Goal: Task Accomplishment & Management: Manage account settings

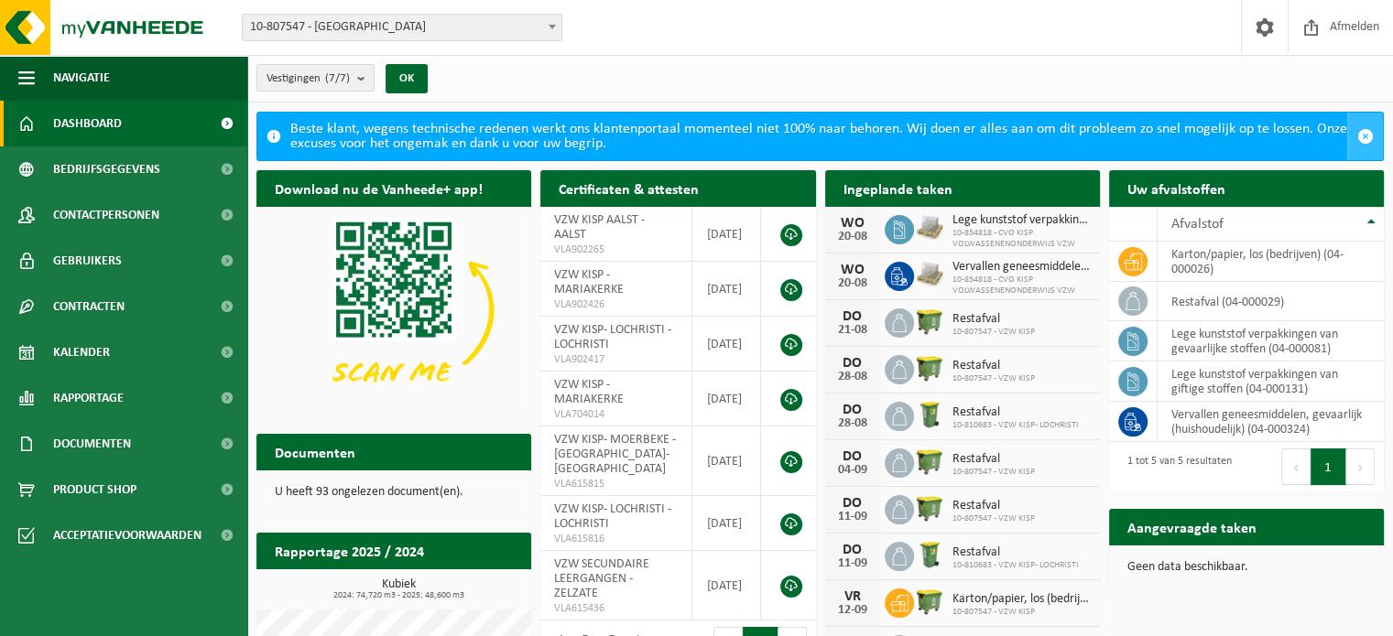
click at [1360, 134] on span "button" at bounding box center [1365, 136] width 16 height 16
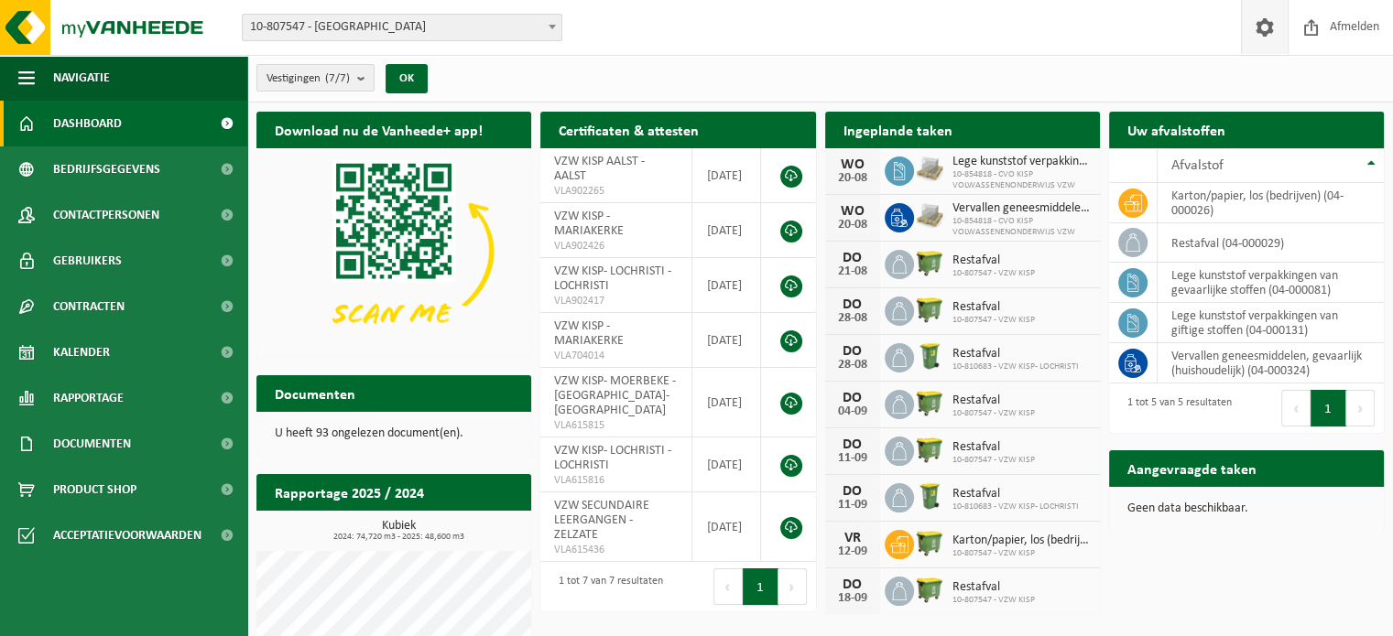
click at [1270, 25] on span at bounding box center [1264, 27] width 27 height 54
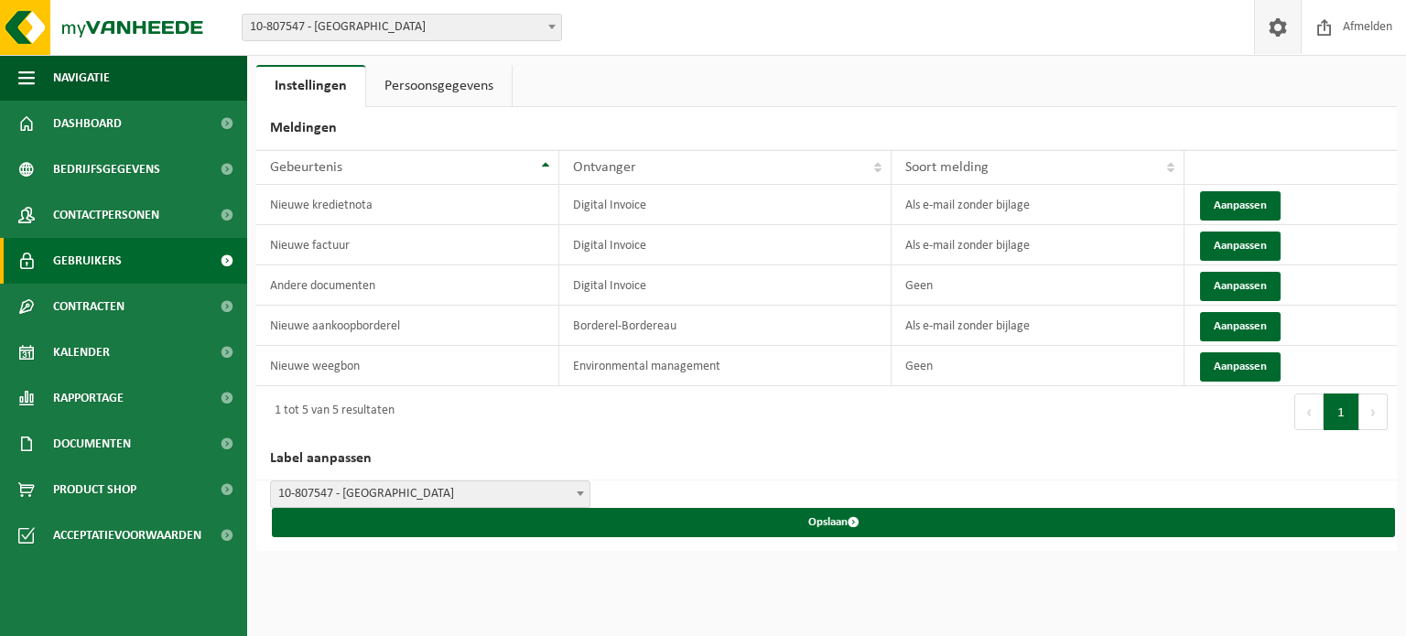
click at [85, 263] on span "Gebruikers" at bounding box center [87, 261] width 69 height 46
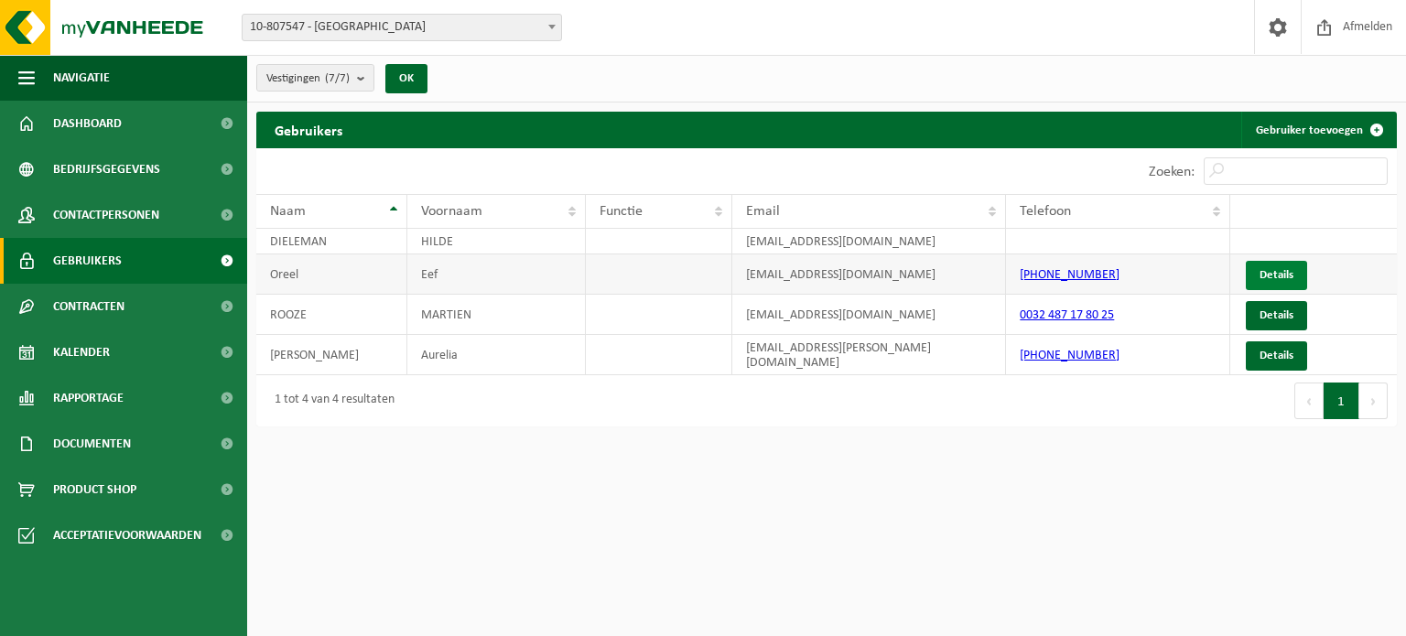
click at [1277, 273] on link "Details" at bounding box center [1276, 275] width 61 height 29
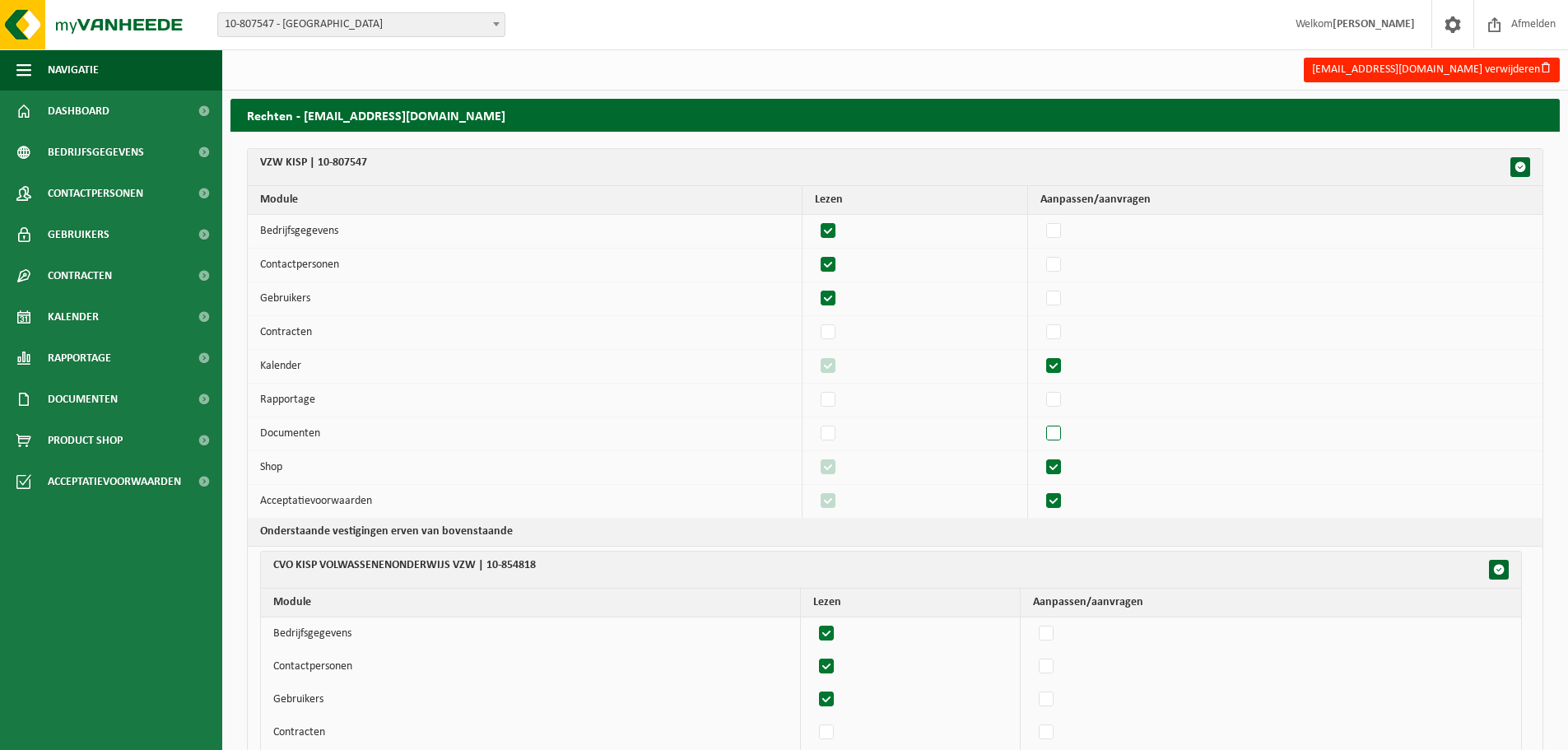
click at [1060, 432] on label"] at bounding box center [1055, 433] width 23 height 24
click at [1040, 422] on input "checkbox" at bounding box center [1039, 421] width 1 height 1
checkbox input "true"
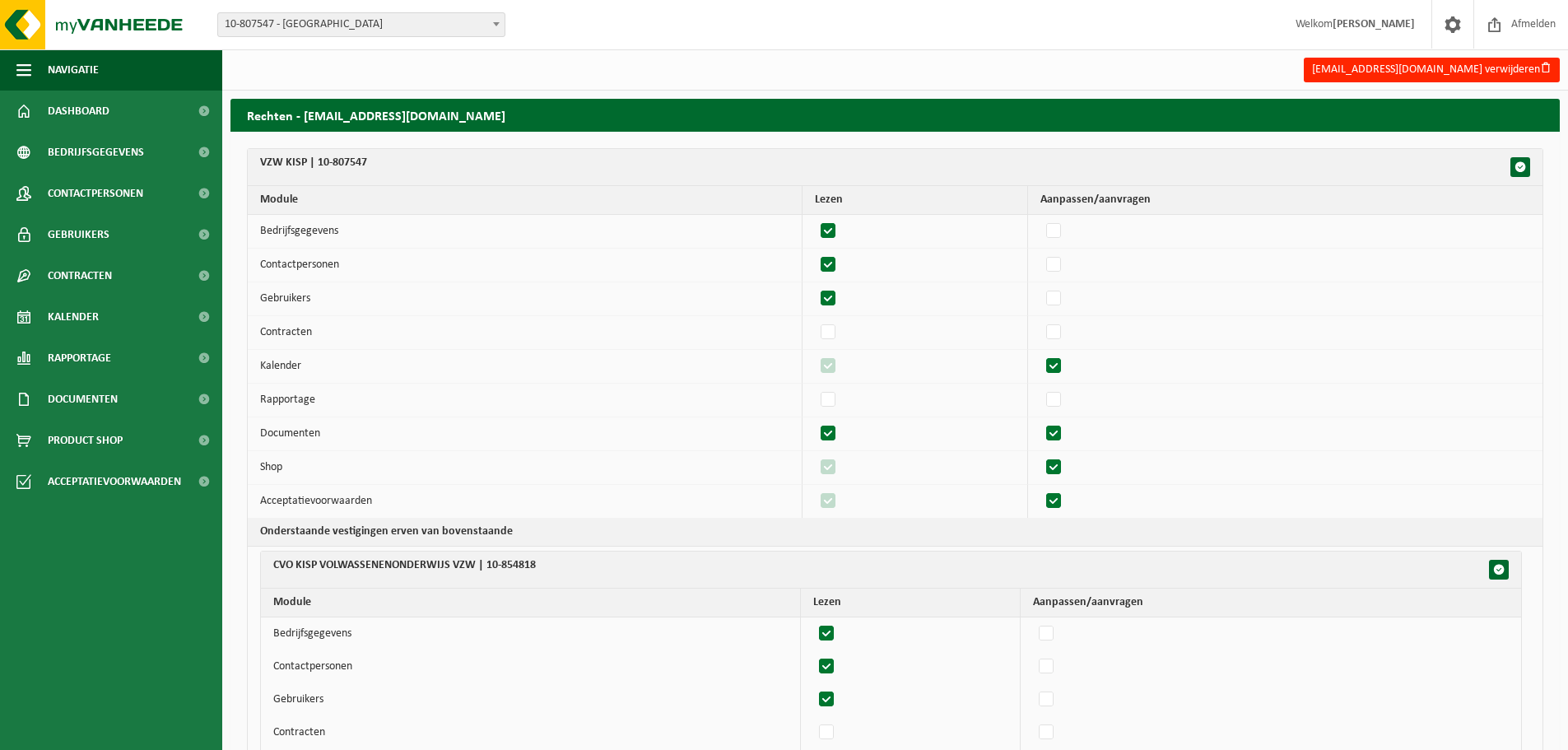
checkbox input "true"
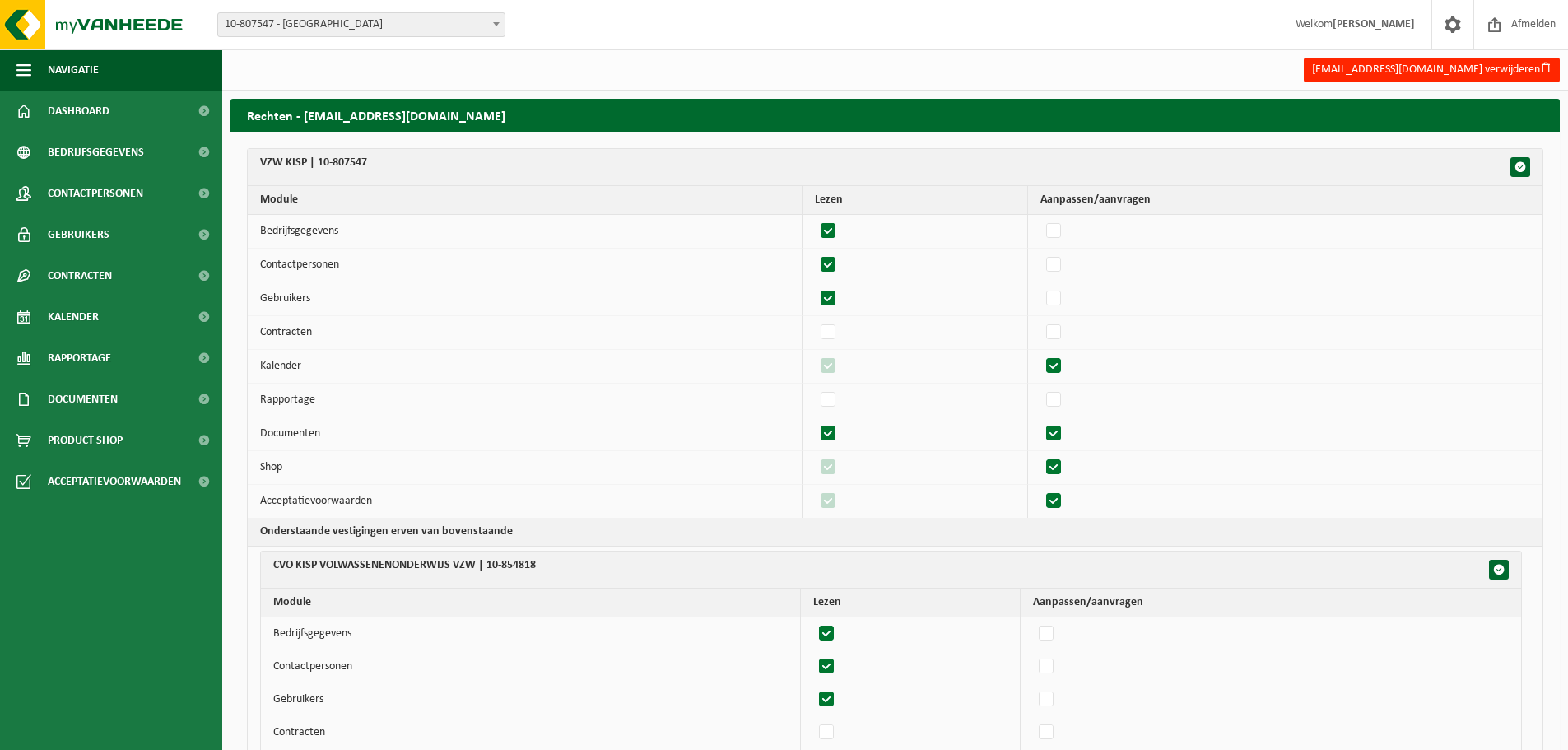
checkbox input "true"
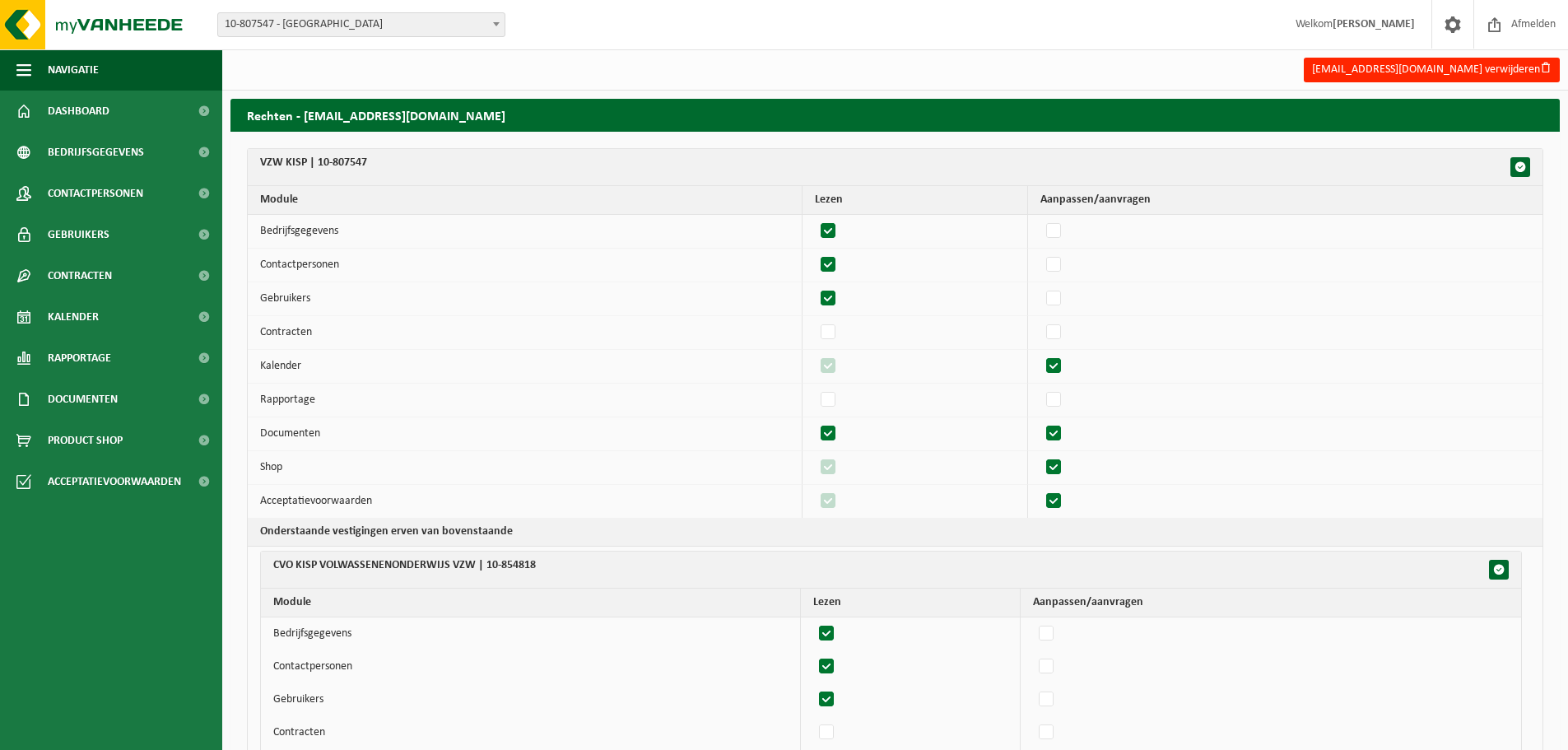
checkbox input "true"
click at [1062, 396] on label"] at bounding box center [1055, 399] width 23 height 24
click at [1040, 388] on input "checkbox" at bounding box center [1039, 387] width 1 height 1
checkbox input "true"
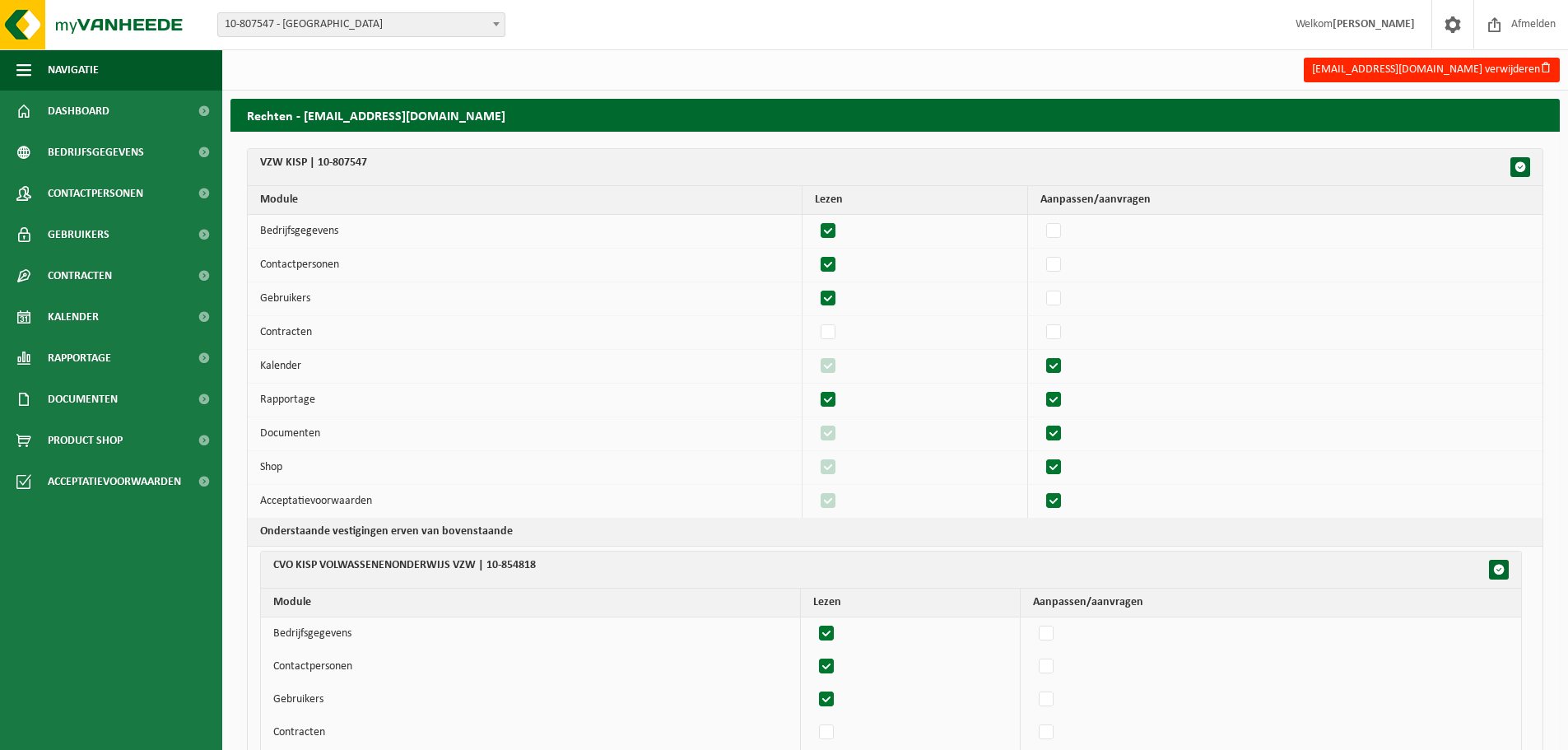
checkbox input "true"
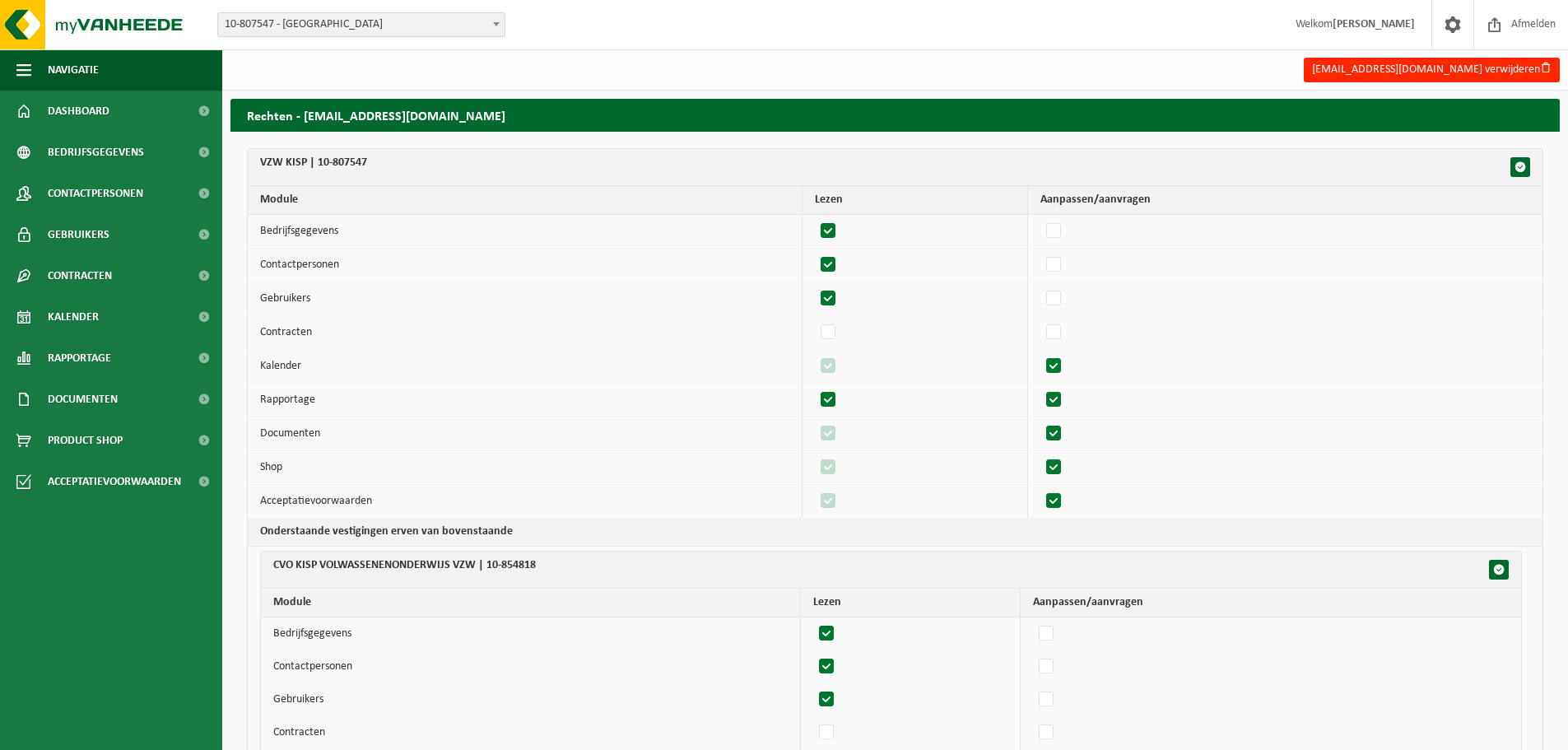
checkbox input "true"
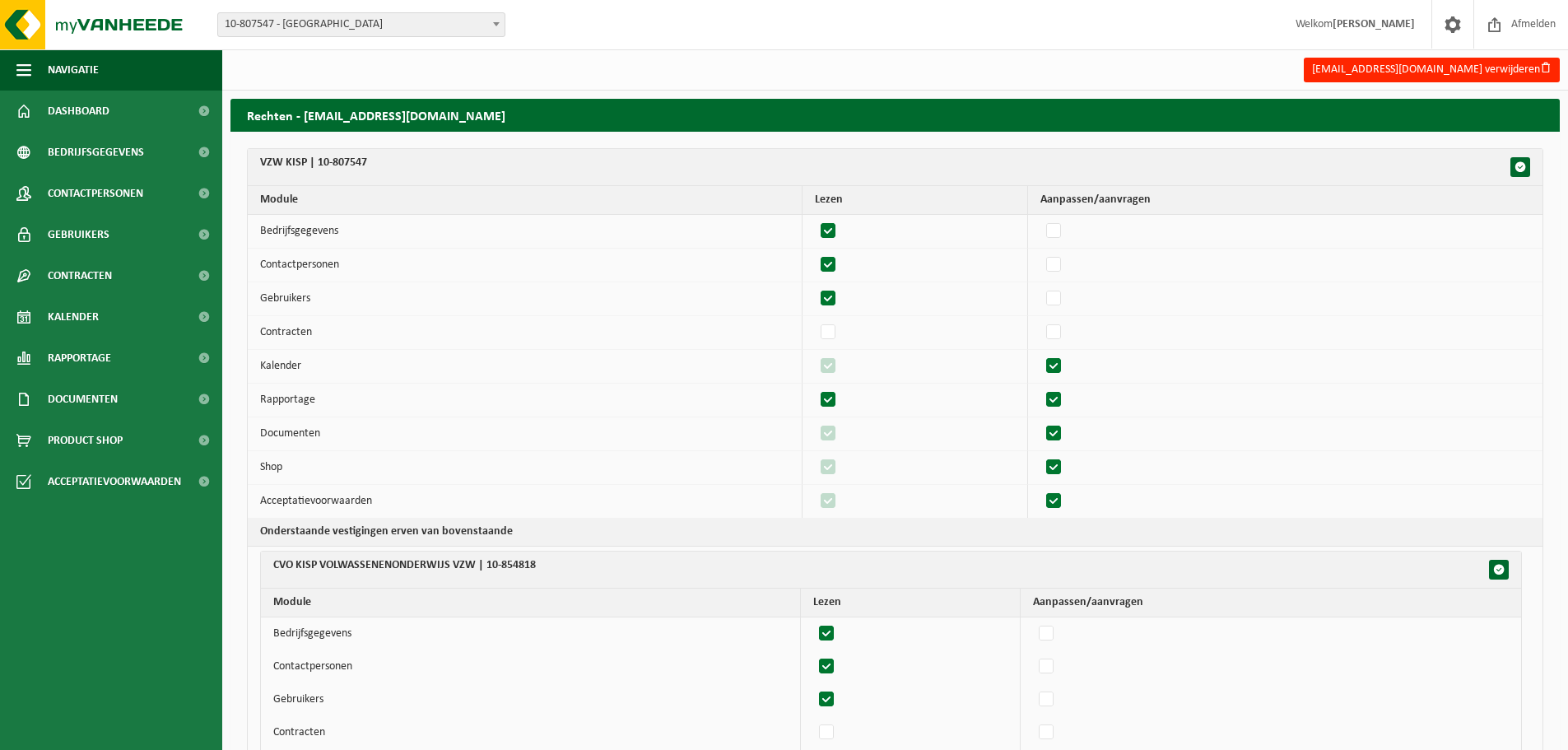
checkbox input "true"
click at [1062, 396] on label"] at bounding box center [1055, 399] width 23 height 24
click at [1040, 388] on input "checkbox" at bounding box center [1039, 387] width 1 height 1
checkbox input "false"
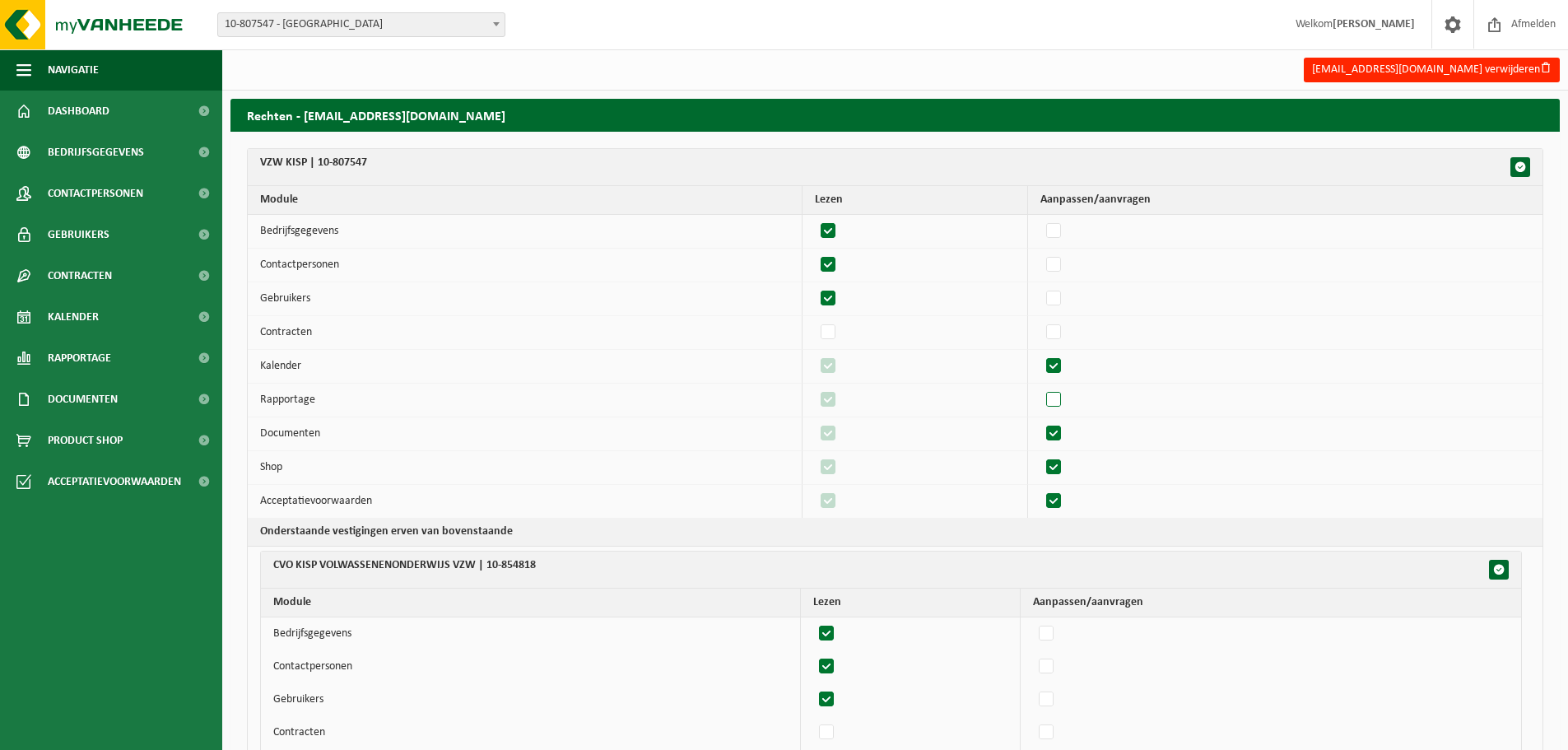
checkbox input "false"
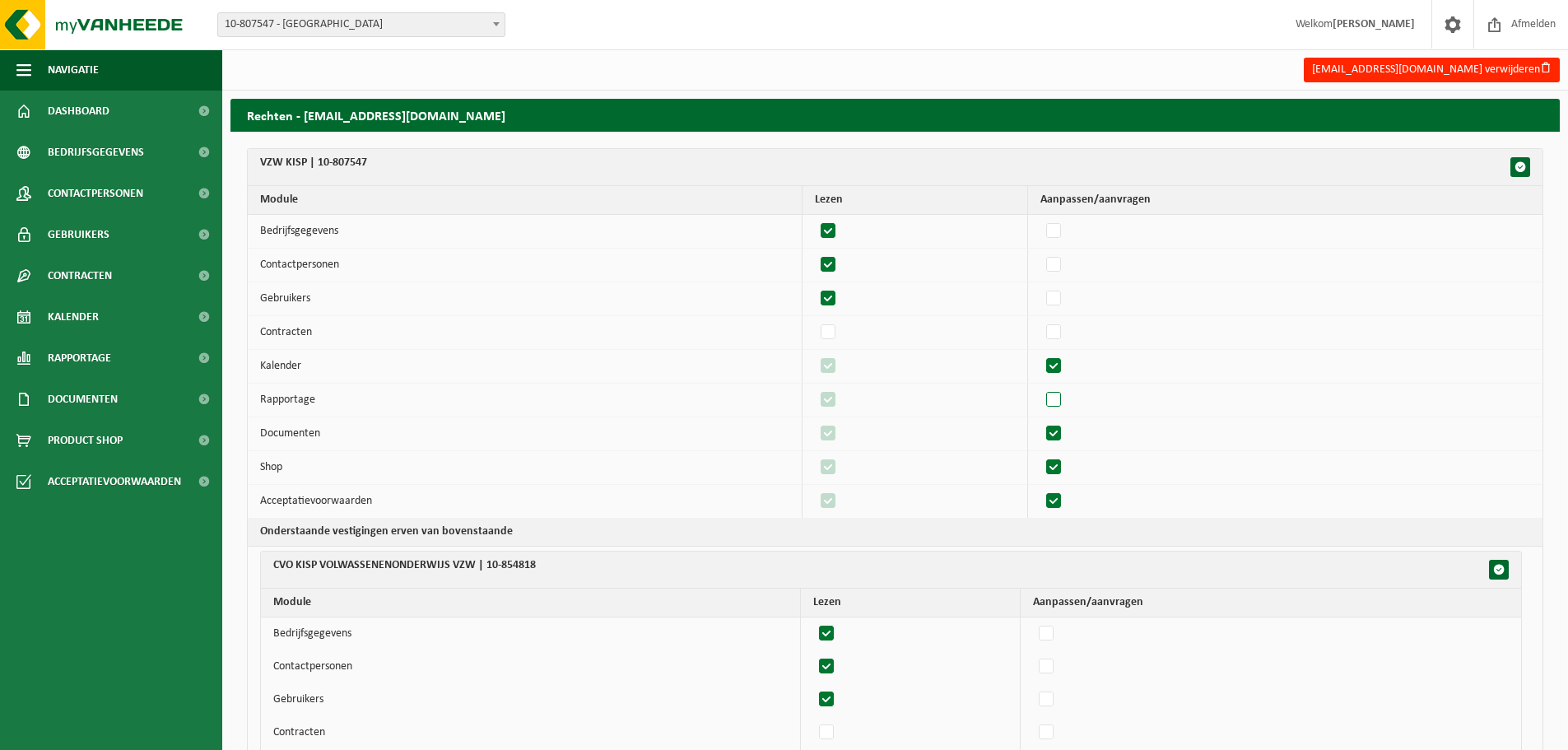
checkbox input "false"
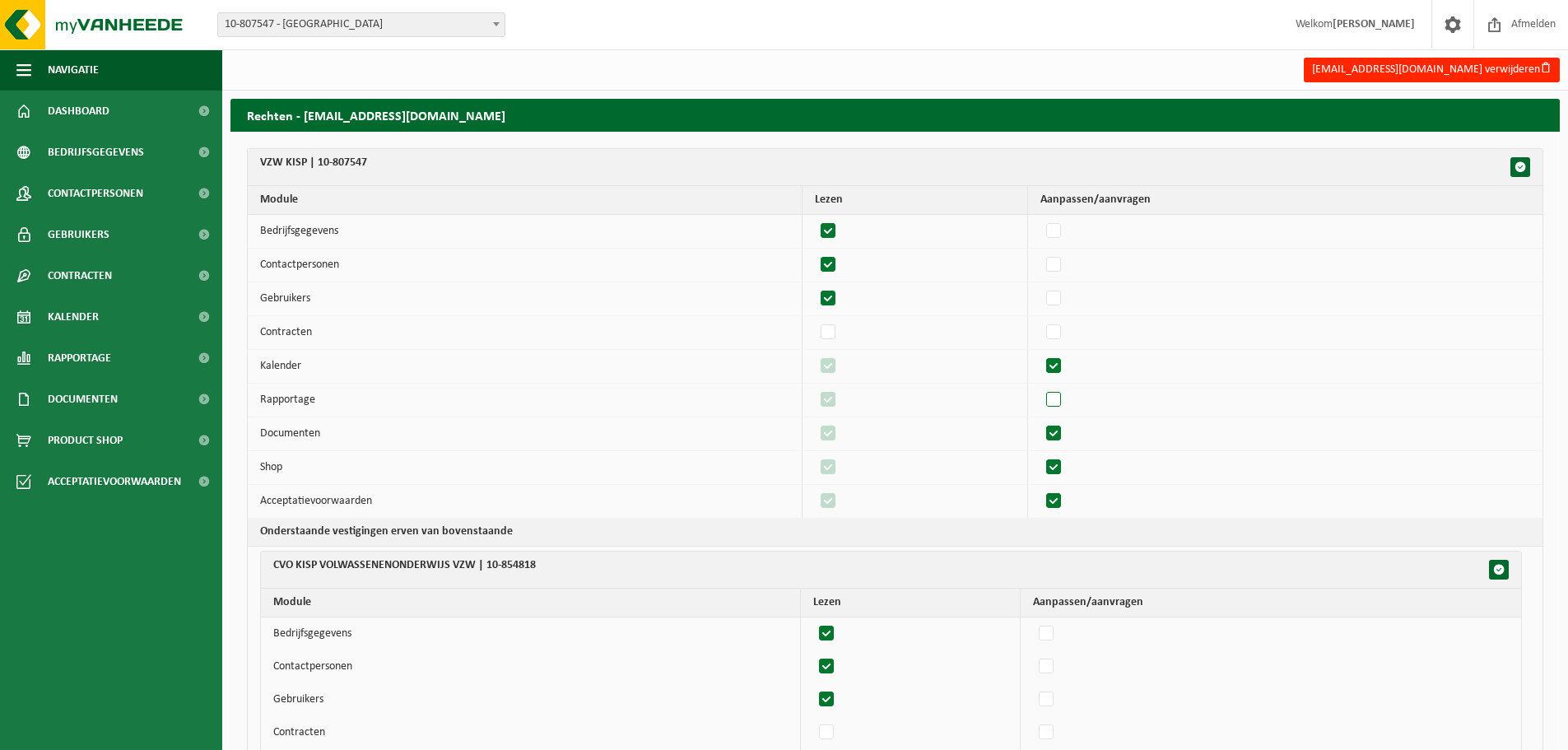
checkbox input "false"
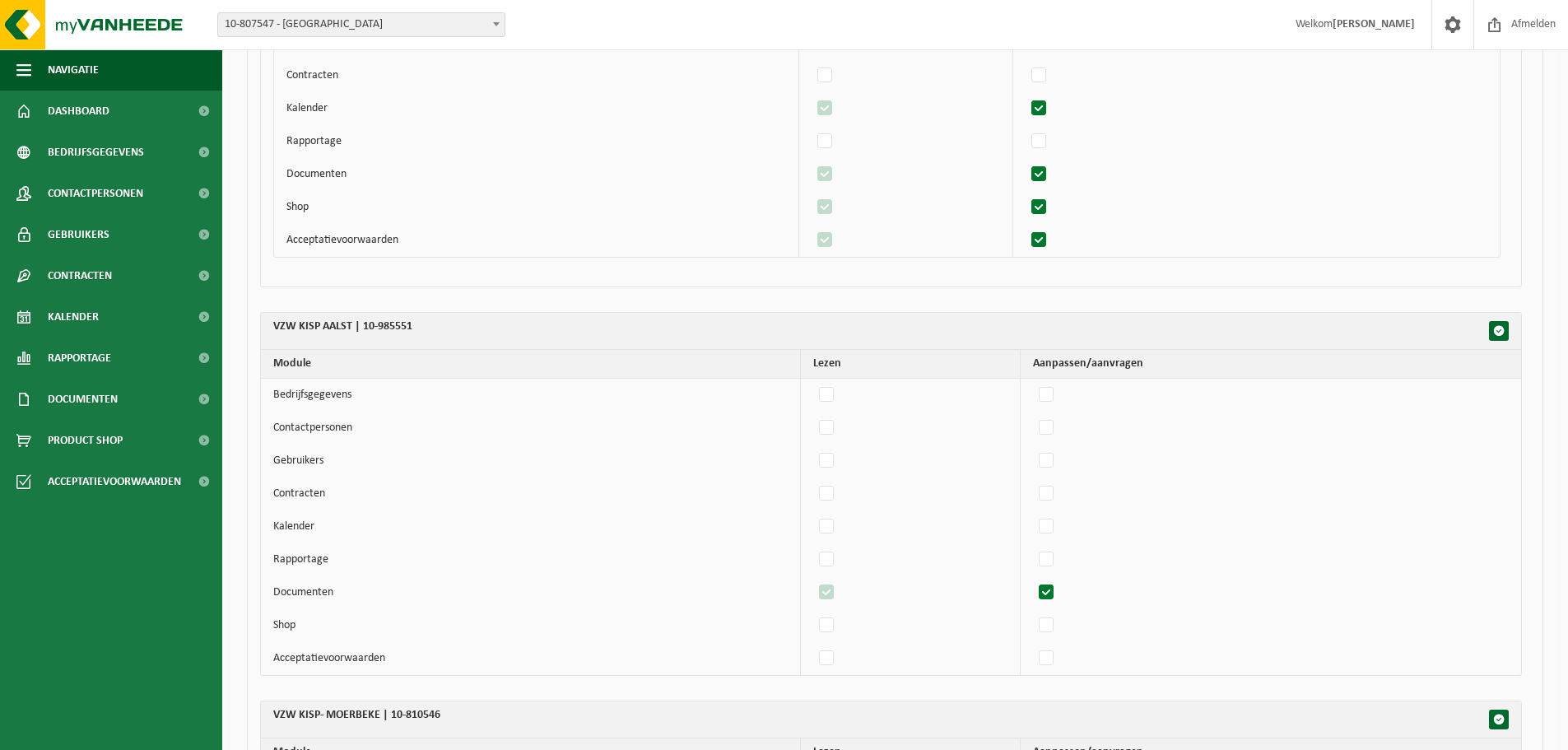
scroll to position [1070, 0]
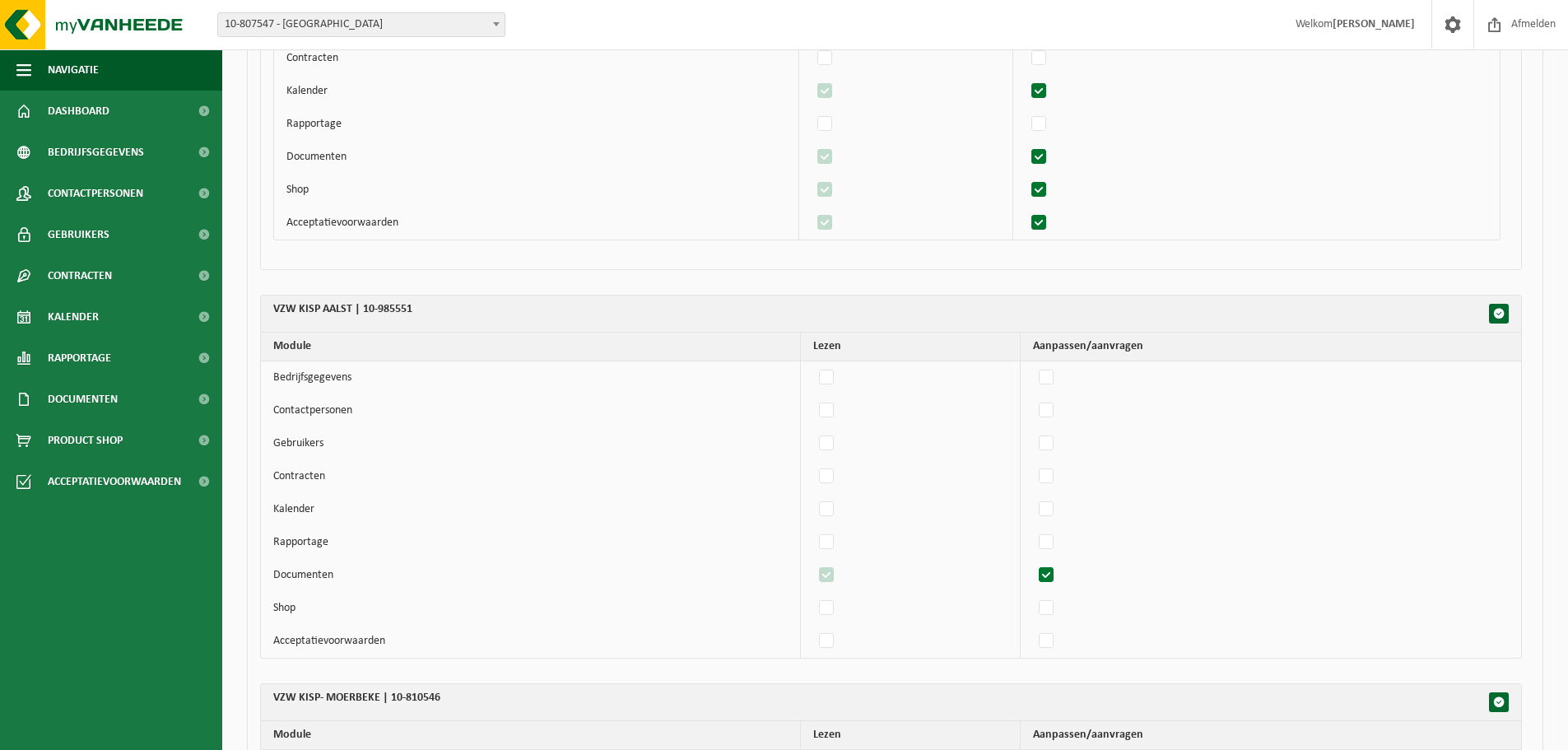
click at [1049, 571] on label"] at bounding box center [1047, 575] width 23 height 24
click at [1033, 563] on input "checkbox" at bounding box center [1032, 562] width 1 height 1
checkbox input "false"
click at [834, 571] on label"] at bounding box center [827, 575] width 23 height 24
click at [814, 563] on input "checkbox" at bounding box center [813, 562] width 1 height 1
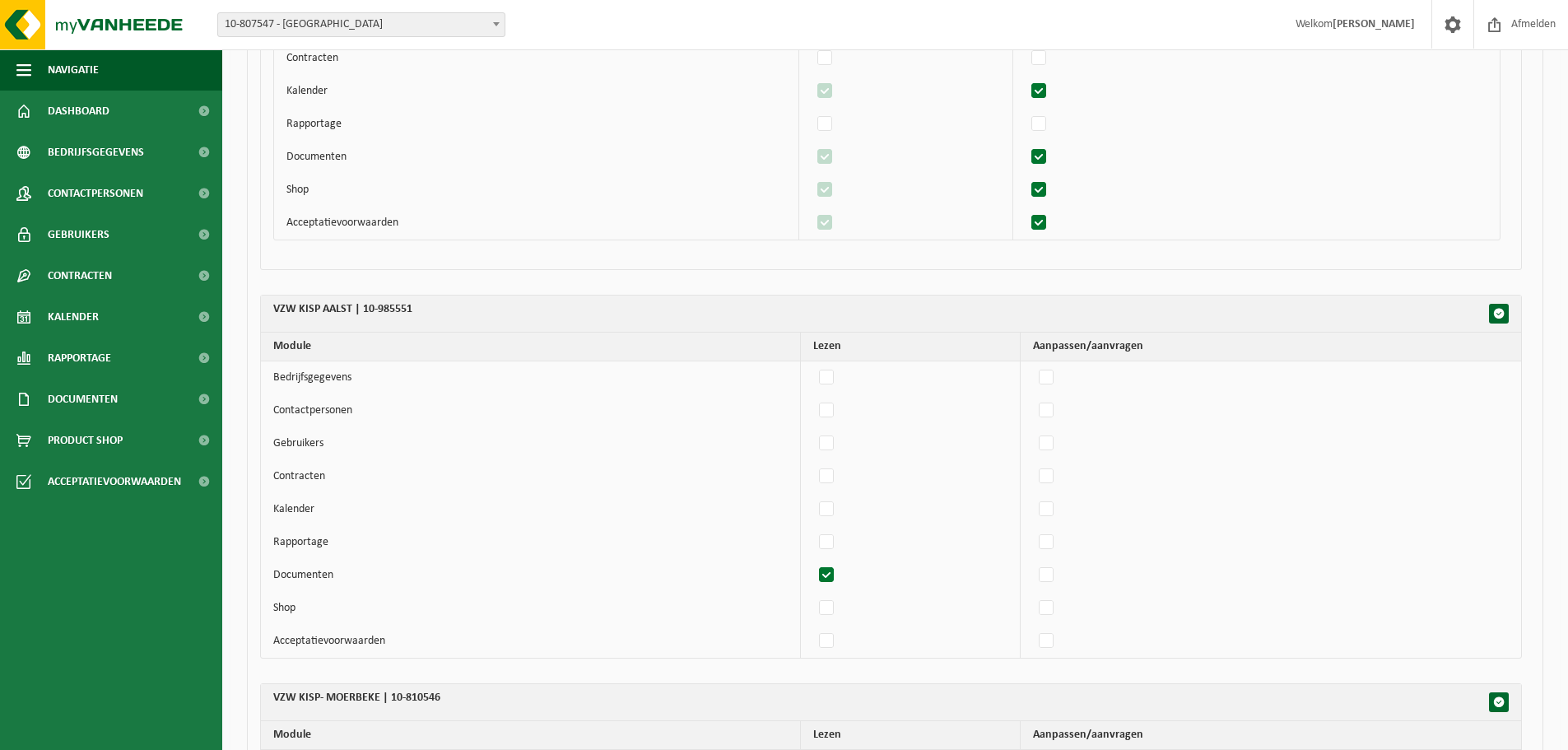
checkbox input "false"
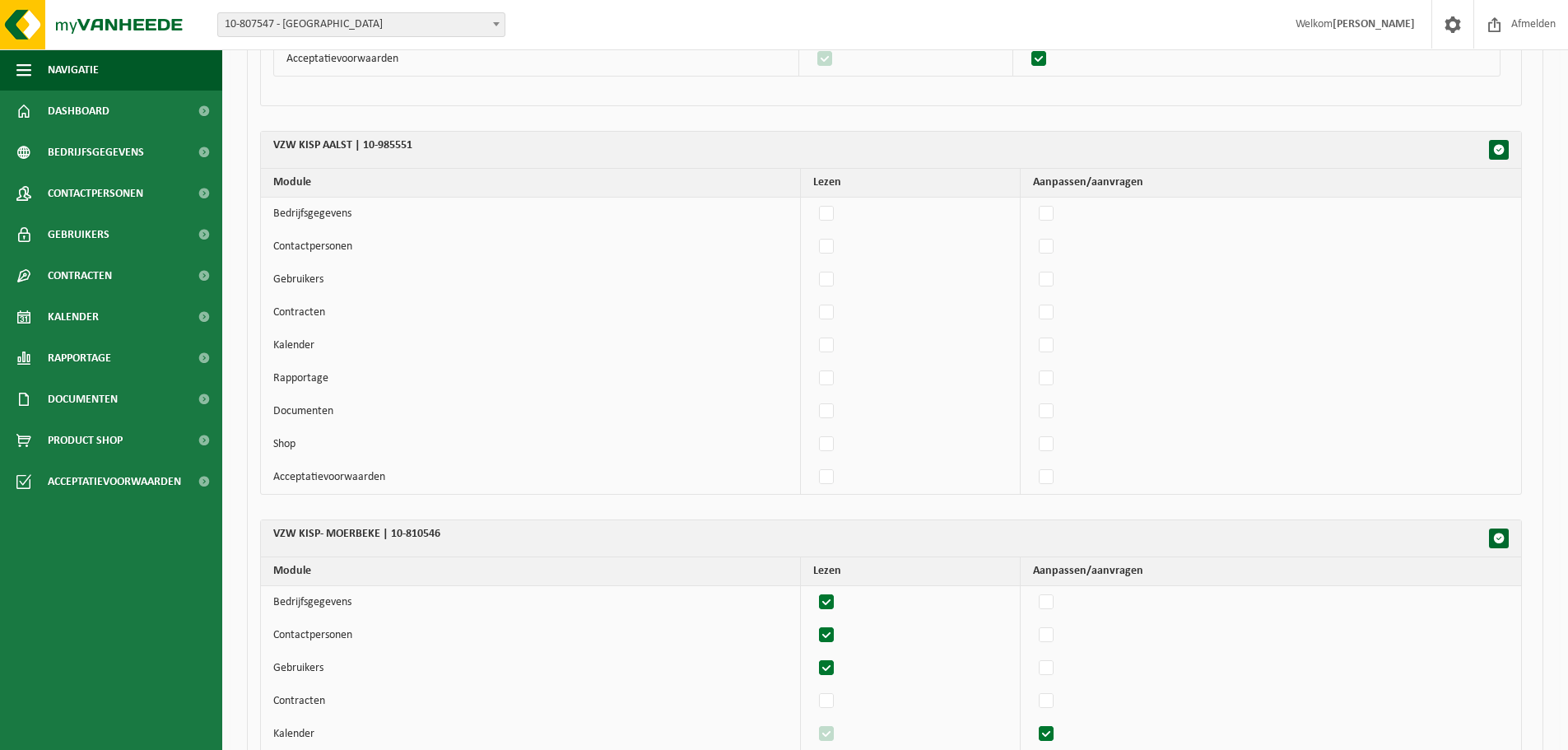
scroll to position [1317, 0]
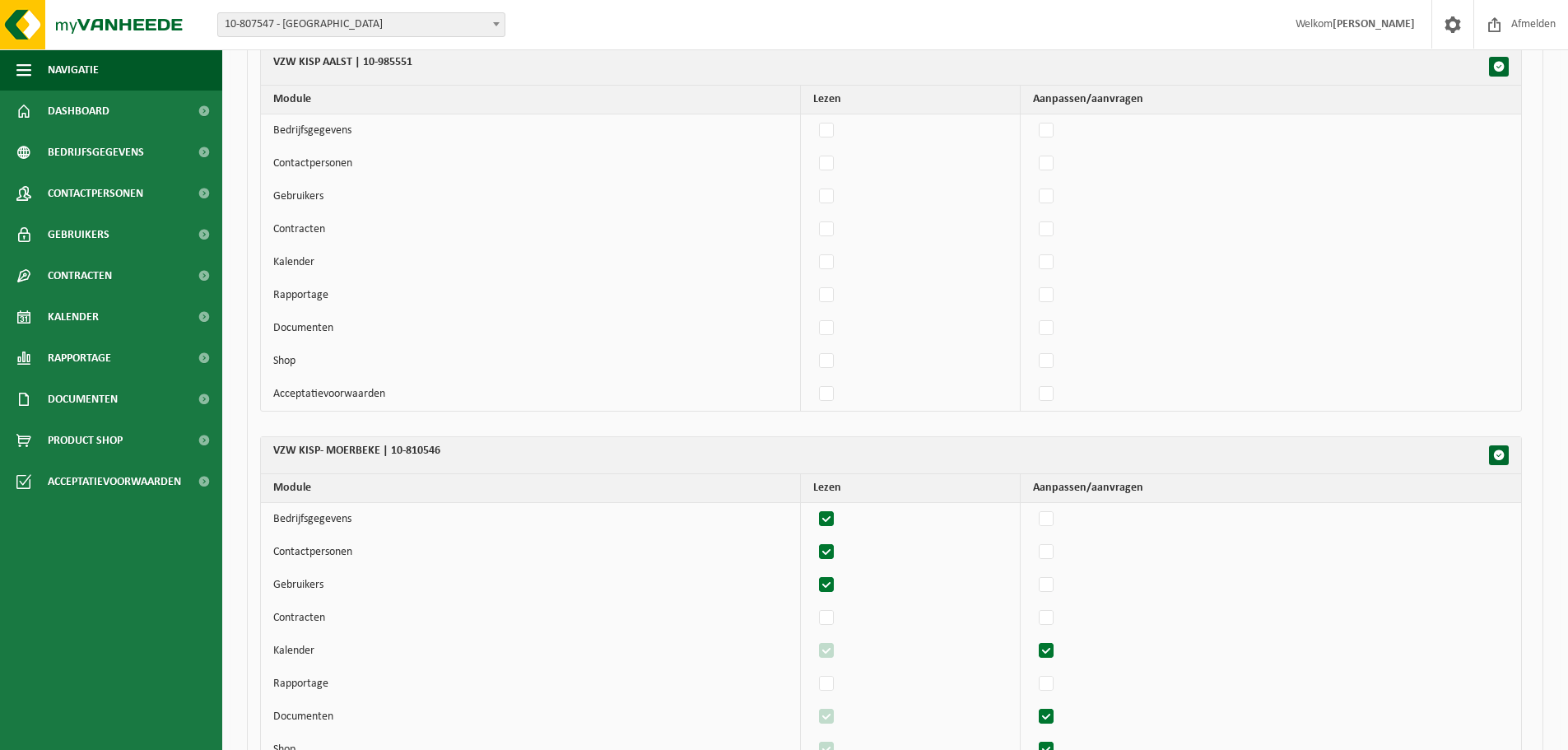
click at [829, 513] on label"] at bounding box center [827, 519] width 23 height 24
click at [814, 507] on input "checkbox" at bounding box center [813, 506] width 1 height 1
checkbox input "false"
drag, startPoint x: 828, startPoint y: 550, endPoint x: 822, endPoint y: 574, distance: 24.7
click at [828, 551] on label"] at bounding box center [827, 552] width 23 height 24
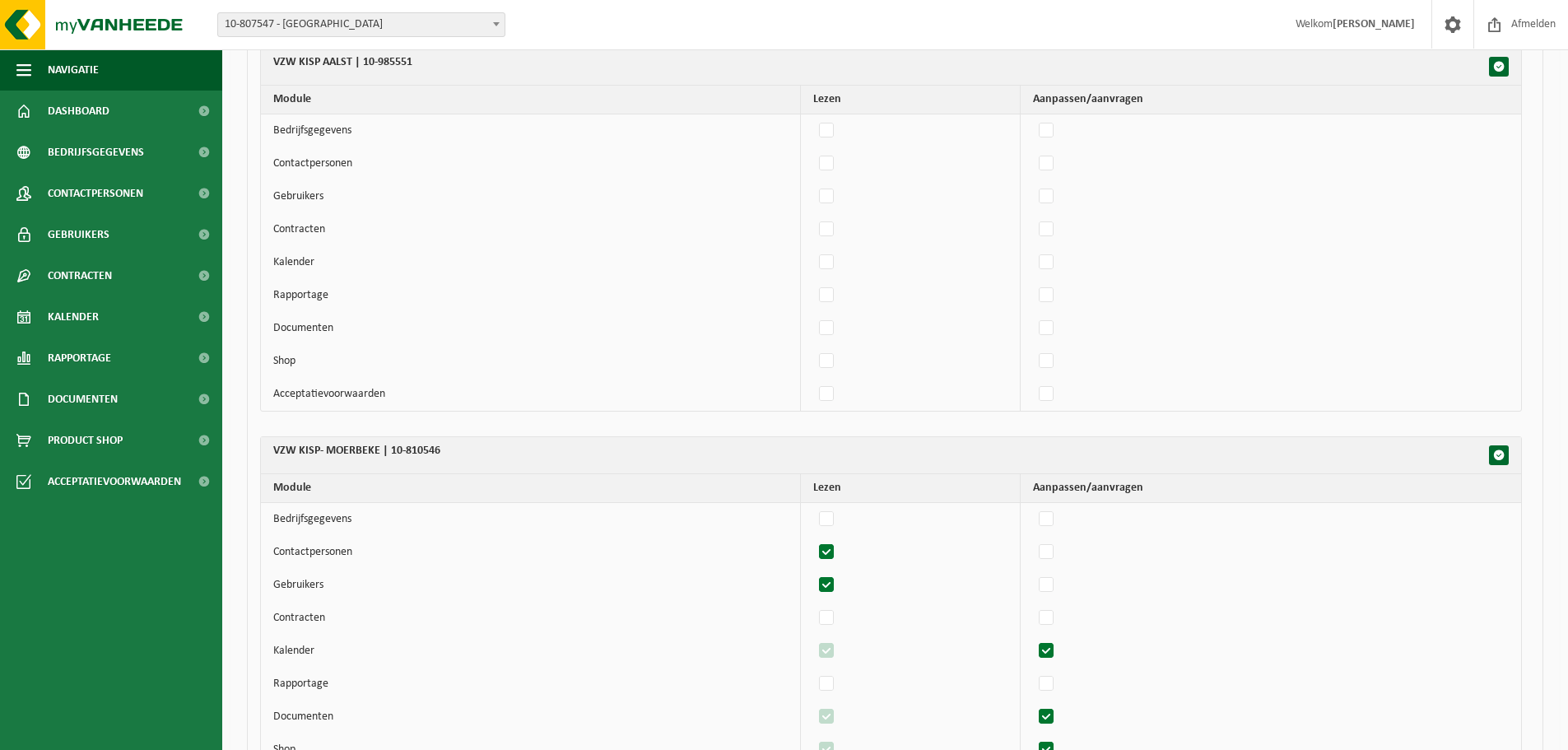
click at [814, 540] on input "checkbox" at bounding box center [813, 540] width 1 height 1
checkbox input "false"
click at [832, 571] on label"] at bounding box center [827, 585] width 23 height 24
click at [814, 571] on input "checkbox" at bounding box center [813, 572] width 1 height 1
checkbox input "false"
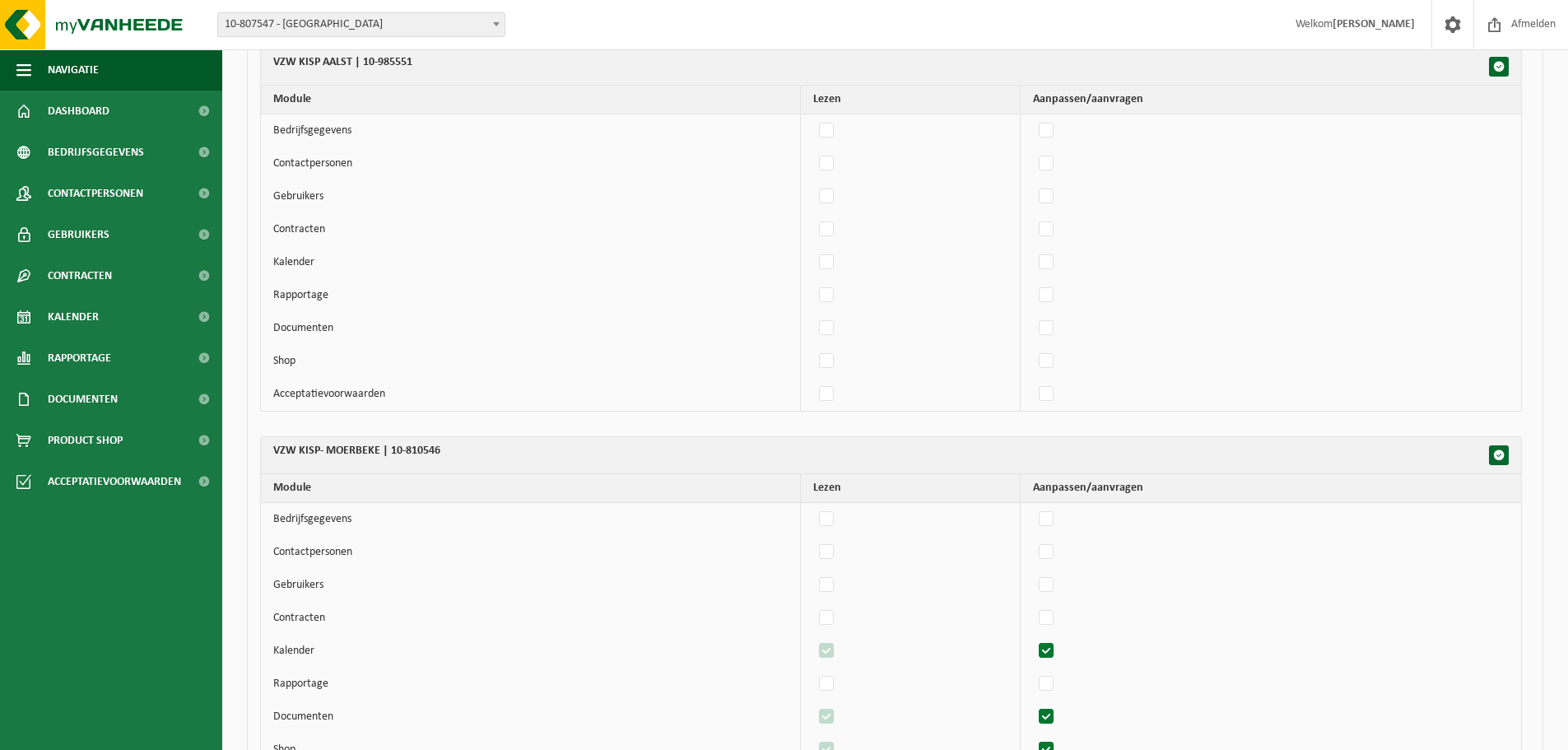
click at [1056, 571] on label"] at bounding box center [1047, 651] width 23 height 24
click at [1033, 571] on input "checkbox" at bounding box center [1032, 638] width 1 height 1
checkbox input "false"
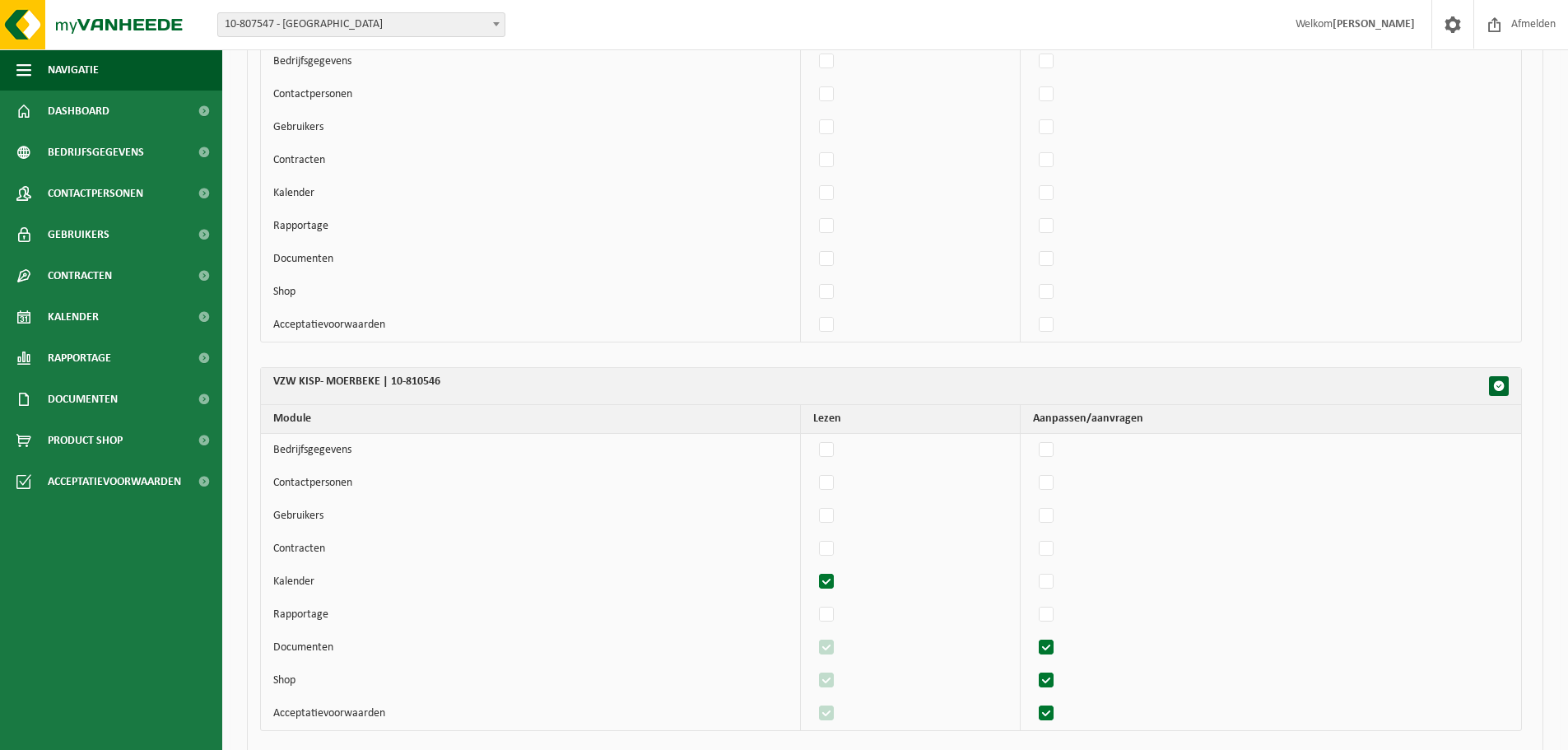
scroll to position [1565, 0]
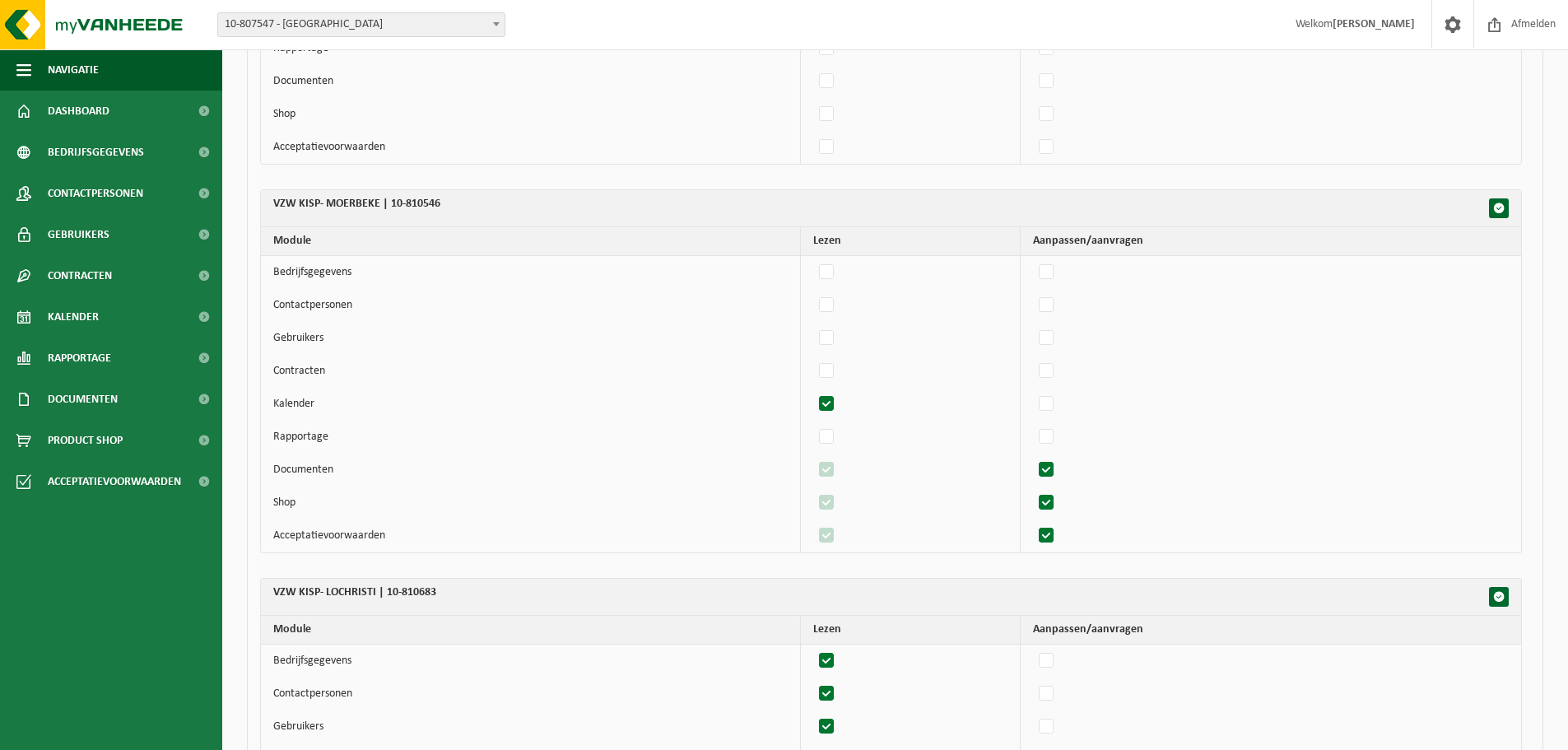
click at [830, 397] on label"] at bounding box center [827, 404] width 23 height 24
click at [814, 392] on input "checkbox" at bounding box center [813, 391] width 1 height 1
checkbox input "false"
click at [1054, 469] on label"] at bounding box center [1047, 469] width 23 height 24
click at [1033, 458] on input "checkbox" at bounding box center [1032, 457] width 1 height 1
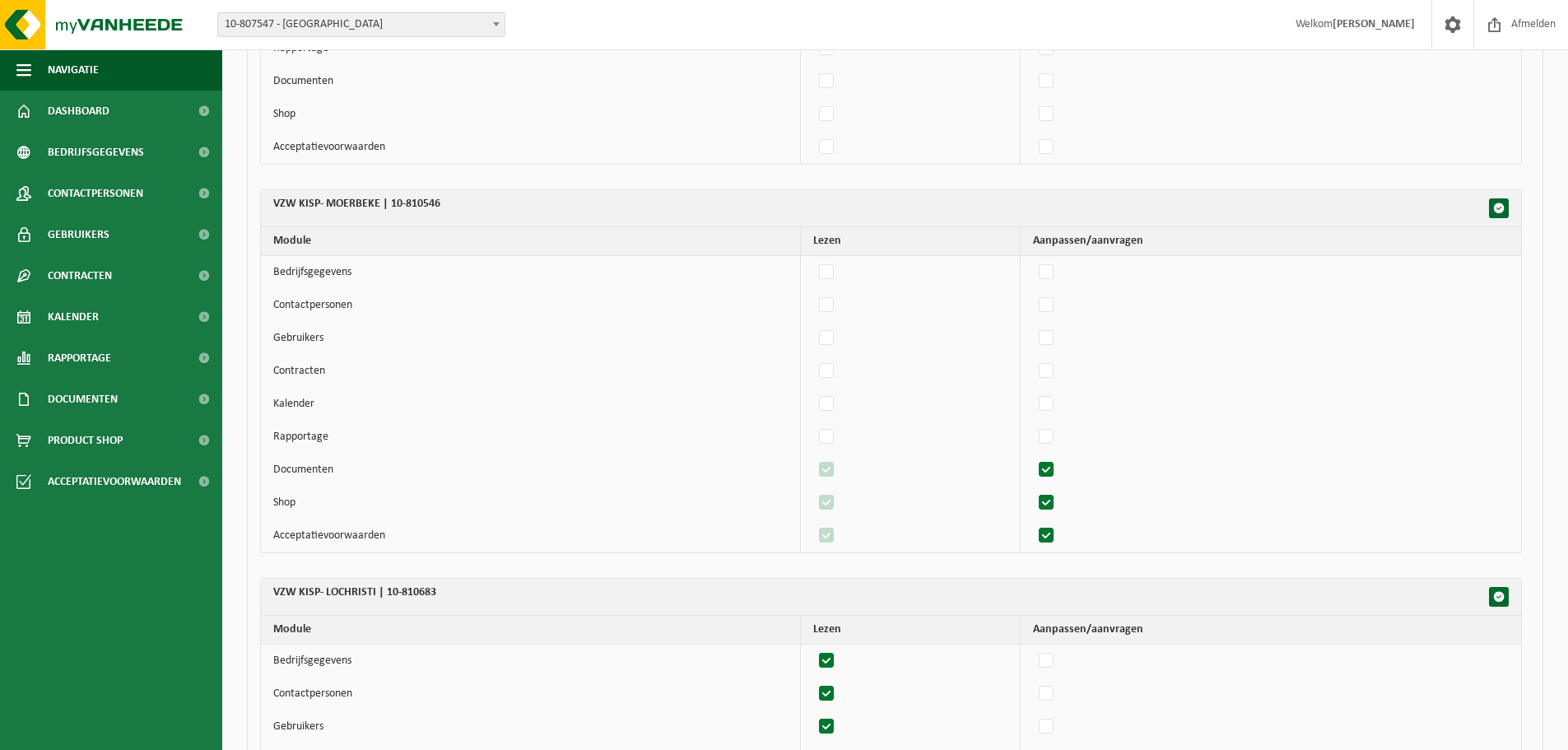
checkbox input "false"
click at [829, 471] on label"] at bounding box center [827, 469] width 23 height 24
click at [814, 458] on input "checkbox" at bounding box center [813, 457] width 1 height 1
checkbox input "false"
drag, startPoint x: 1056, startPoint y: 501, endPoint x: 997, endPoint y: 510, distance: 59.7
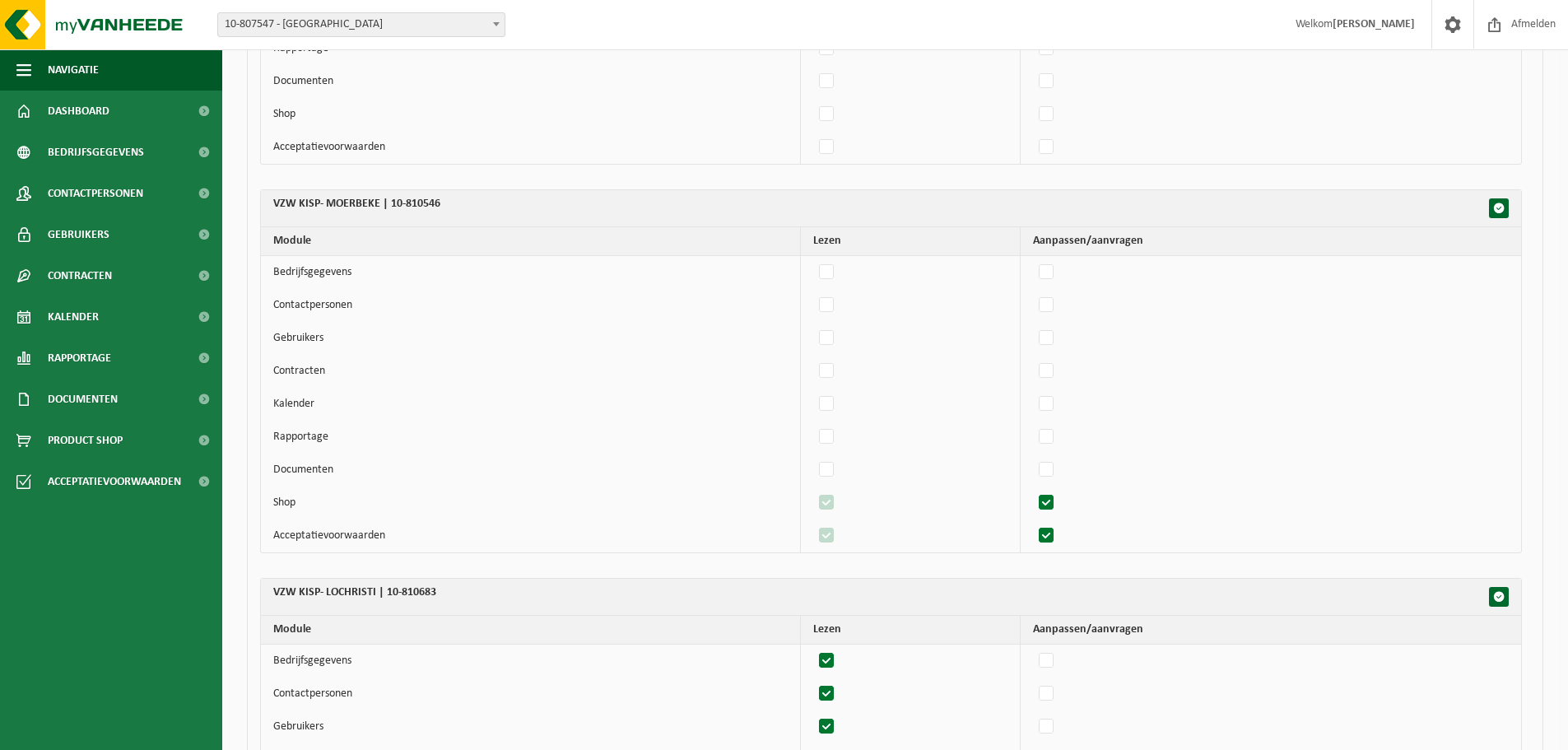
click at [1054, 501] on label"] at bounding box center [1047, 503] width 23 height 24
click at [1033, 491] on input "checkbox" at bounding box center [1032, 490] width 1 height 1
checkbox input "false"
click at [829, 503] on label"] at bounding box center [827, 503] width 23 height 24
click at [814, 491] on input "checkbox" at bounding box center [813, 490] width 1 height 1
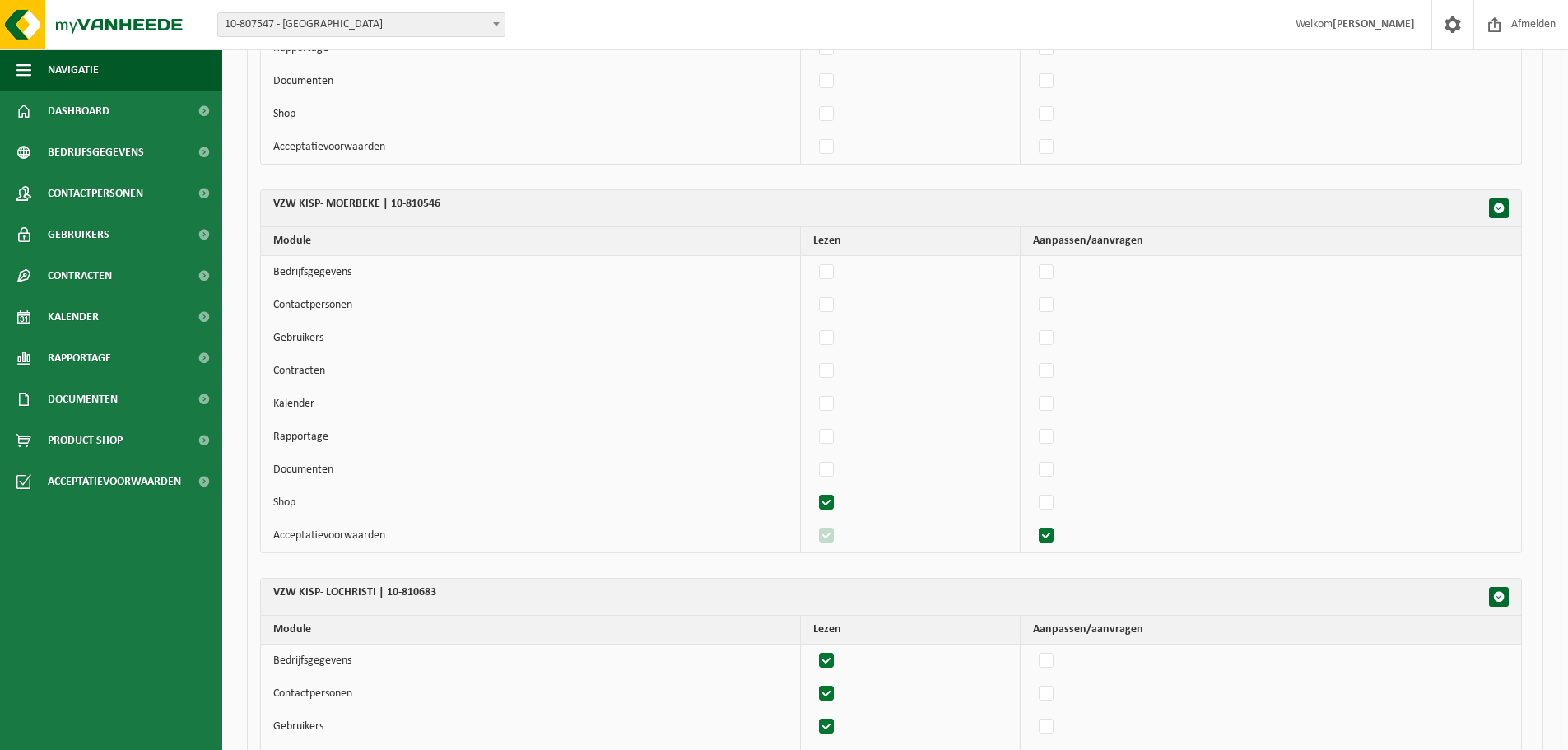
checkbox input "false"
click at [1049, 535] on label"] at bounding box center [1047, 535] width 23 height 24
click at [1033, 523] on input "checkbox" at bounding box center [1032, 522] width 1 height 1
checkbox input "false"
click at [829, 533] on label"] at bounding box center [827, 535] width 23 height 24
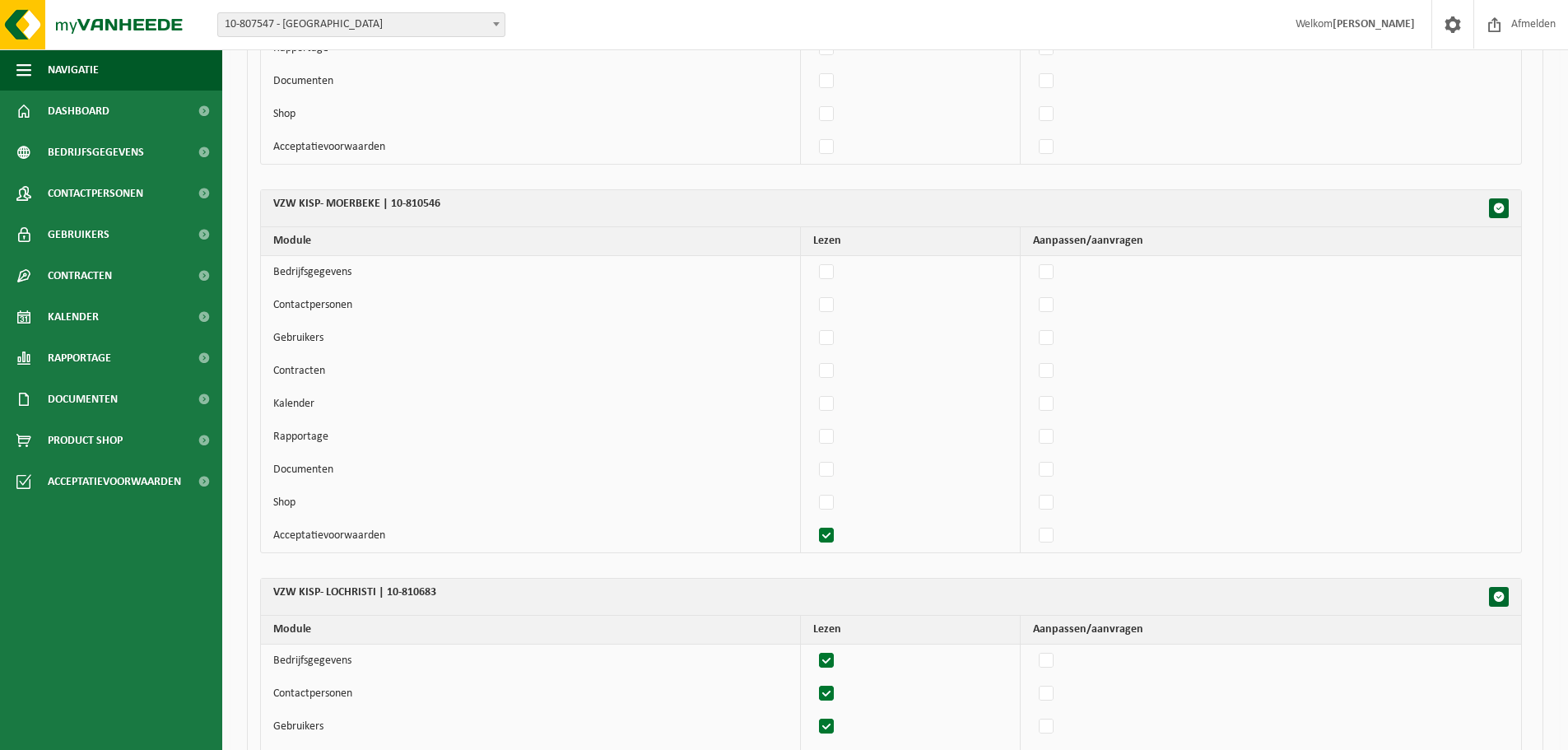
click at [814, 523] on input "checkbox" at bounding box center [813, 522] width 1 height 1
checkbox input "false"
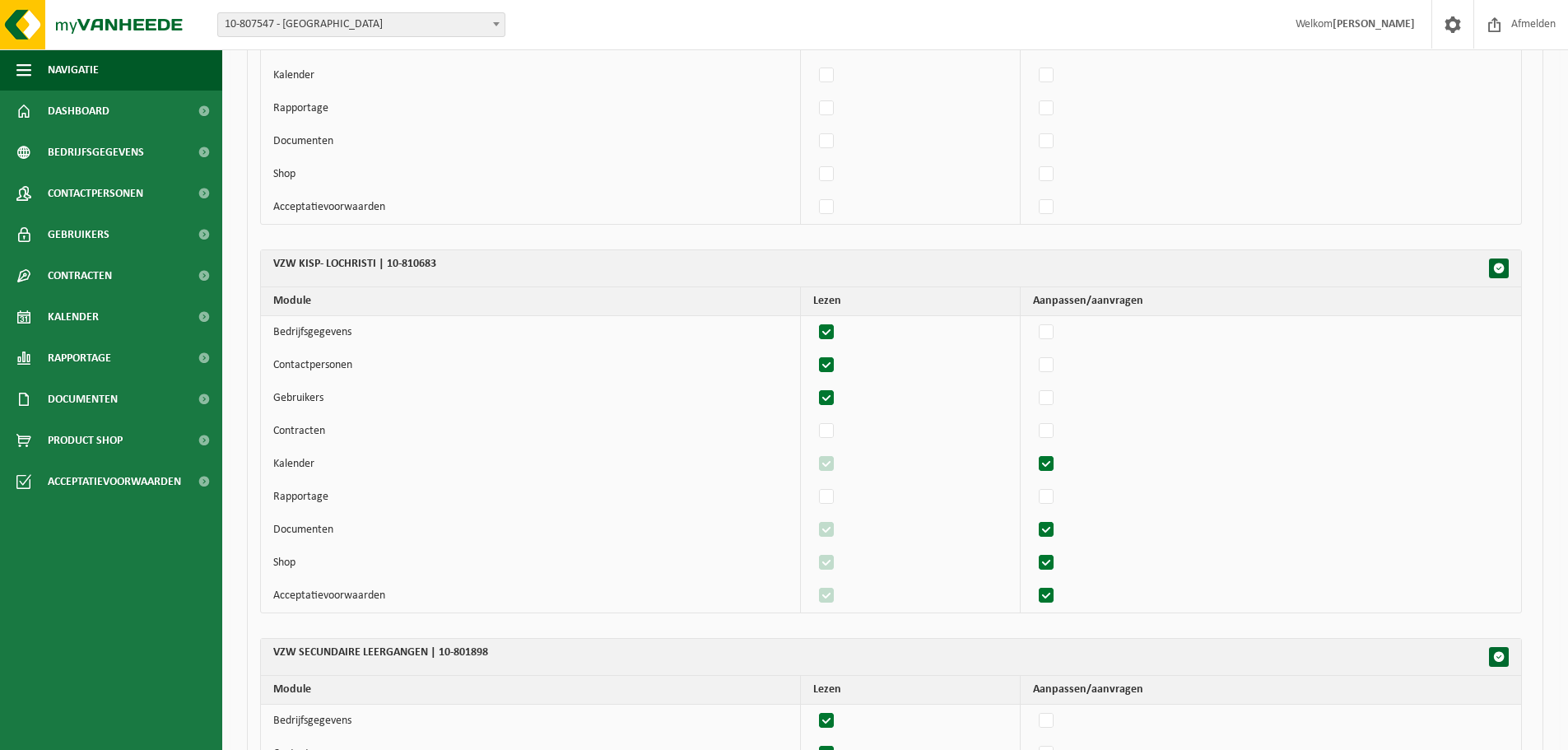
scroll to position [1894, 0]
click at [1051, 492] on label"] at bounding box center [1047, 496] width 23 height 24
click at [1033, 484] on input "checkbox" at bounding box center [1032, 483] width 1 height 1
checkbox input "true"
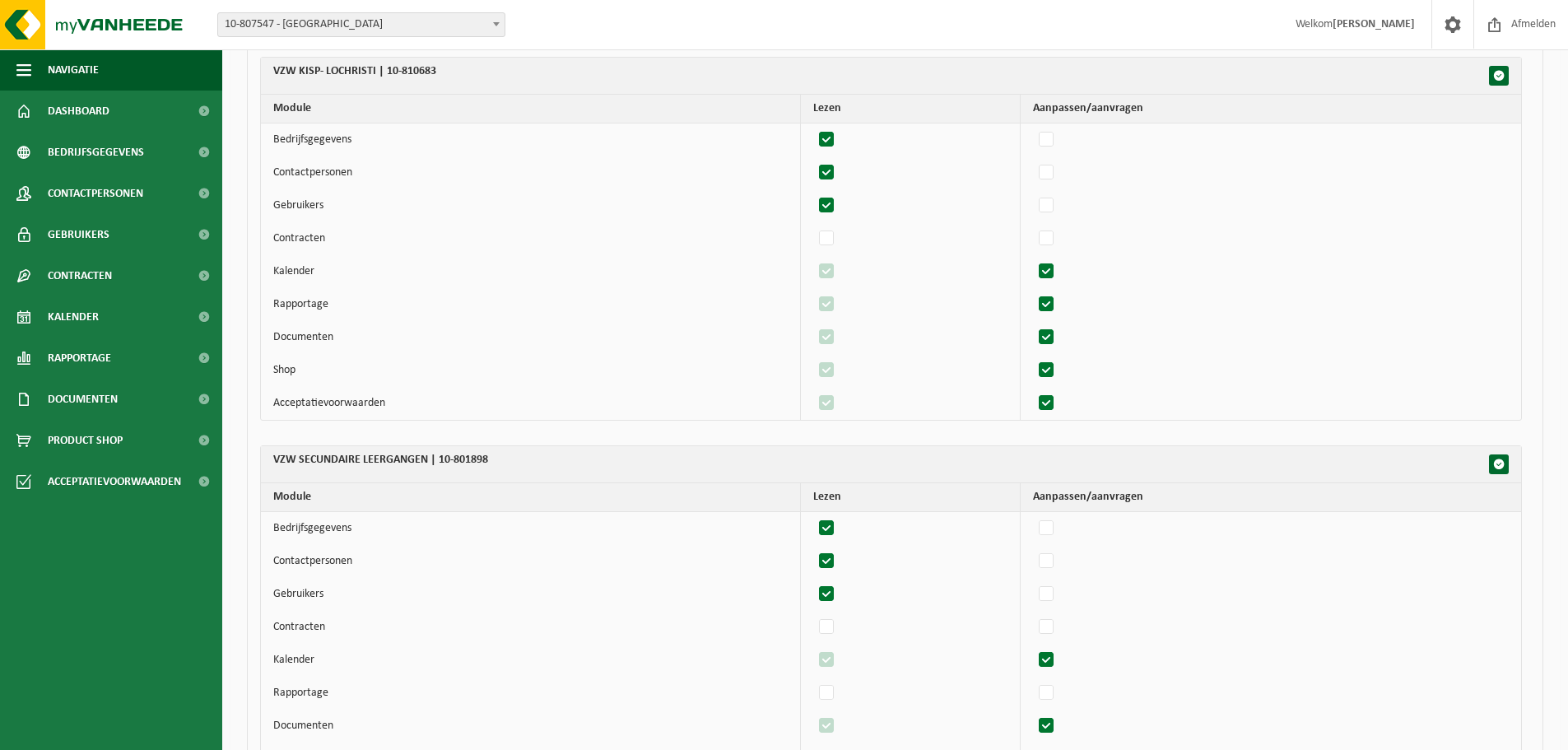
scroll to position [2141, 0]
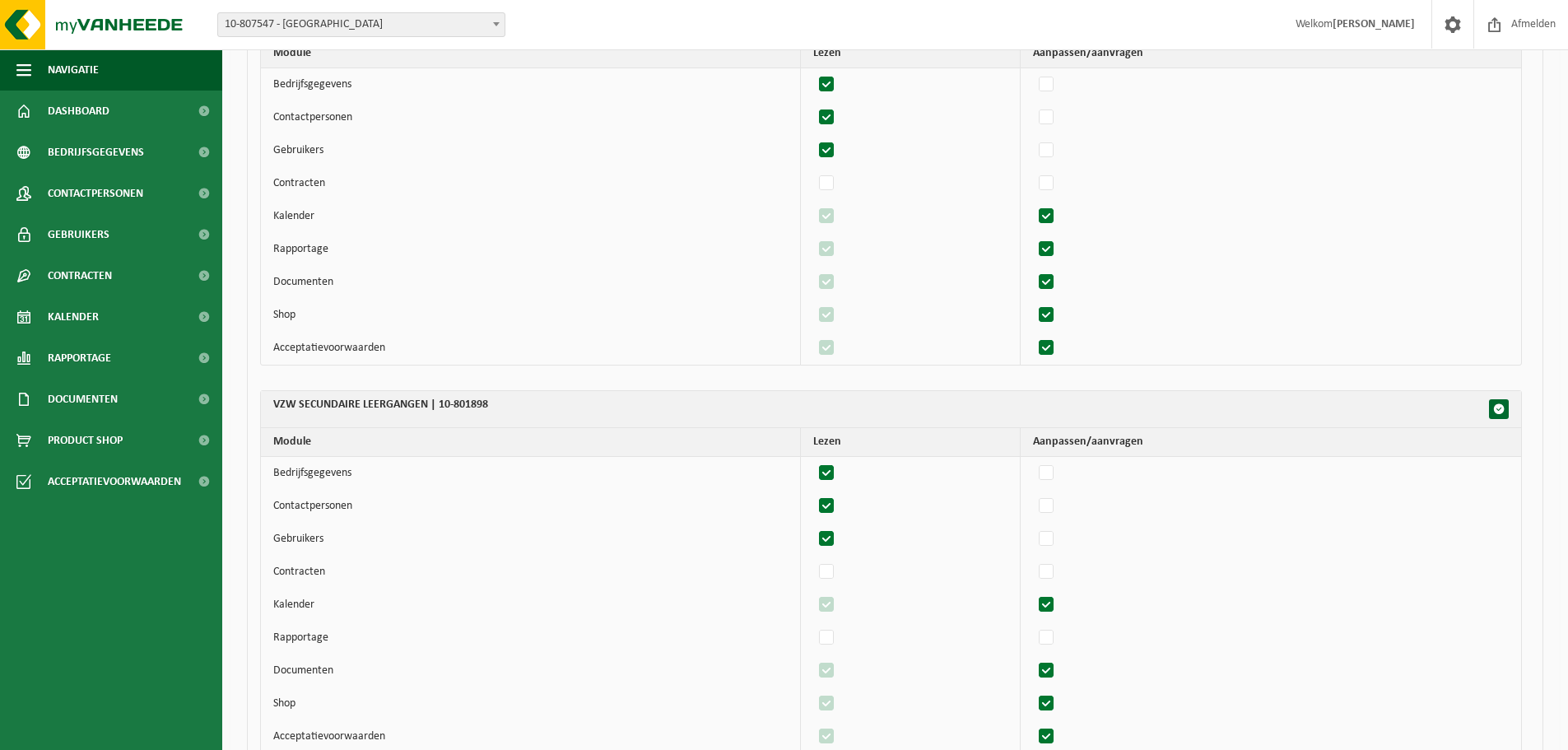
click at [834, 471] on label"] at bounding box center [827, 473] width 23 height 24
click at [814, 461] on input "checkbox" at bounding box center [813, 460] width 1 height 1
checkbox input "false"
click at [833, 503] on label"] at bounding box center [827, 505] width 23 height 24
click at [814, 494] on input "checkbox" at bounding box center [813, 493] width 1 height 1
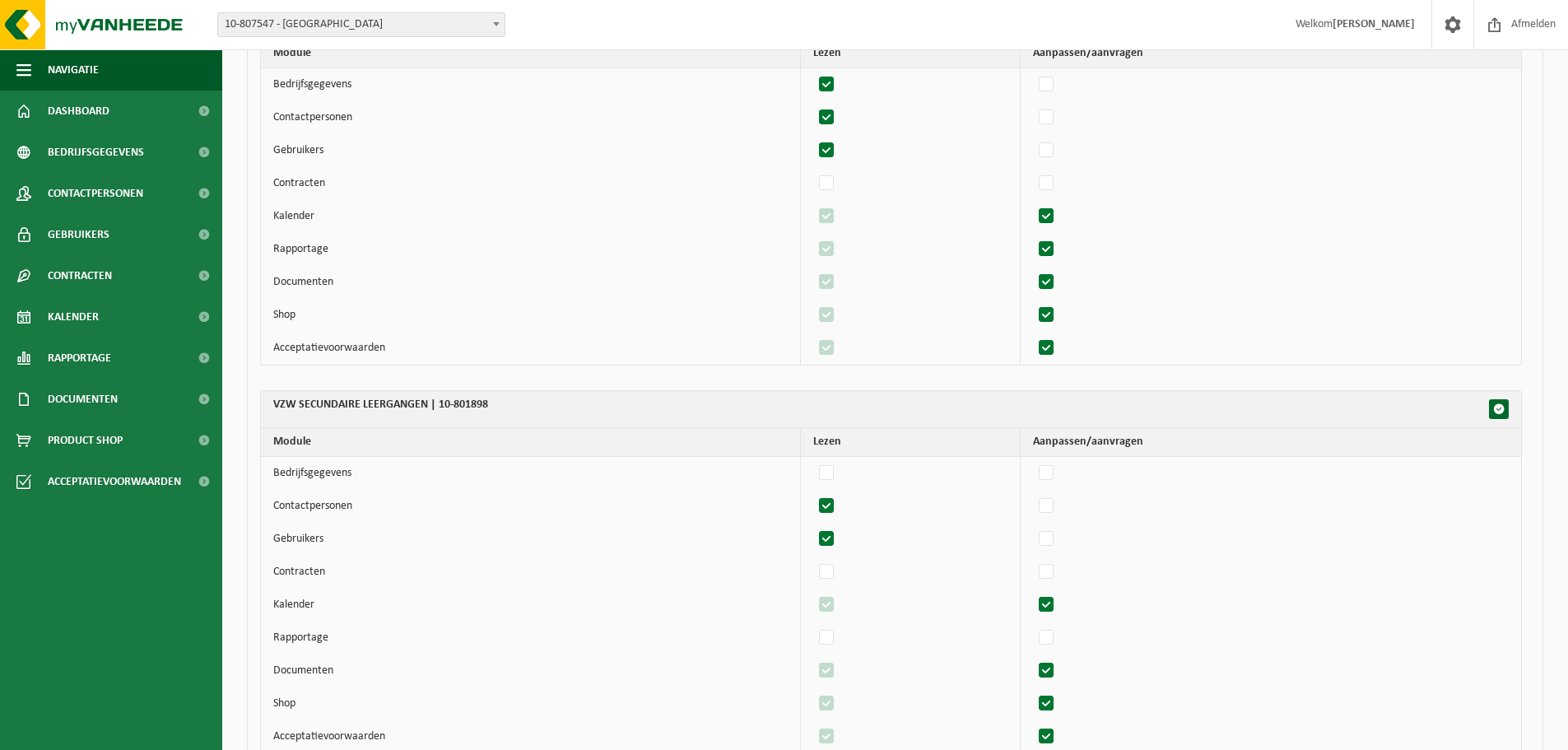
checkbox input "false"
click at [836, 534] on label"] at bounding box center [827, 539] width 23 height 24
click at [814, 527] on input "checkbox" at bounding box center [813, 526] width 1 height 1
checkbox input "false"
click at [1056, 571] on label"] at bounding box center [1047, 604] width 23 height 24
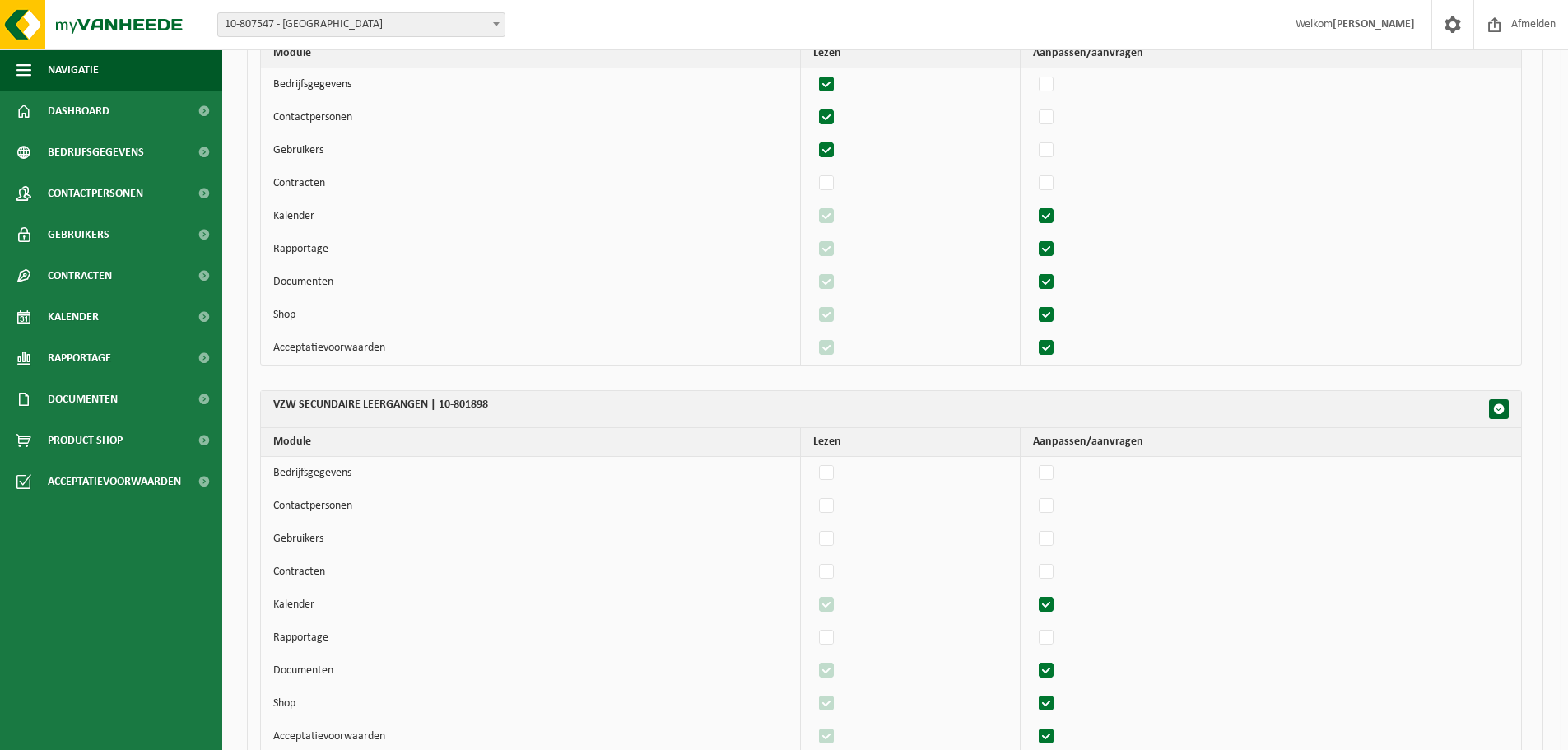
click at [1033, 571] on input "checkbox" at bounding box center [1032, 592] width 1 height 1
checkbox input "false"
drag, startPoint x: 833, startPoint y: 599, endPoint x: 861, endPoint y: 586, distance: 30.9
click at [834, 571] on label"] at bounding box center [827, 604] width 23 height 24
click at [814, 571] on input "checkbox" at bounding box center [813, 592] width 1 height 1
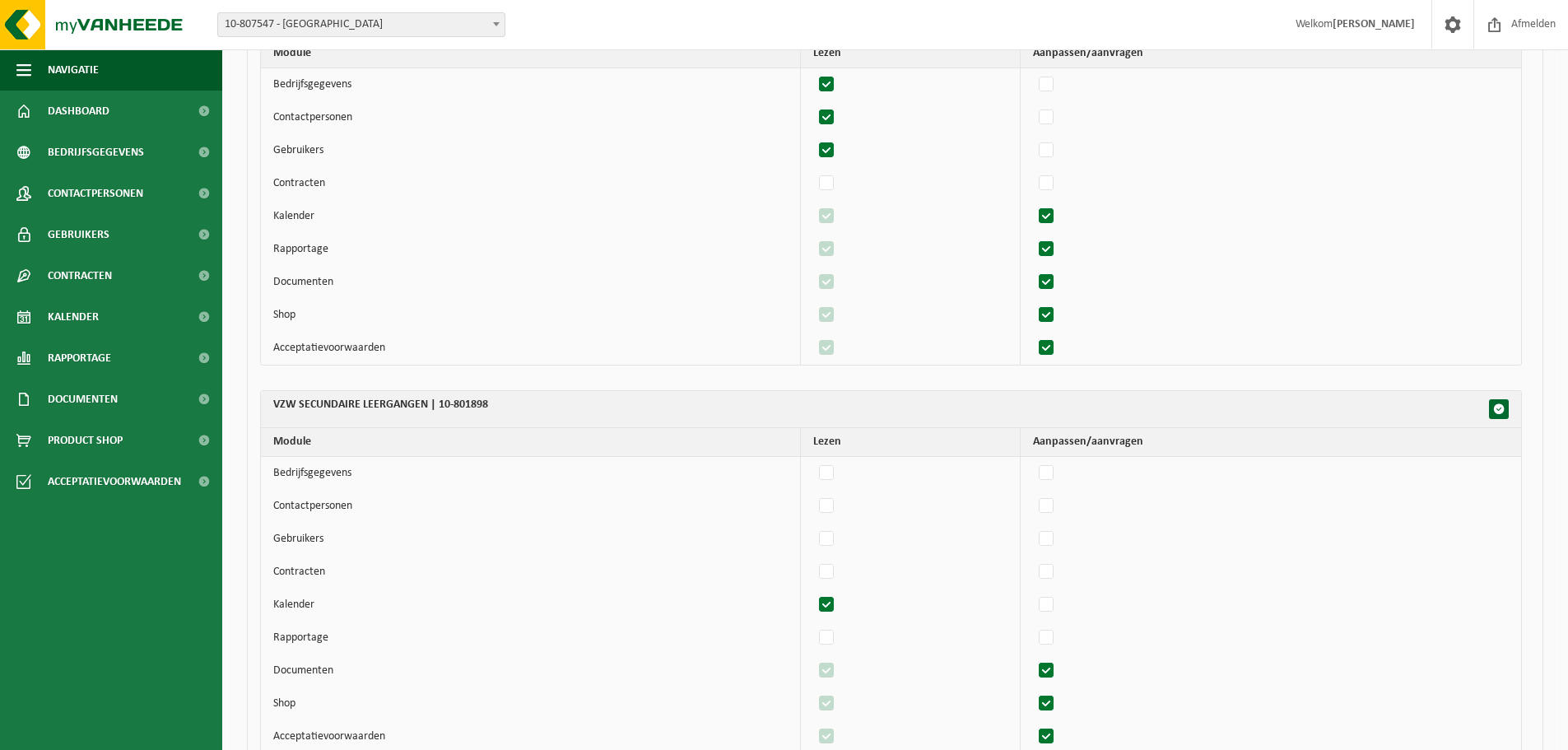
checkbox input "false"
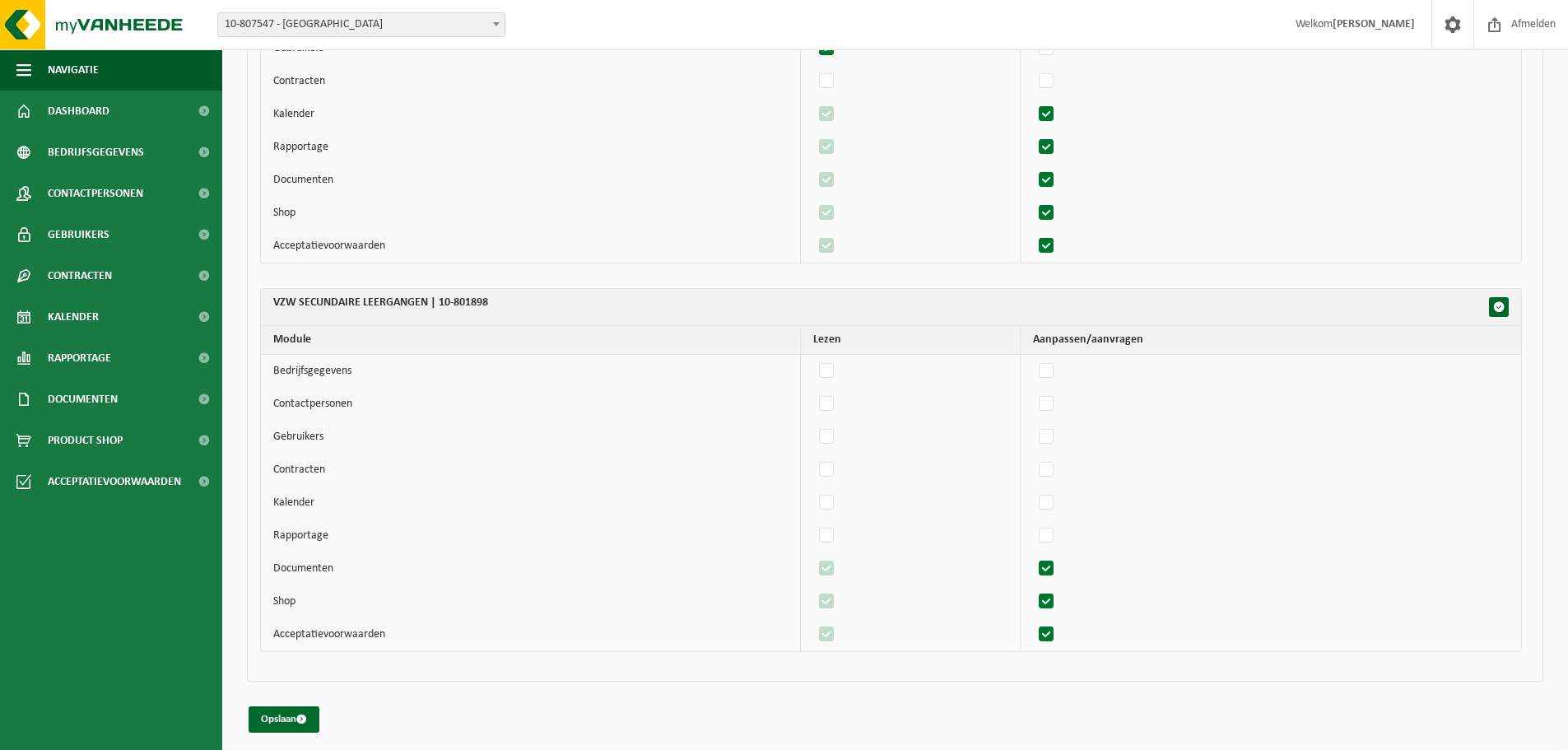
scroll to position [2250, 0]
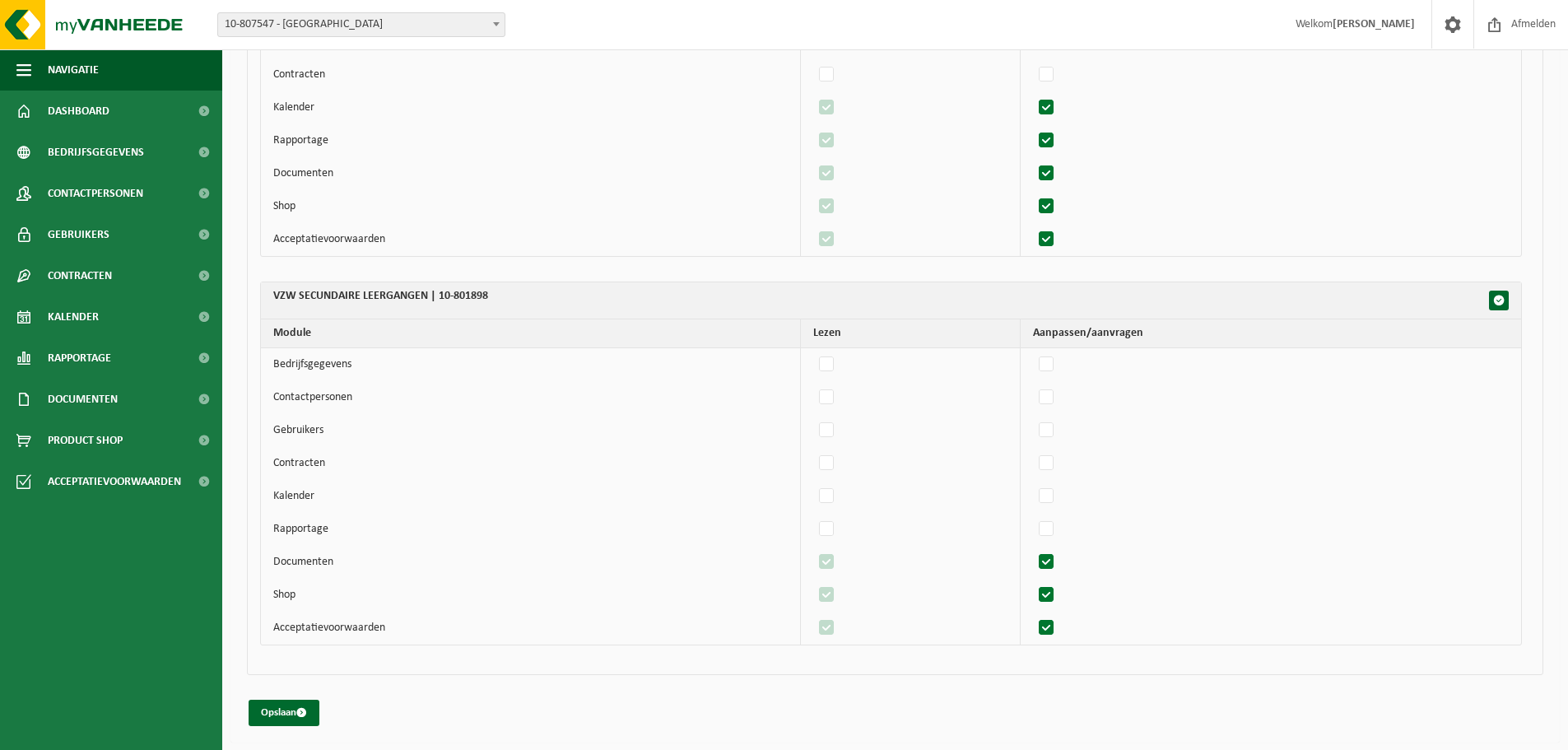
click at [1055, 553] on label"] at bounding box center [1047, 562] width 23 height 24
click at [1033, 550] on input "checkbox" at bounding box center [1032, 549] width 1 height 1
checkbox input "false"
click at [828, 558] on label"] at bounding box center [827, 562] width 23 height 24
click at [814, 550] on input "checkbox" at bounding box center [813, 549] width 1 height 1
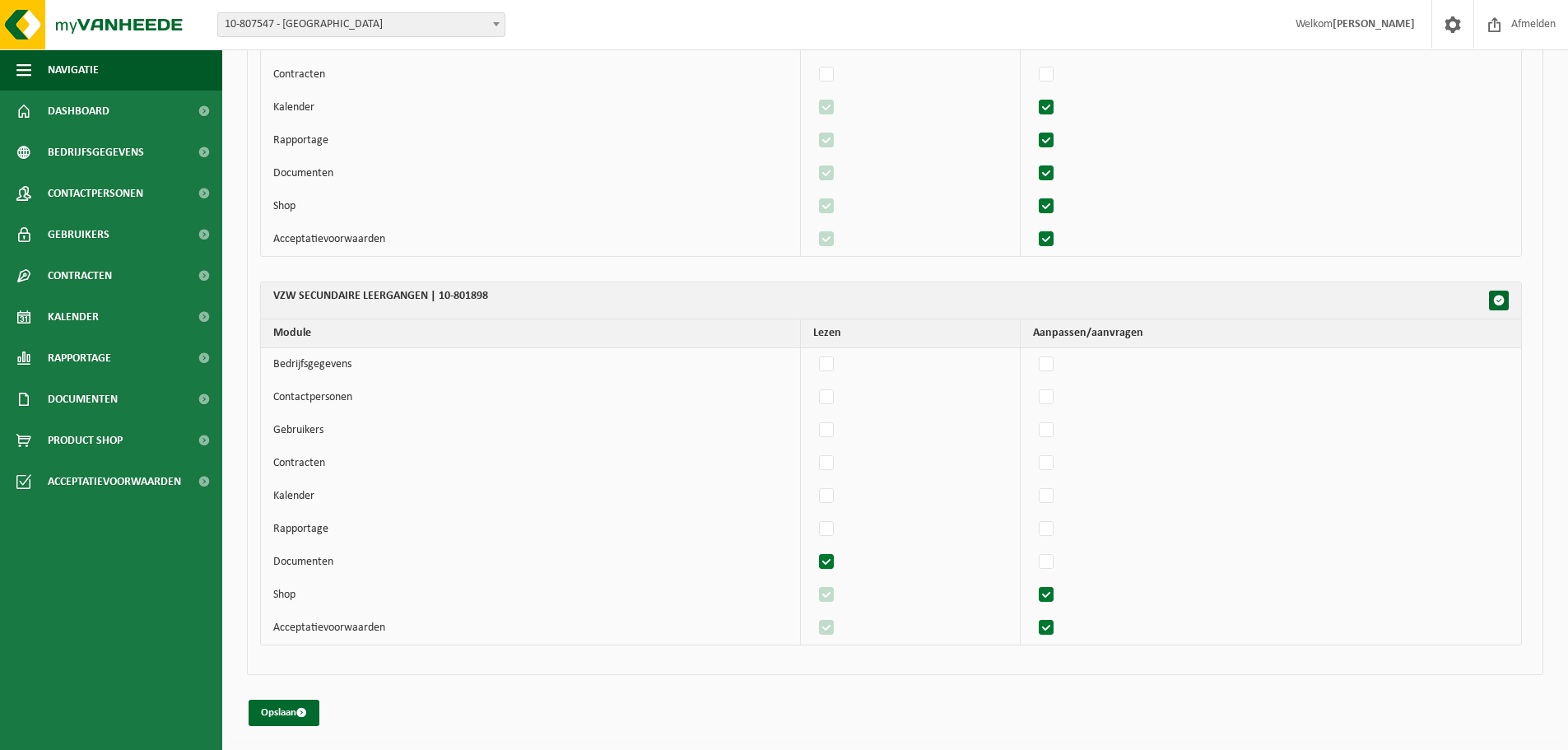
checkbox input "false"
click at [1052, 571] on label"] at bounding box center [1047, 594] width 23 height 24
click at [1033, 571] on input "checkbox" at bounding box center [1032, 582] width 1 height 1
checkbox input "false"
click at [835, 571] on label"] at bounding box center [827, 594] width 23 height 24
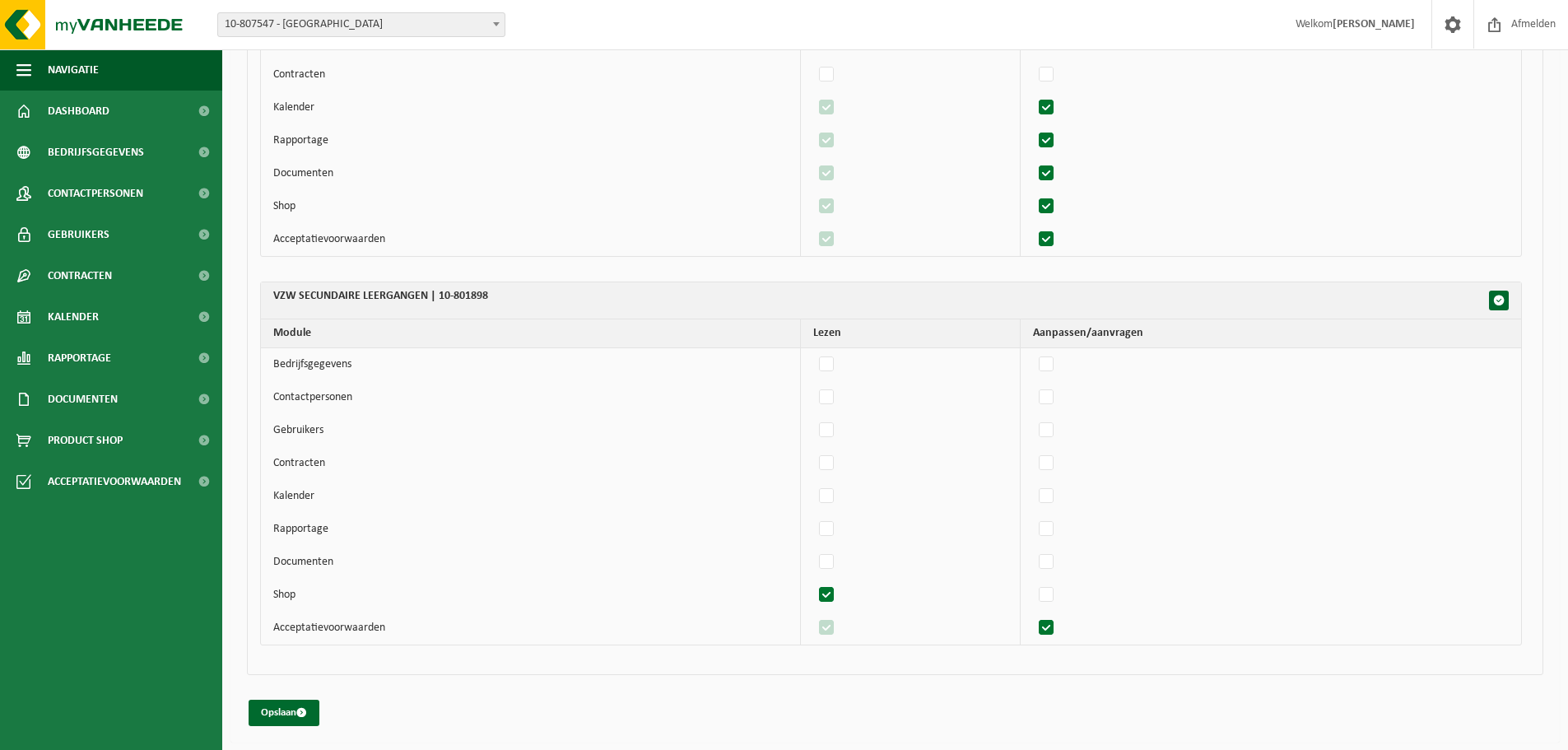
click at [814, 571] on input "checkbox" at bounding box center [813, 582] width 1 height 1
checkbox input "false"
click at [1057, 571] on label"] at bounding box center [1047, 628] width 23 height 24
click at [1033, 571] on input "checkbox" at bounding box center [1032, 615] width 1 height 1
checkbox input "false"
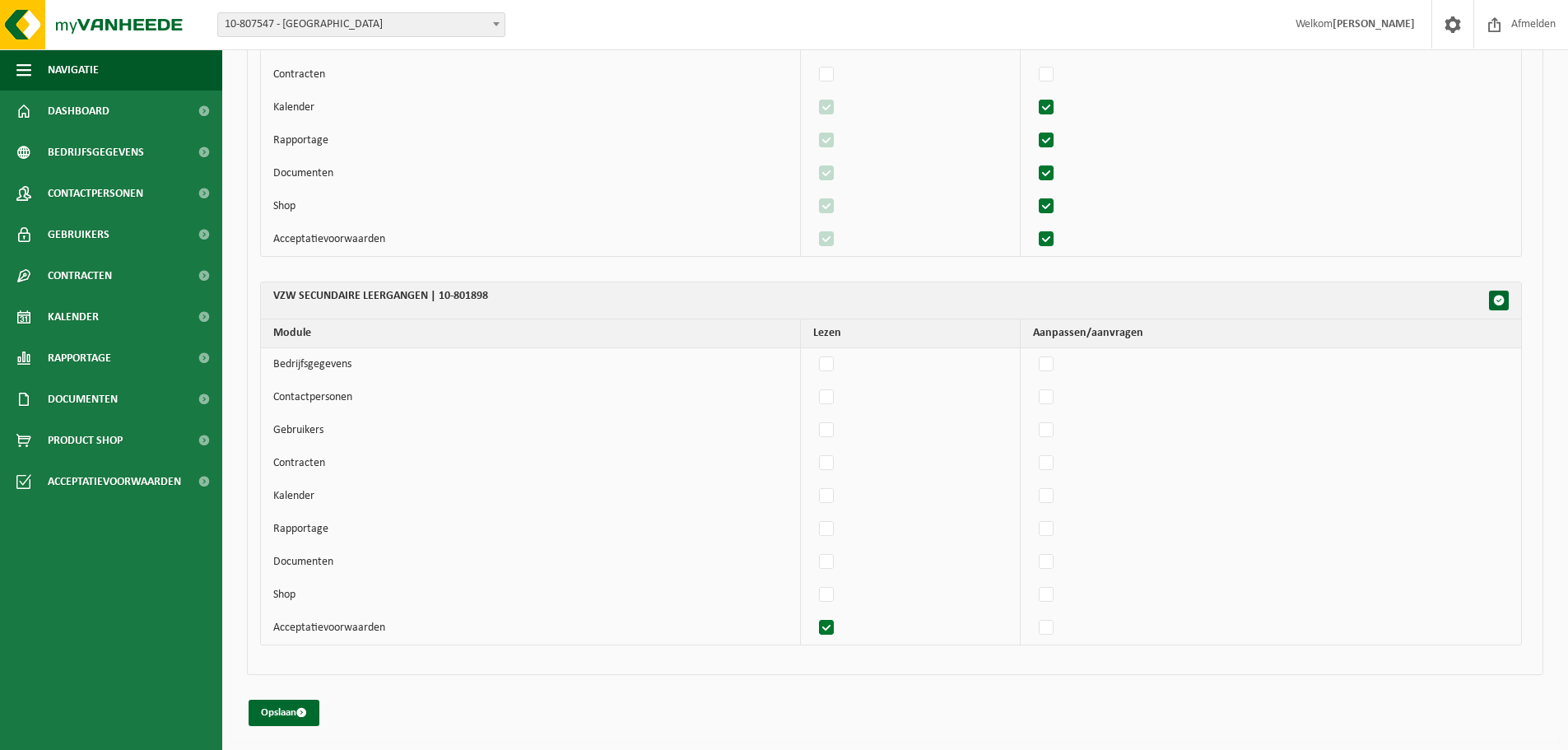
click at [830, 571] on label"] at bounding box center [827, 628] width 23 height 24
click at [814, 571] on input "checkbox" at bounding box center [813, 615] width 1 height 1
checkbox input "false"
click at [1252, 298] on span "button" at bounding box center [1499, 300] width 12 height 12
checkbox input "true"
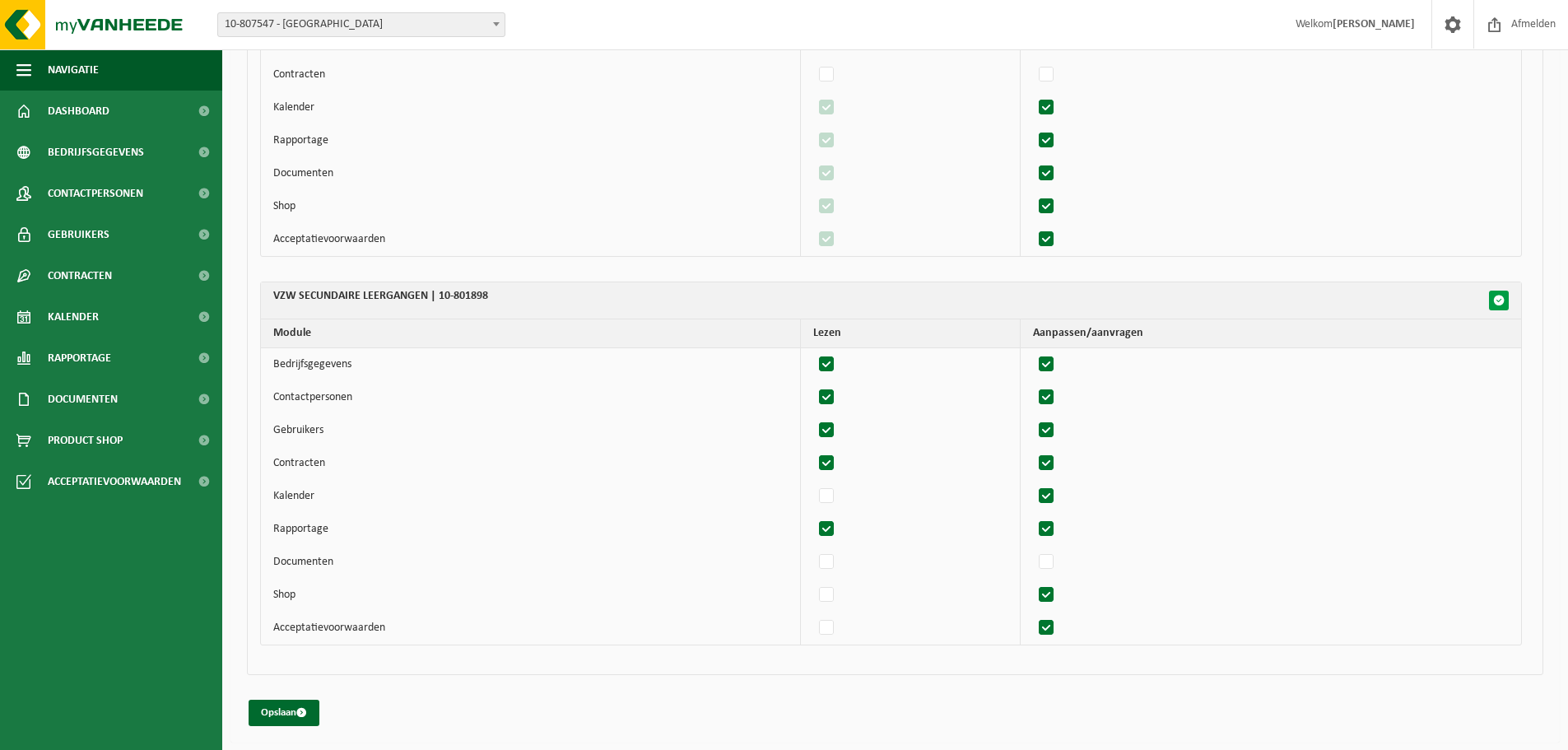
checkbox input "true"
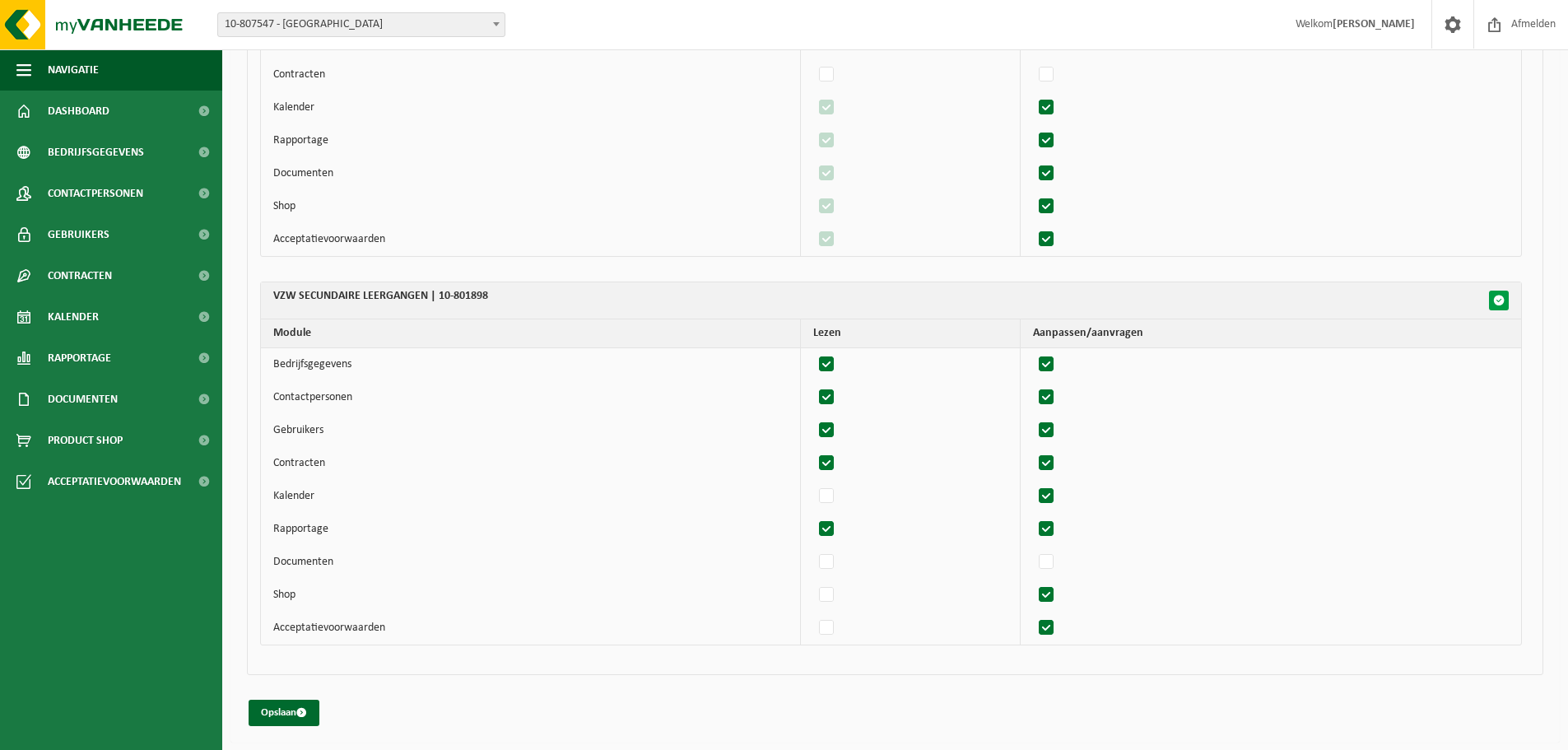
checkbox input "true"
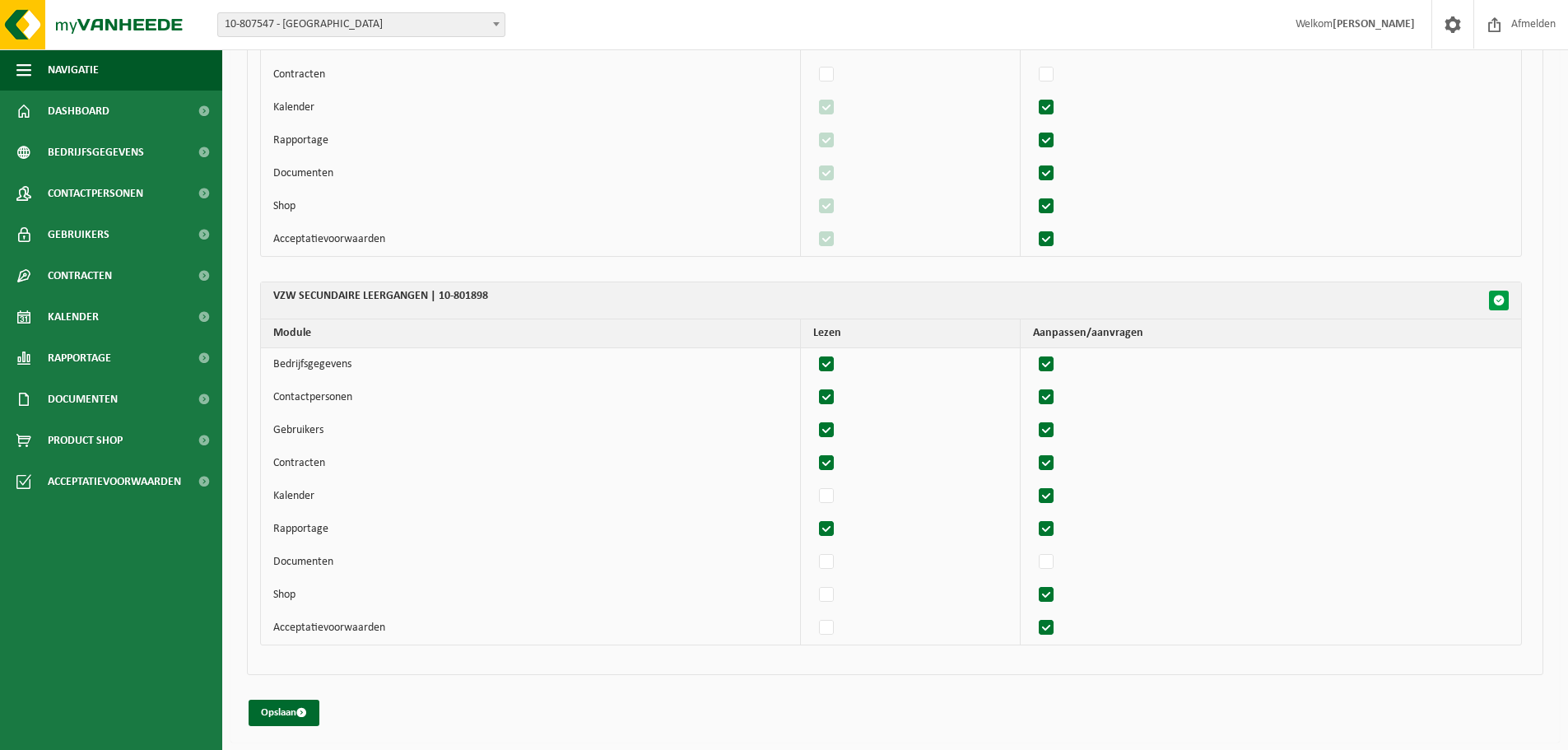
checkbox input "true"
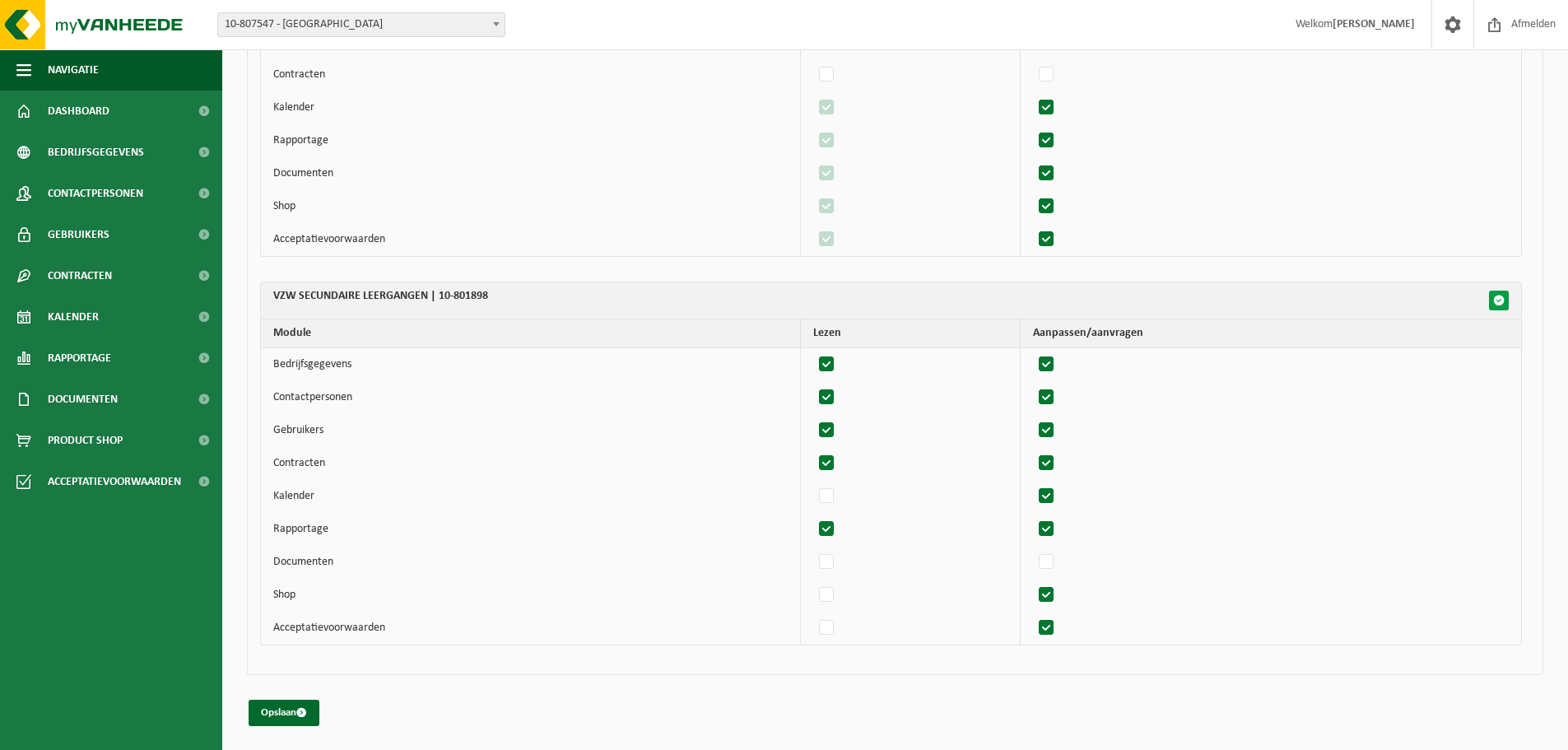
checkbox input "true"
click at [1252, 298] on span "button" at bounding box center [1499, 300] width 12 height 12
checkbox input "false"
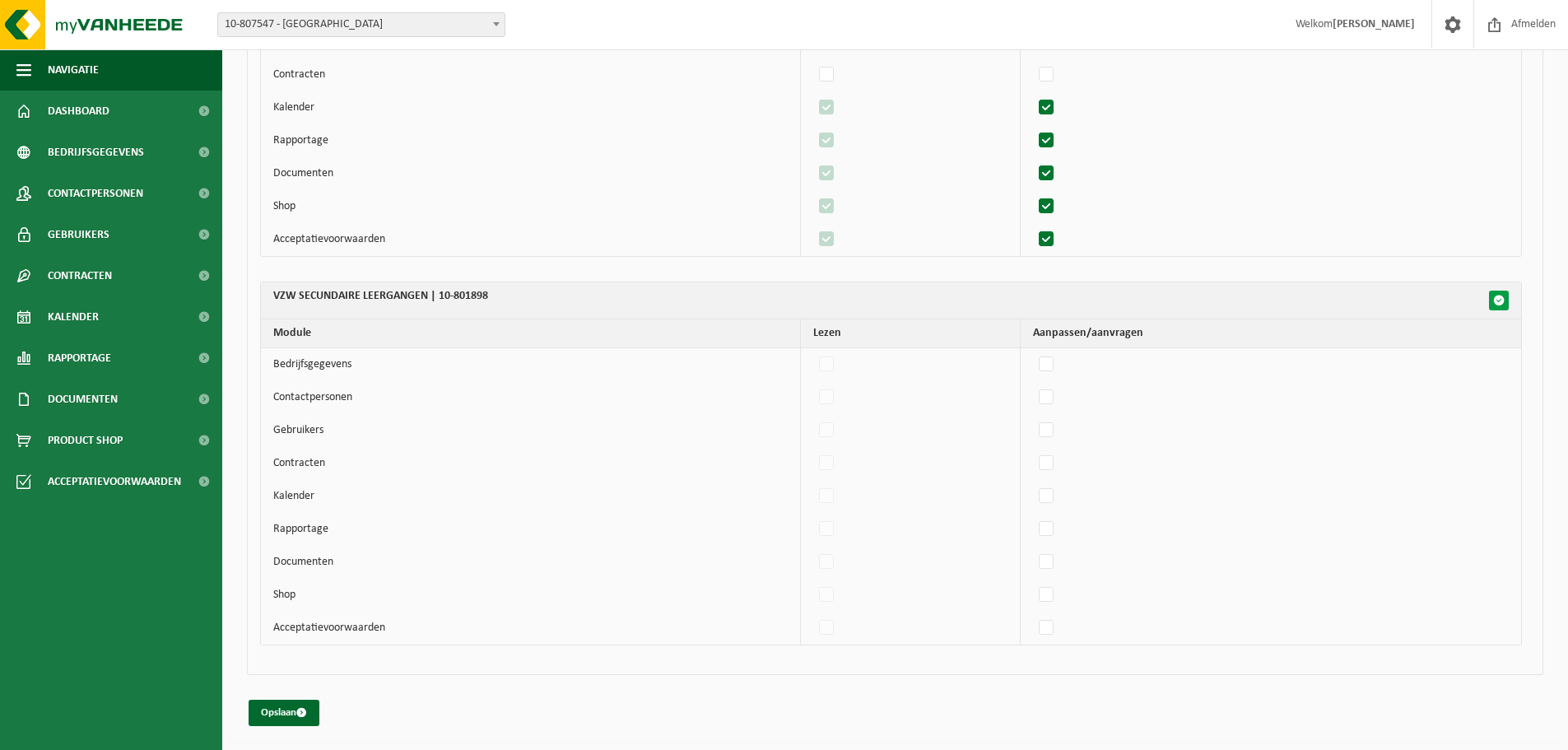
checkbox input "false"
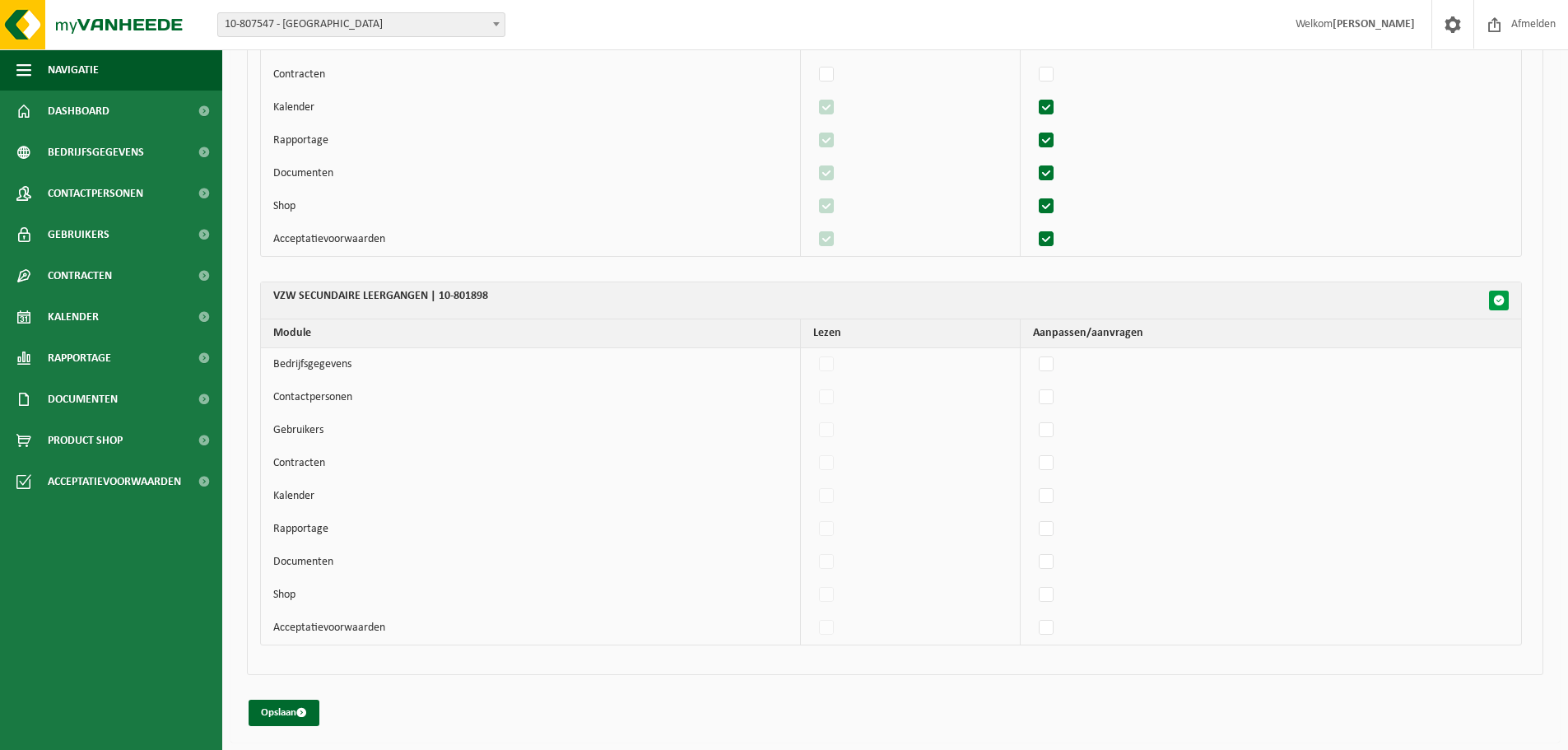
checkbox input "false"
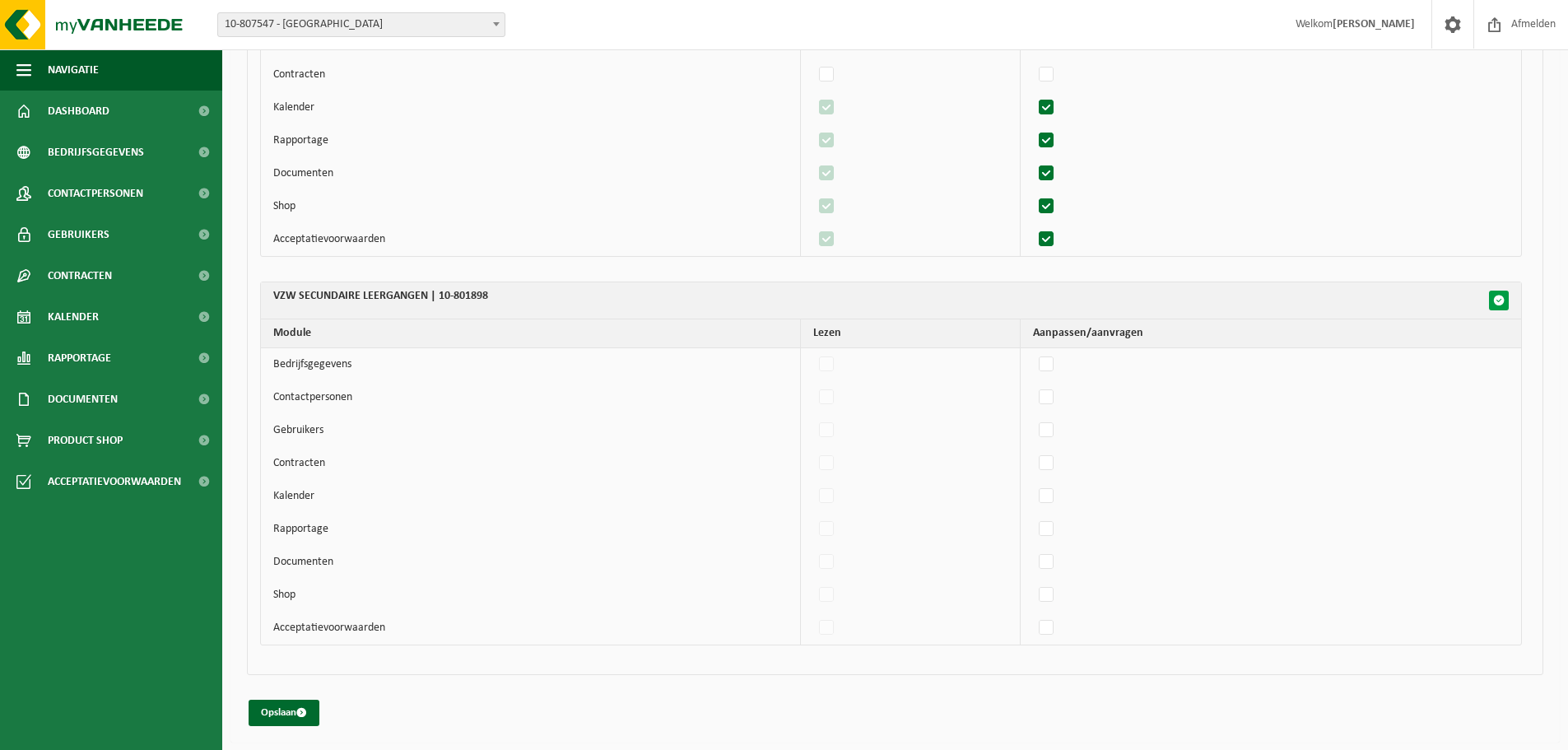
checkbox input "false"
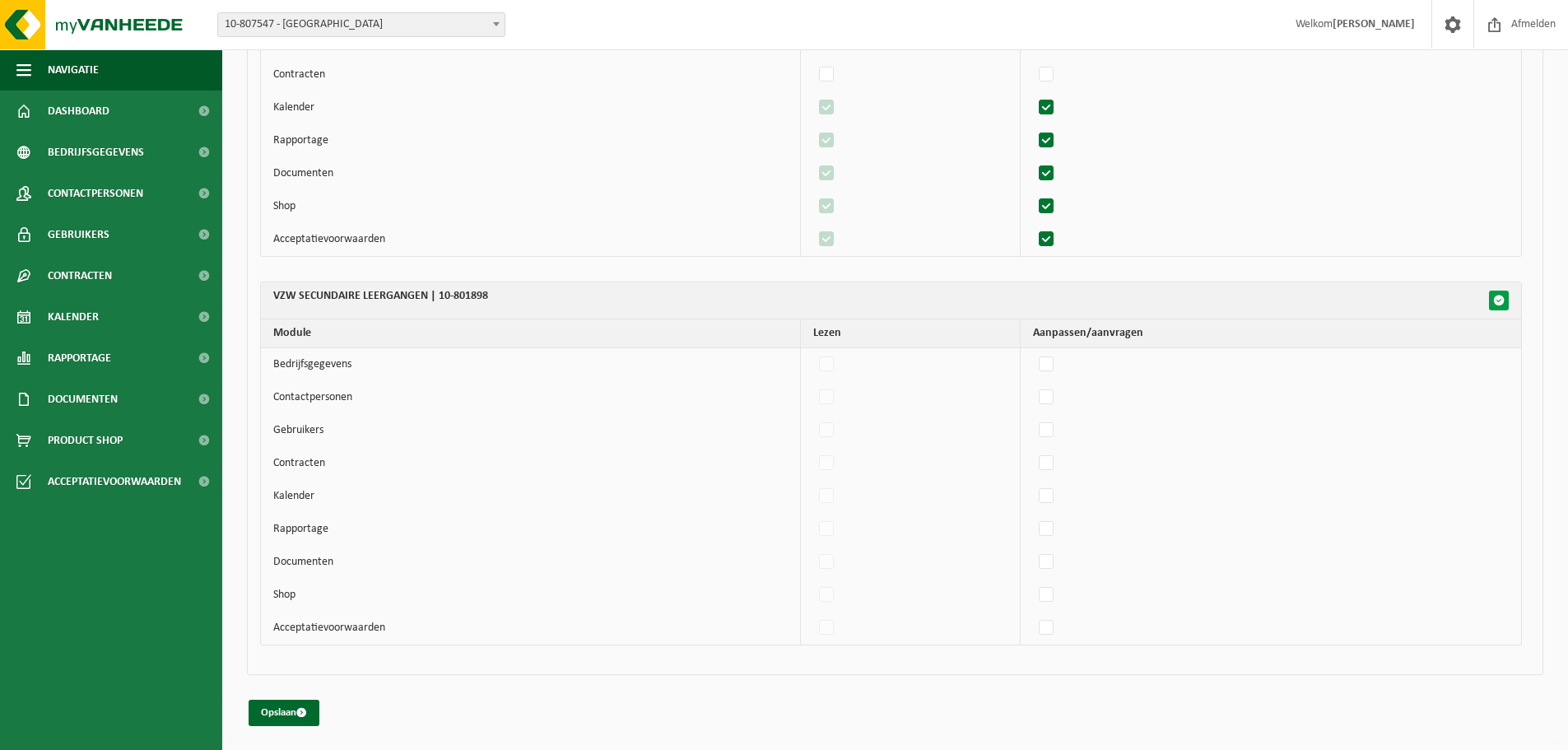
checkbox input "false"
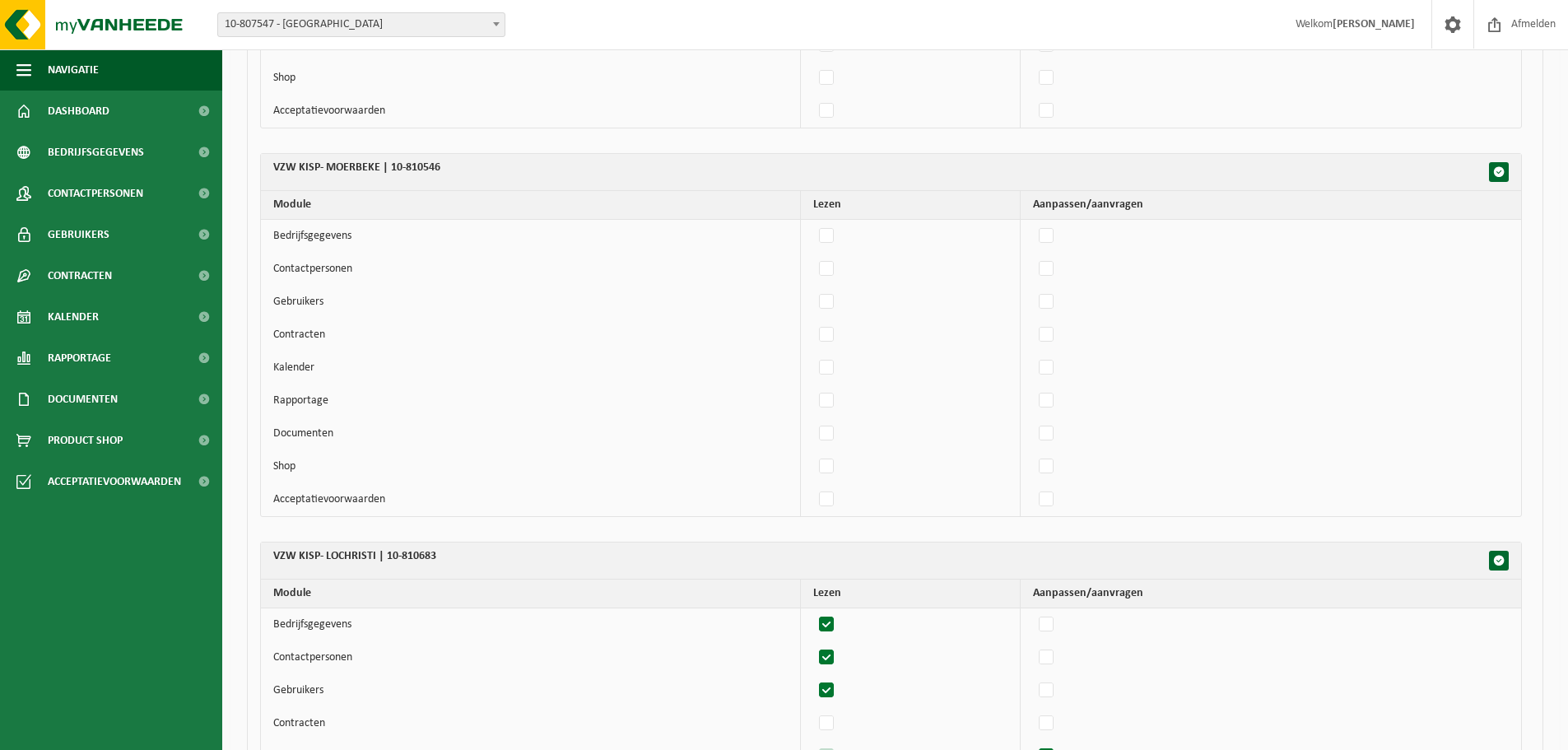
scroll to position [1591, 0]
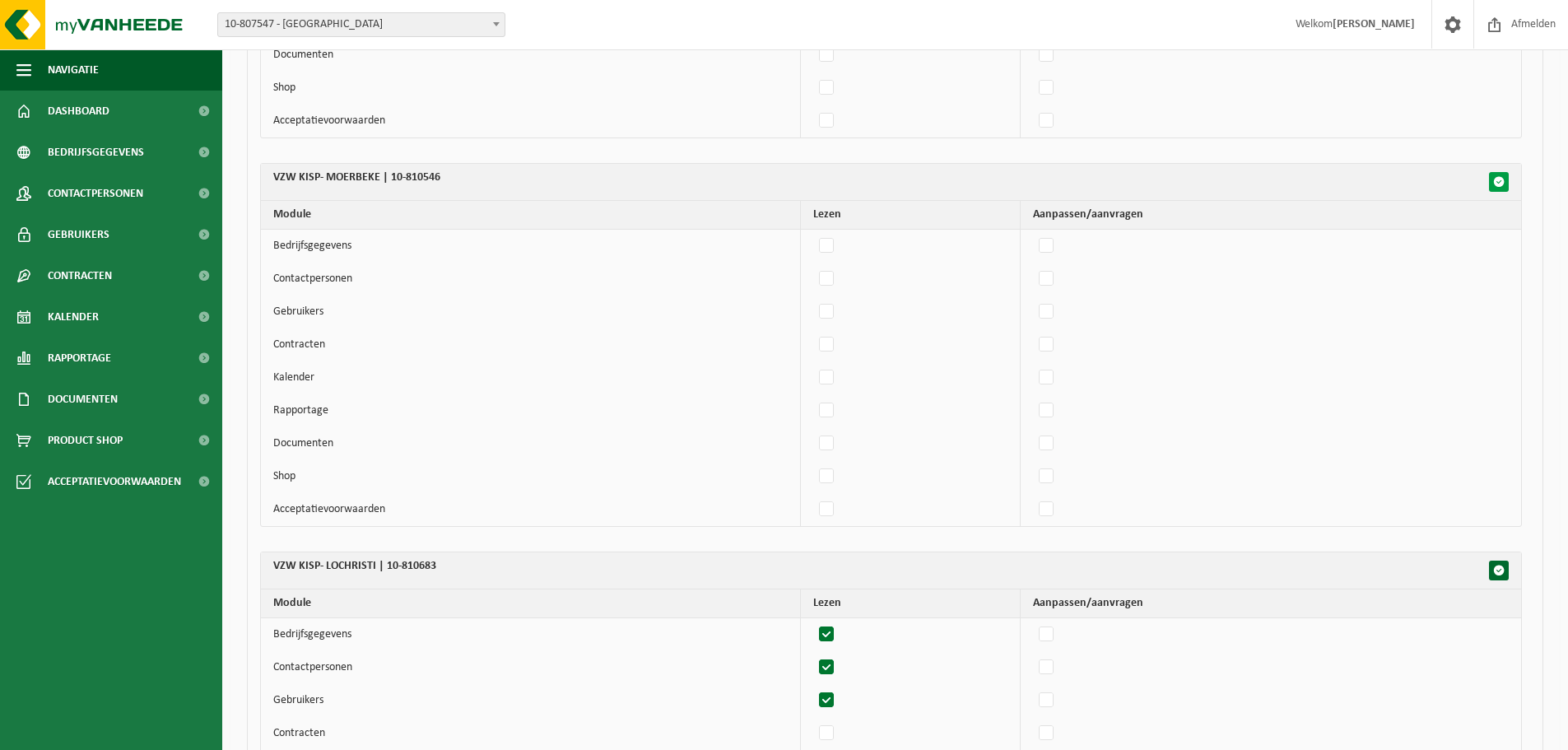
click at [1252, 181] on span "button" at bounding box center [1499, 182] width 12 height 12
checkbox input "true"
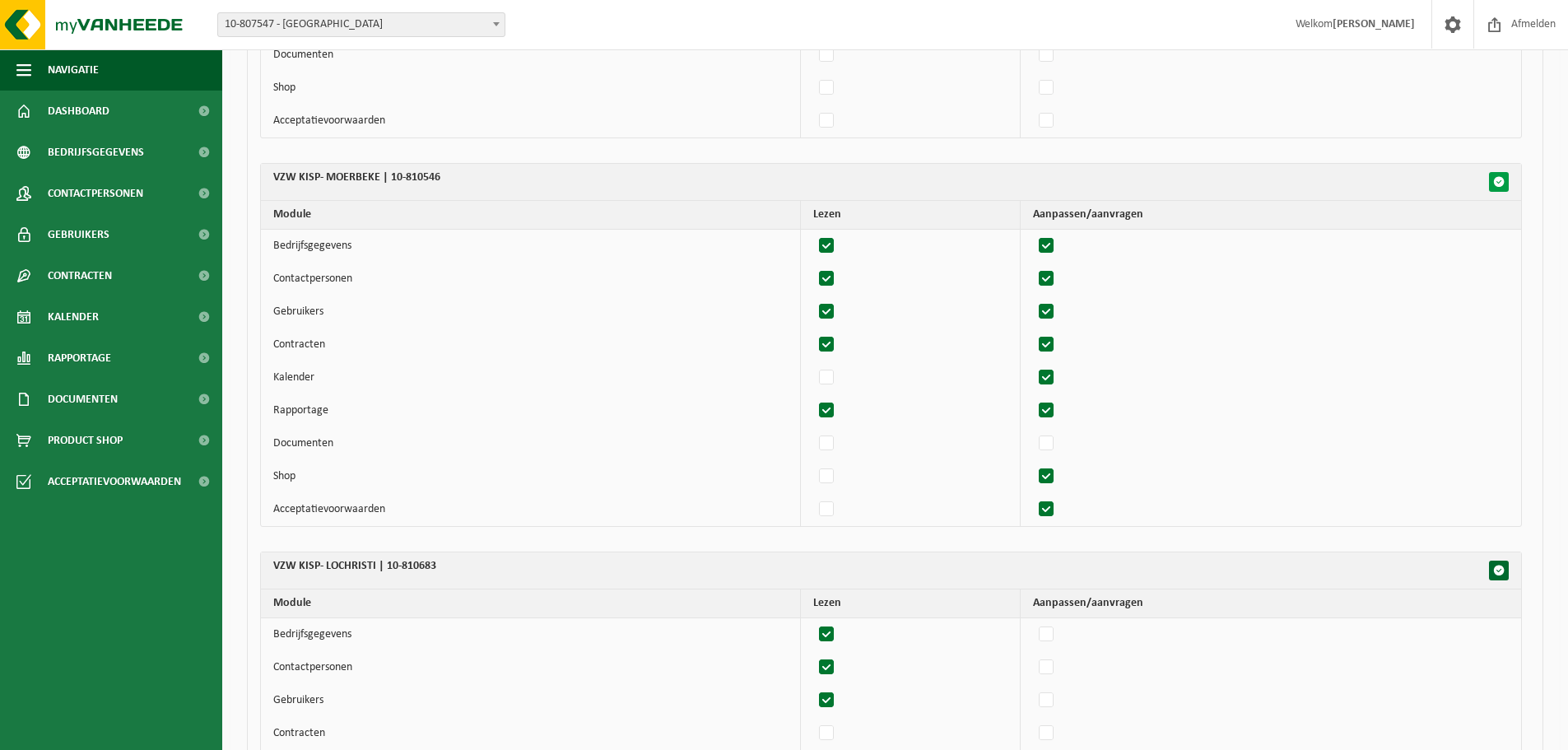
checkbox input "true"
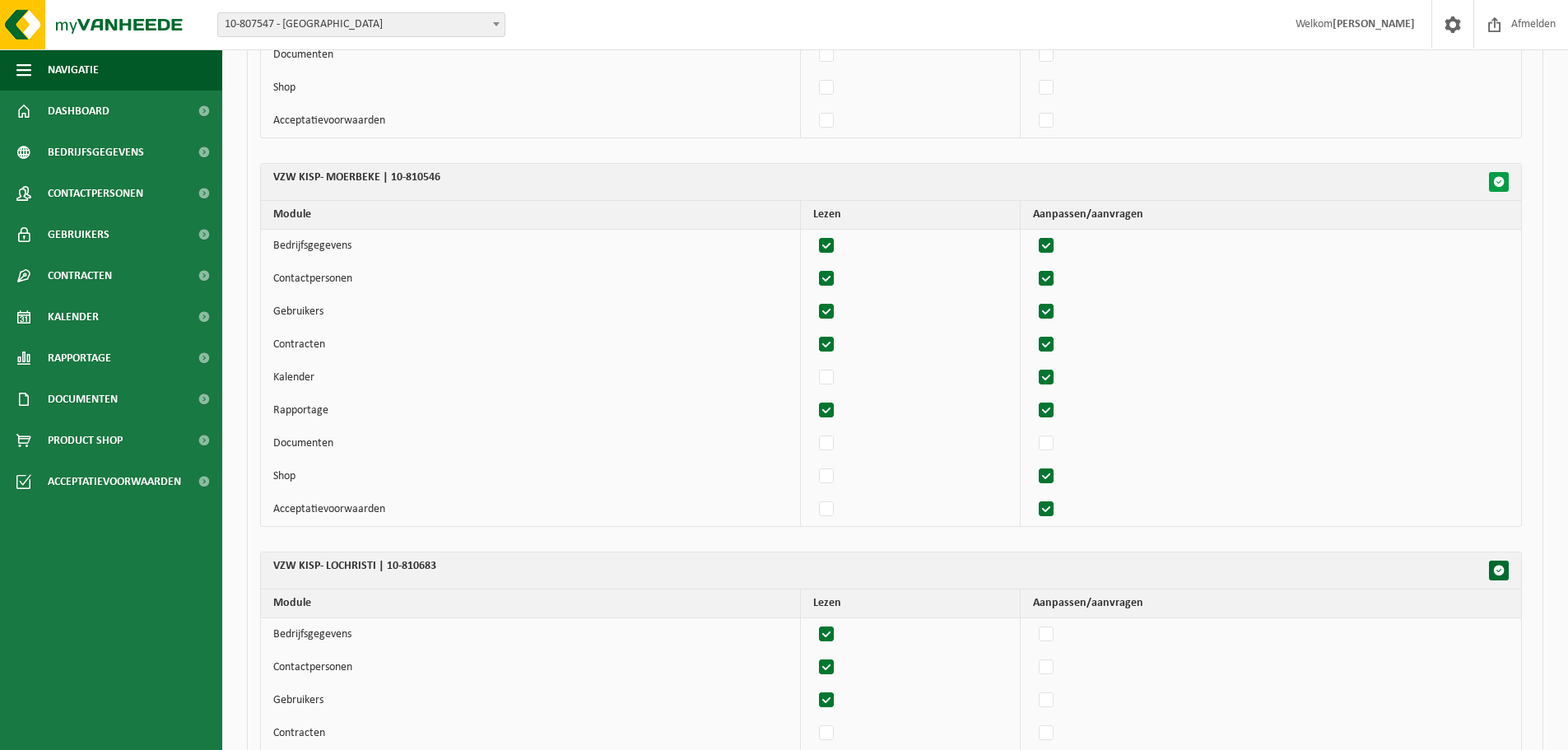
checkbox input "true"
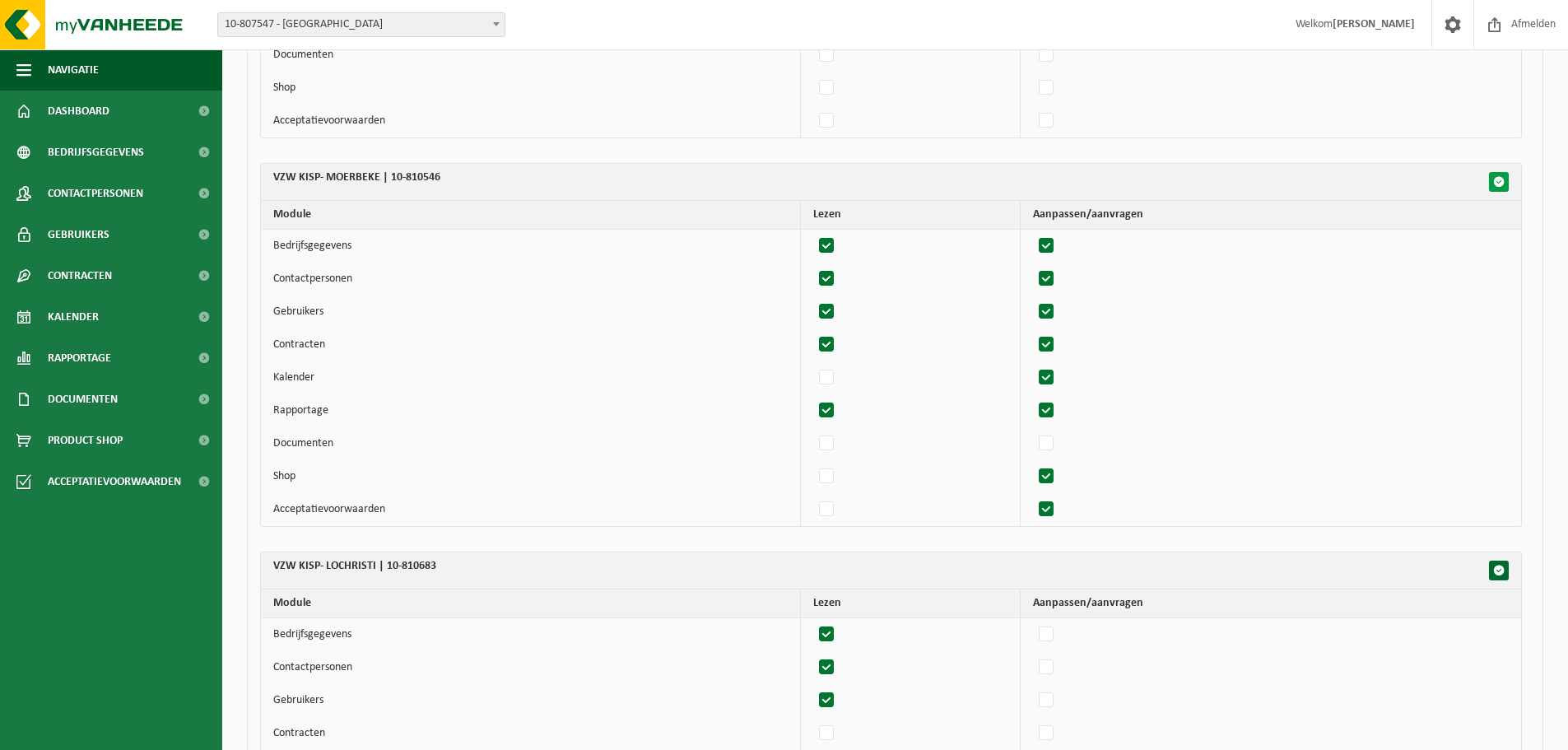
checkbox input "true"
click at [1252, 181] on span "button" at bounding box center [1499, 182] width 12 height 12
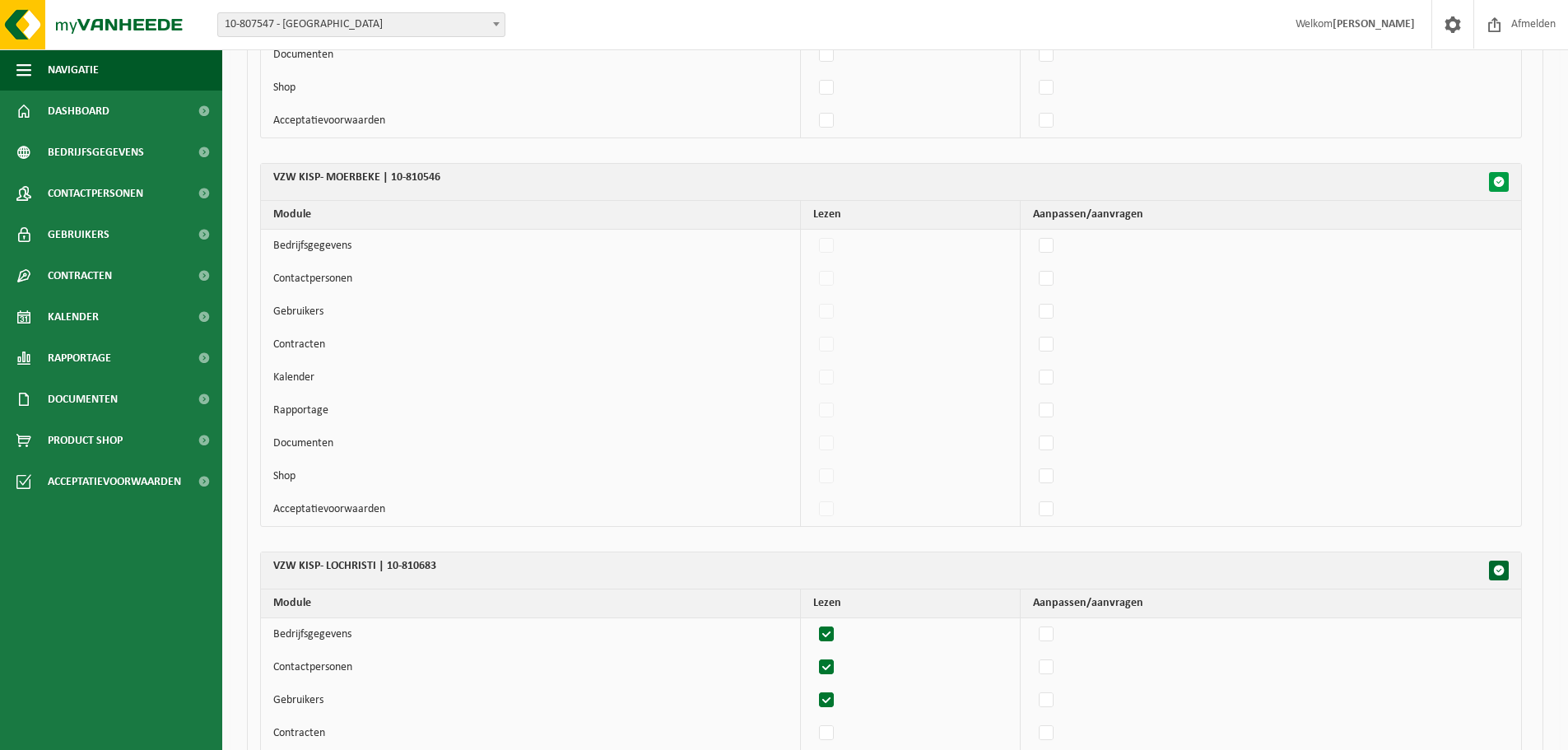
checkbox input "false"
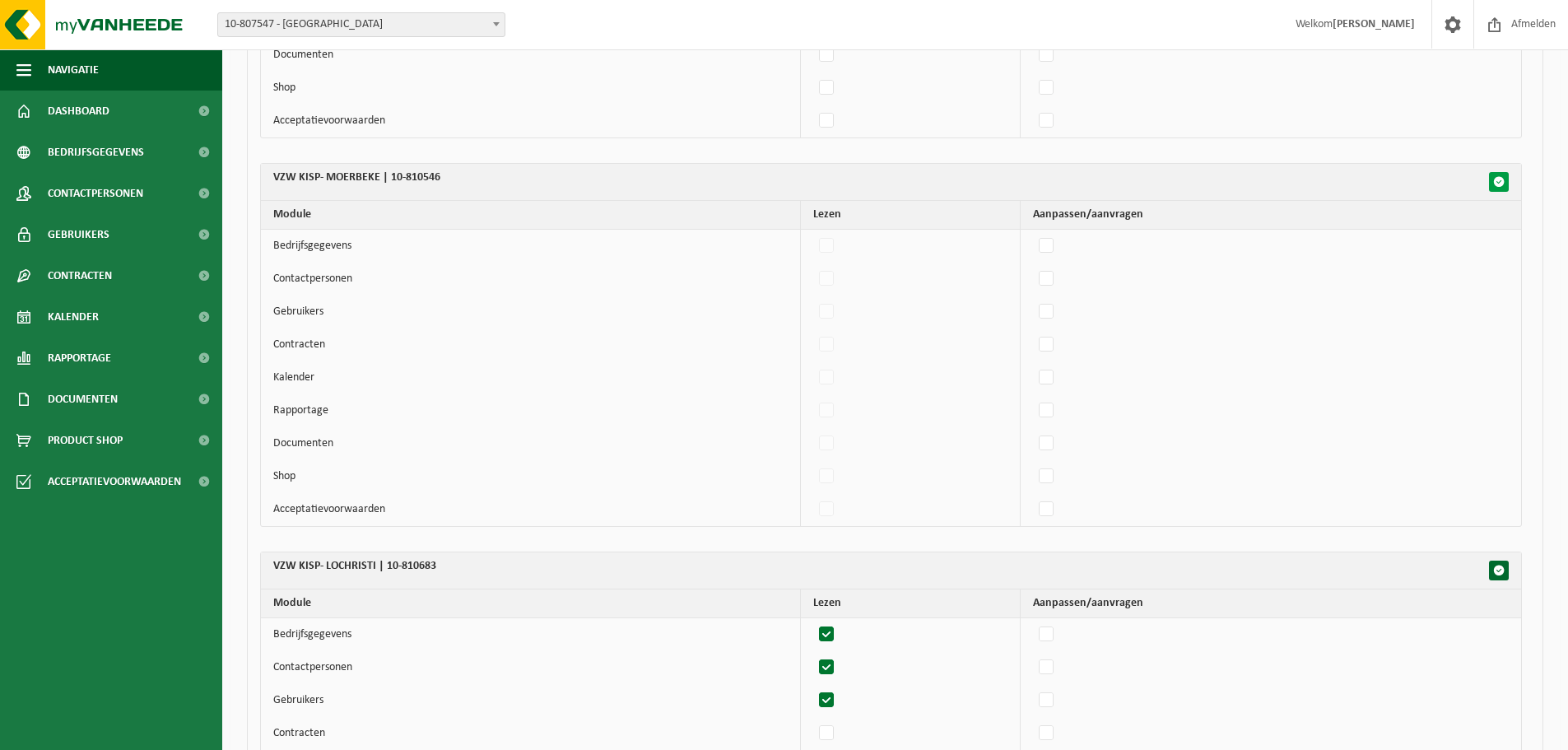
checkbox input "false"
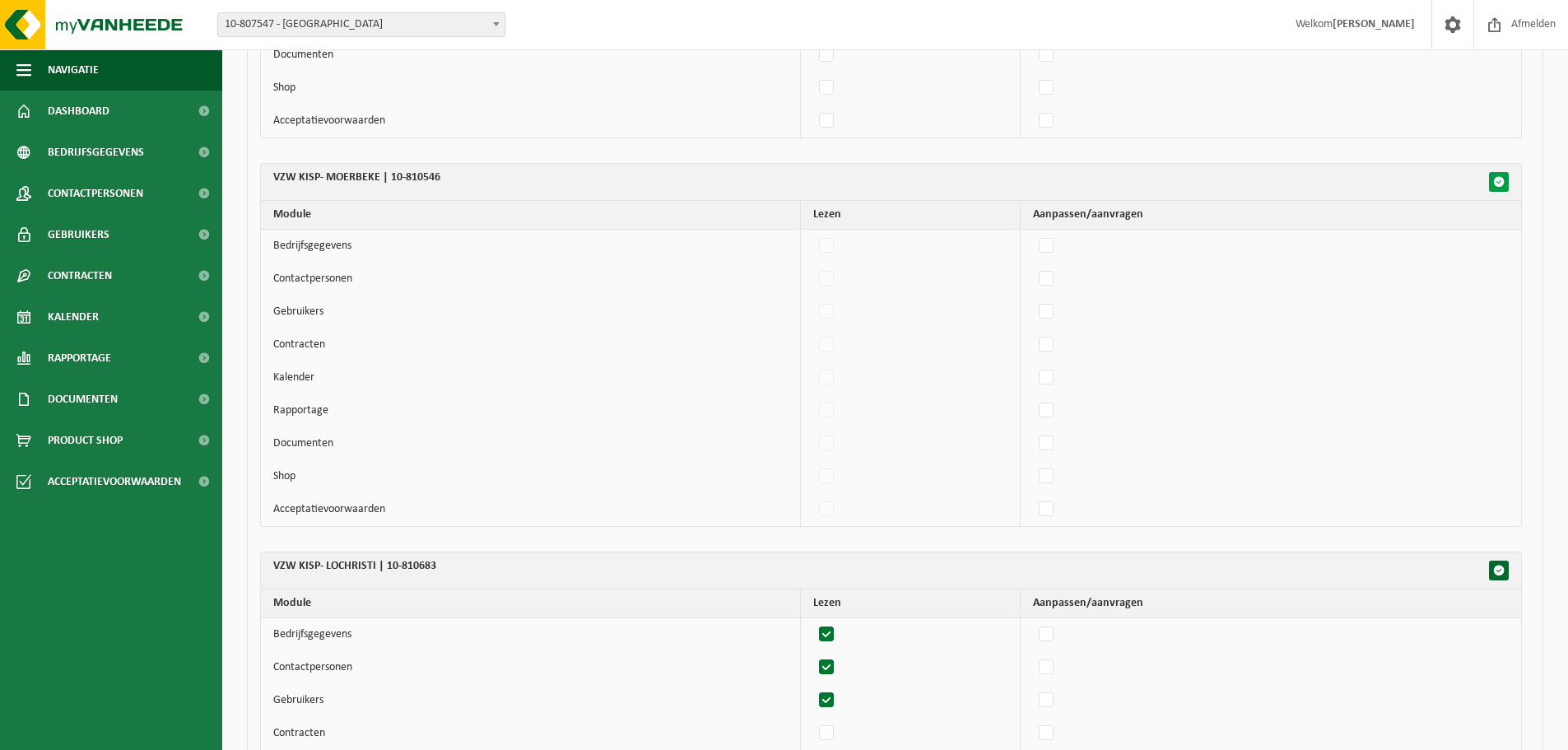
checkbox input "false"
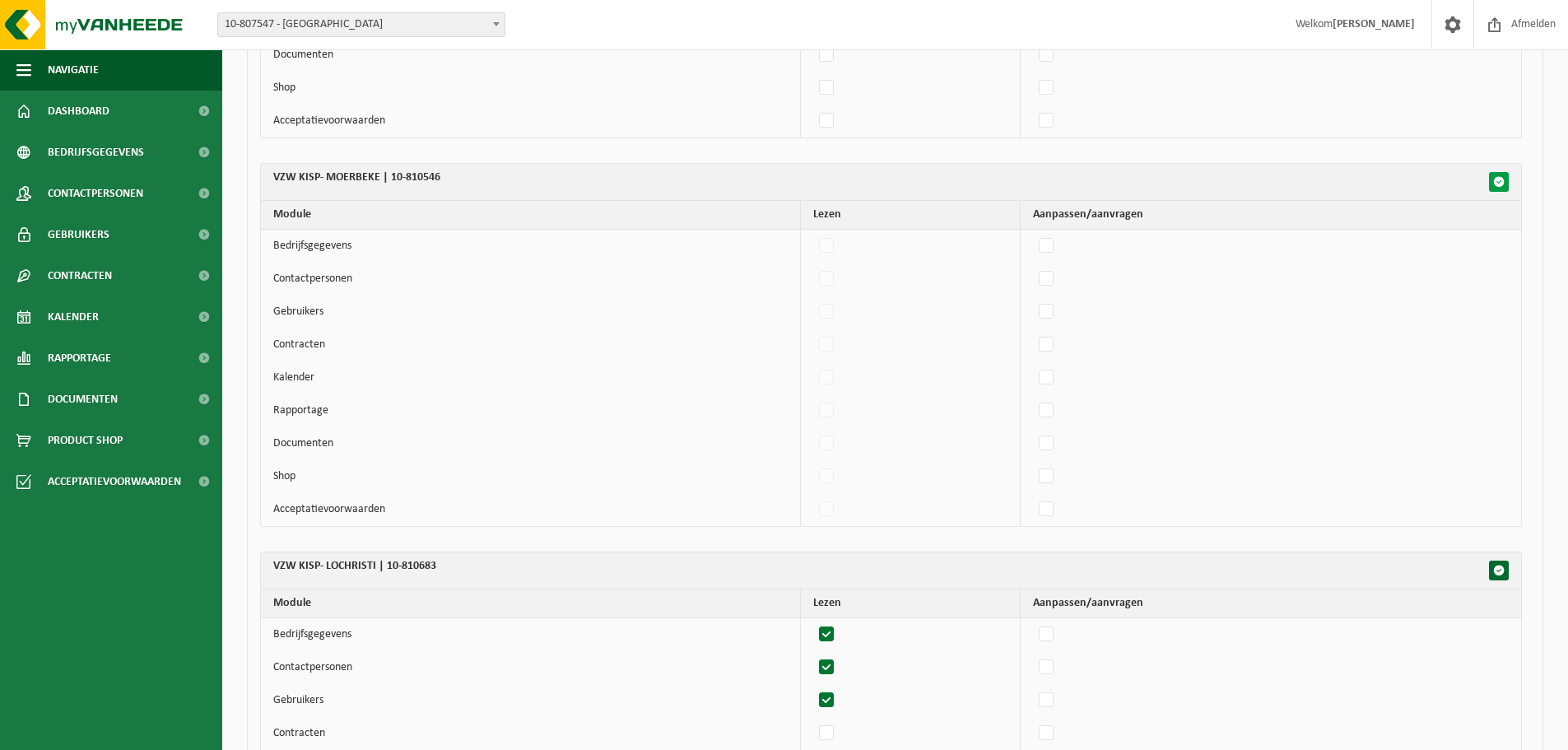
checkbox input "false"
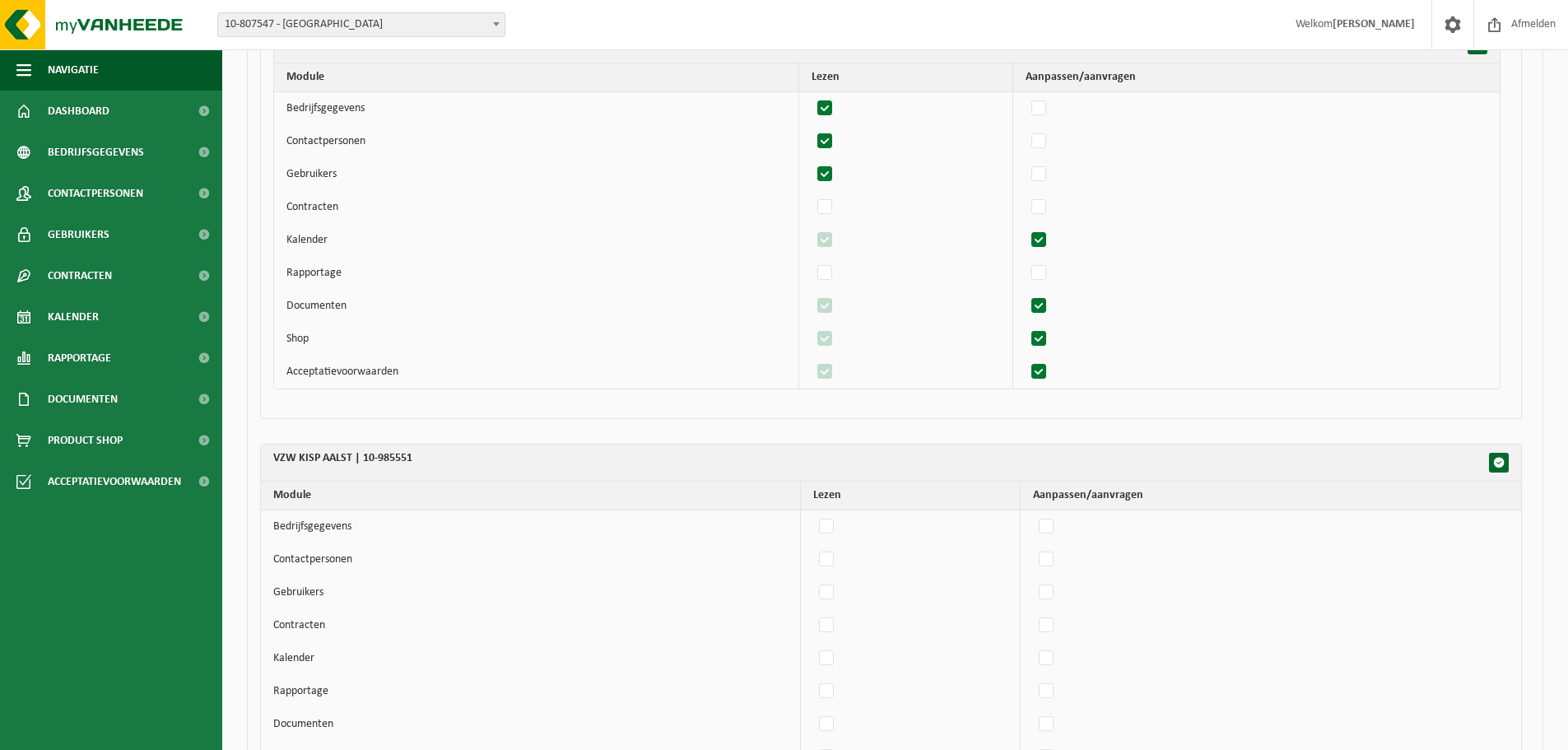
scroll to position [850, 0]
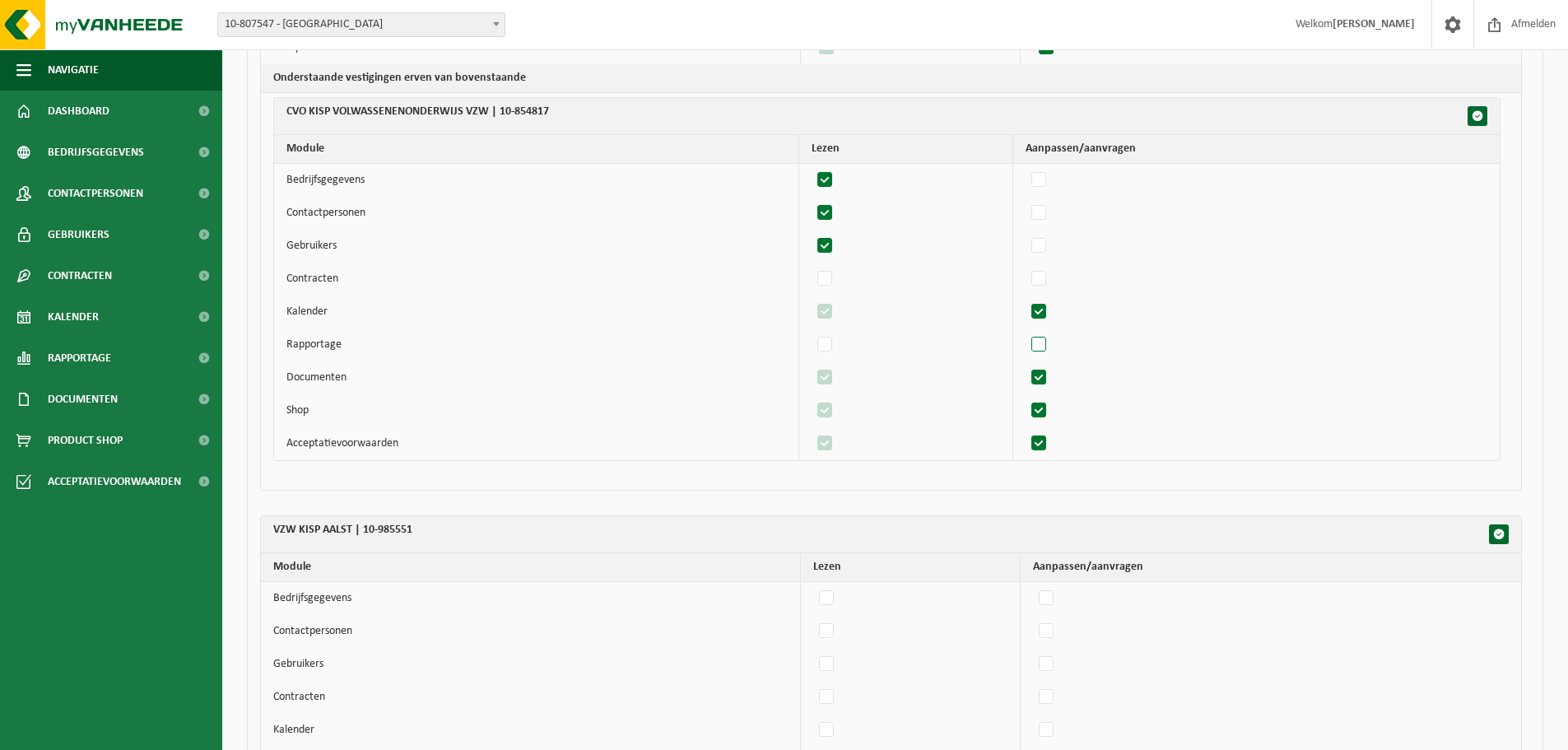
click at [1049, 337] on label"] at bounding box center [1040, 344] width 23 height 24
click at [1026, 333] on input "checkbox" at bounding box center [1025, 332] width 1 height 1
checkbox input "true"
drag, startPoint x: 1053, startPoint y: 278, endPoint x: 984, endPoint y: 298, distance: 71.8
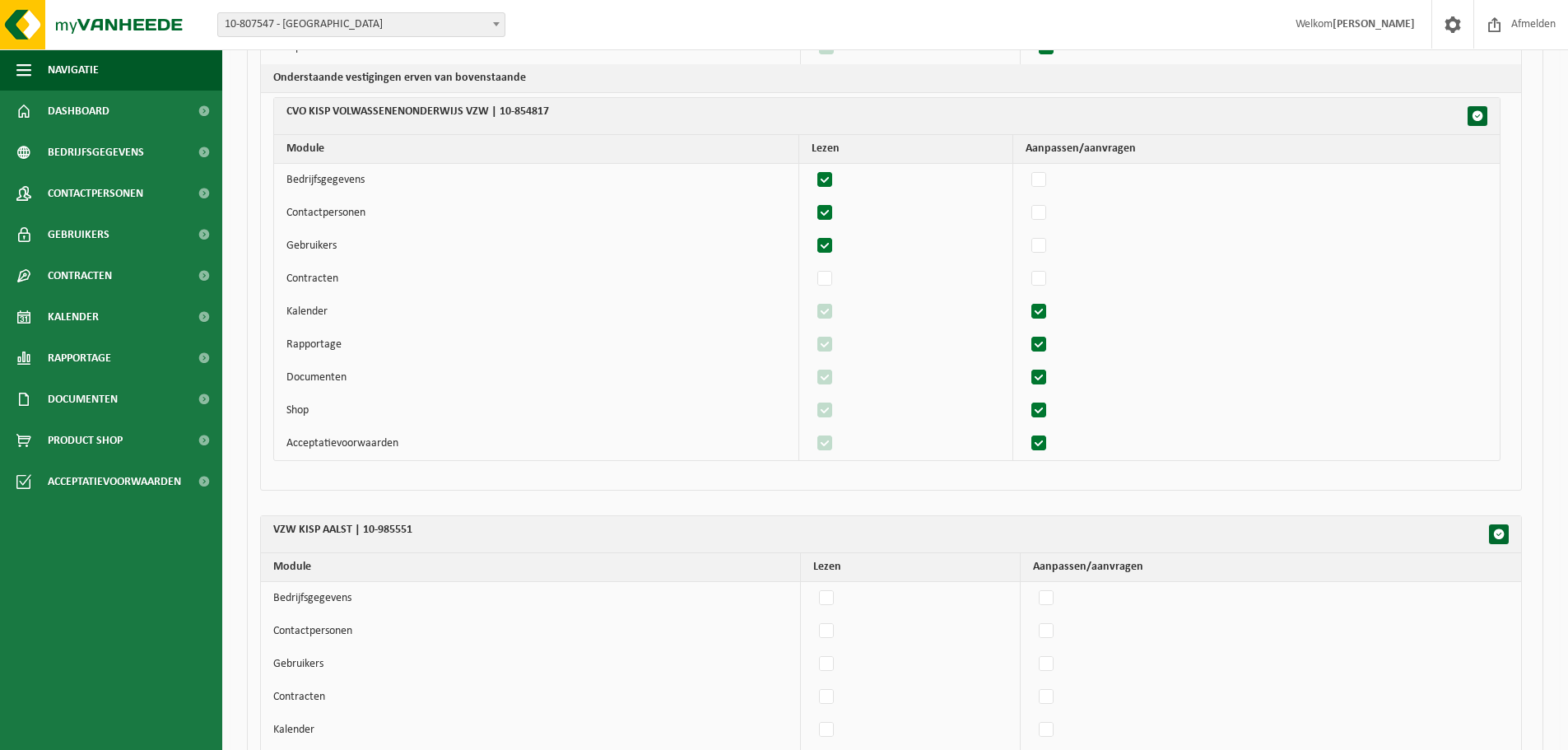
click at [1051, 279] on label"] at bounding box center [1040, 279] width 23 height 24
click at [1026, 267] on input "checkbox" at bounding box center [1025, 266] width 1 height 1
checkbox input "true"
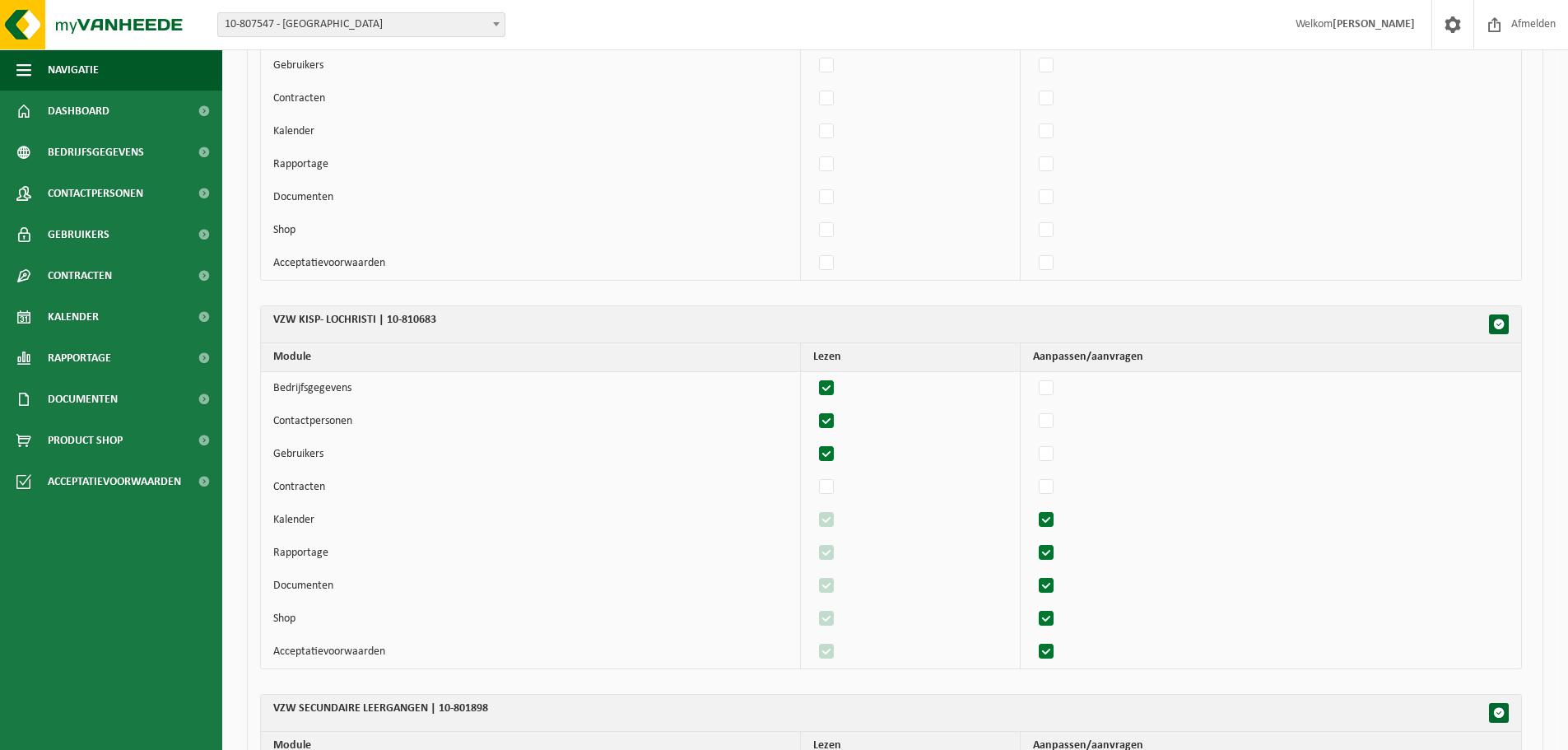
scroll to position [1838, 0]
click at [1059, 487] on label"] at bounding box center [1047, 486] width 23 height 24
click at [1033, 474] on input "checkbox" at bounding box center [1032, 473] width 1 height 1
checkbox input "true"
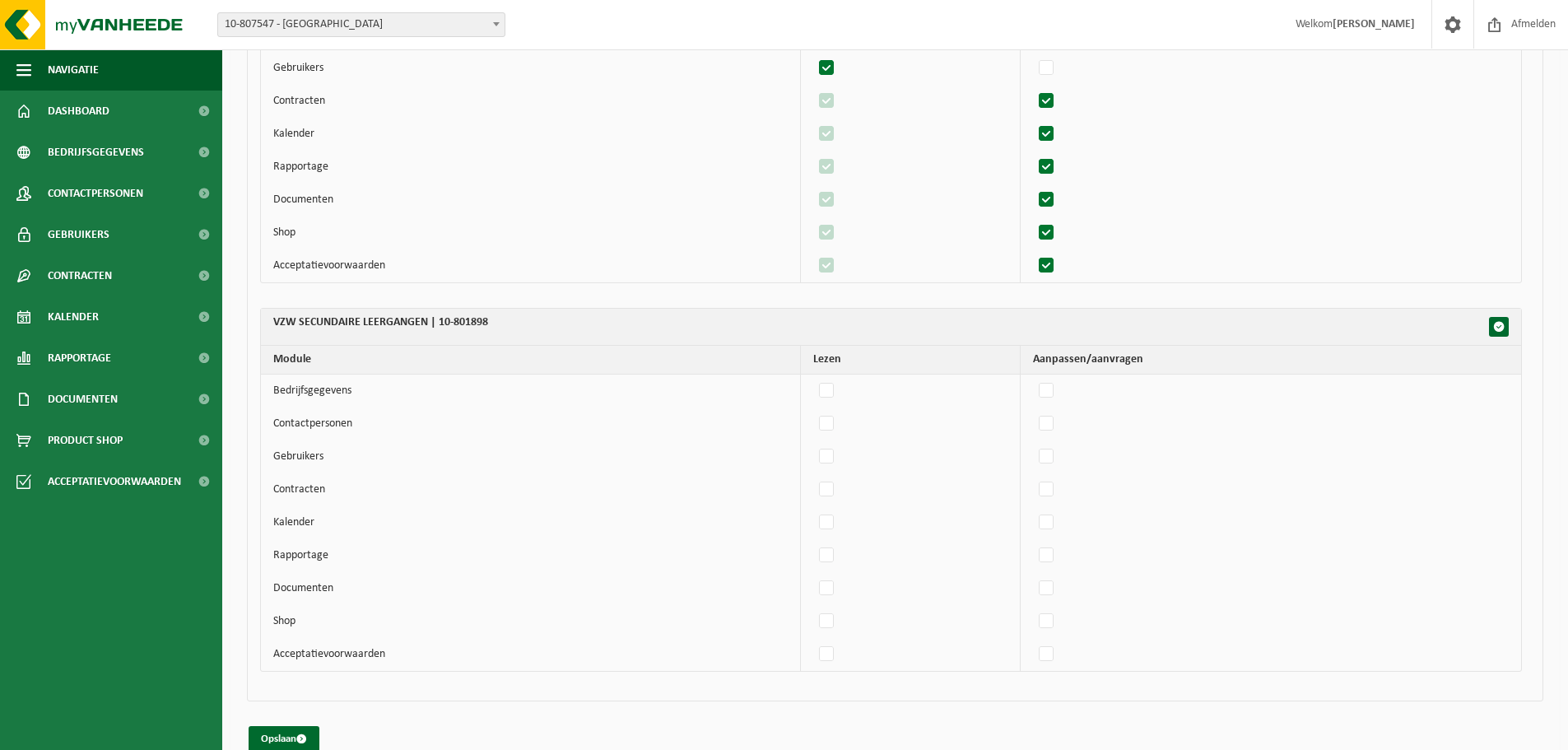
scroll to position [2250, 0]
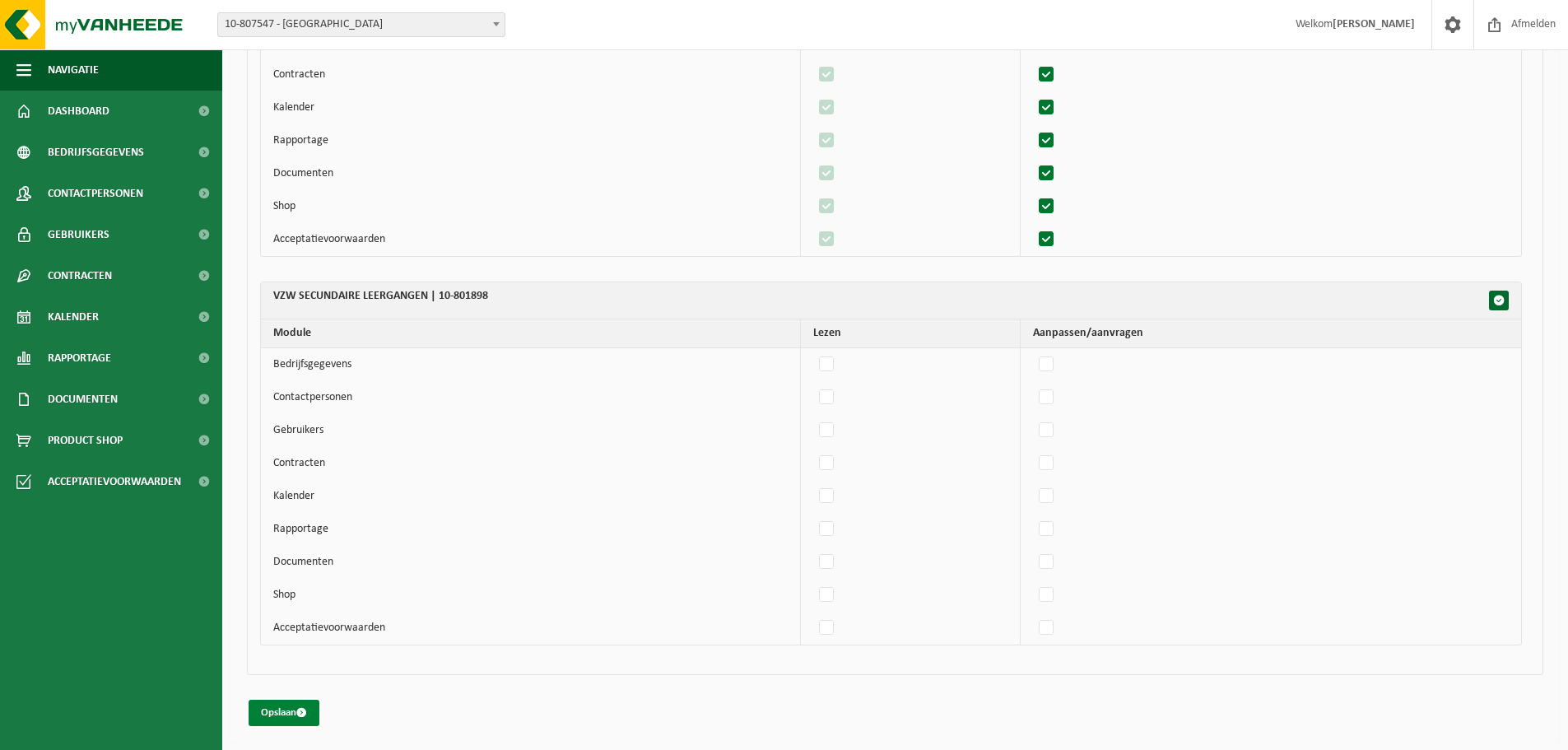
click at [285, 571] on button "Opslaan" at bounding box center [284, 712] width 71 height 26
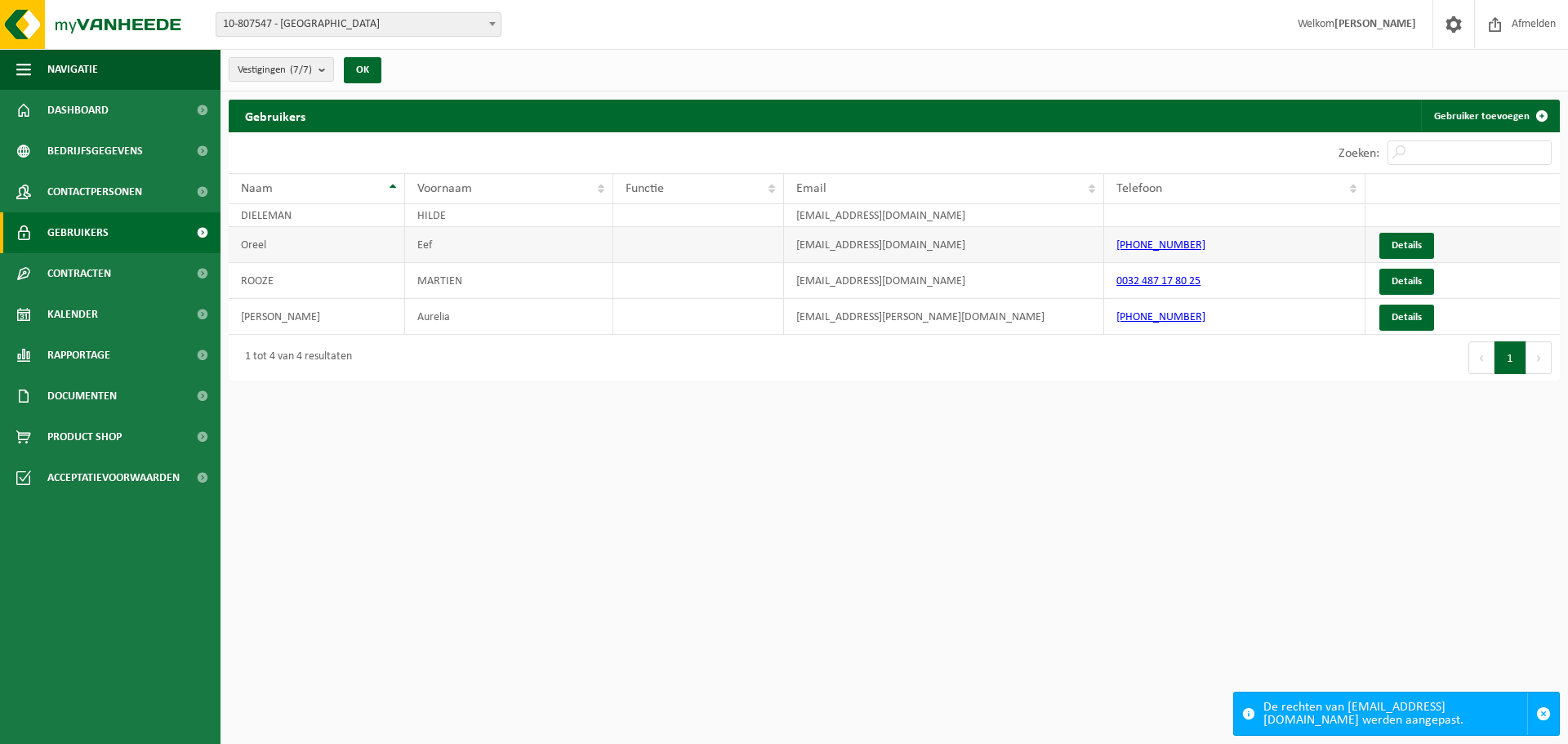
click at [1415, 230] on td "Details" at bounding box center [1463, 245] width 194 height 36
click at [1410, 244] on link "Details" at bounding box center [1407, 245] width 54 height 26
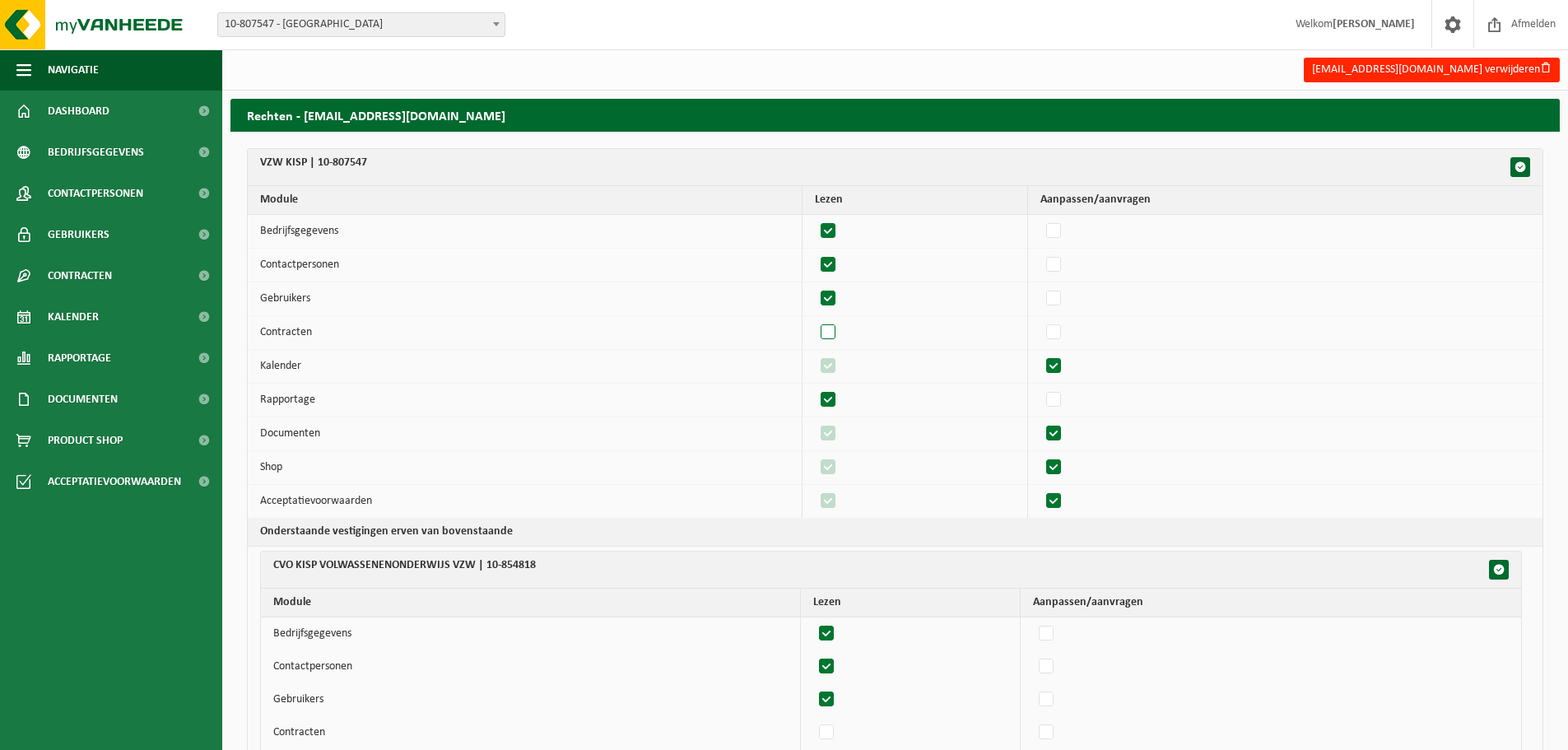
click at [830, 329] on label"] at bounding box center [829, 332] width 23 height 24
click at [815, 320] on input "checkbox" at bounding box center [815, 319] width 1 height 1
checkbox input "true"
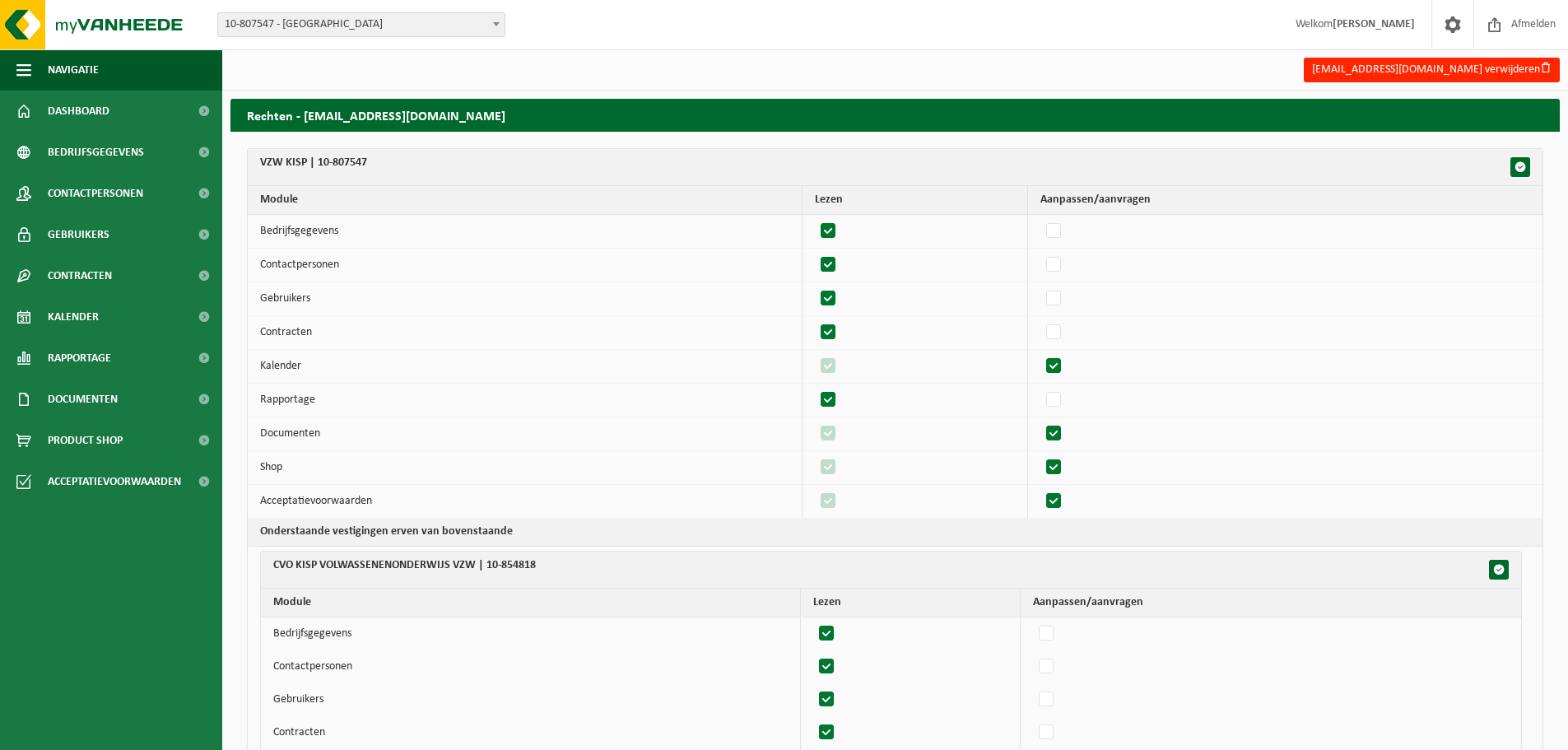
checkbox input "true"
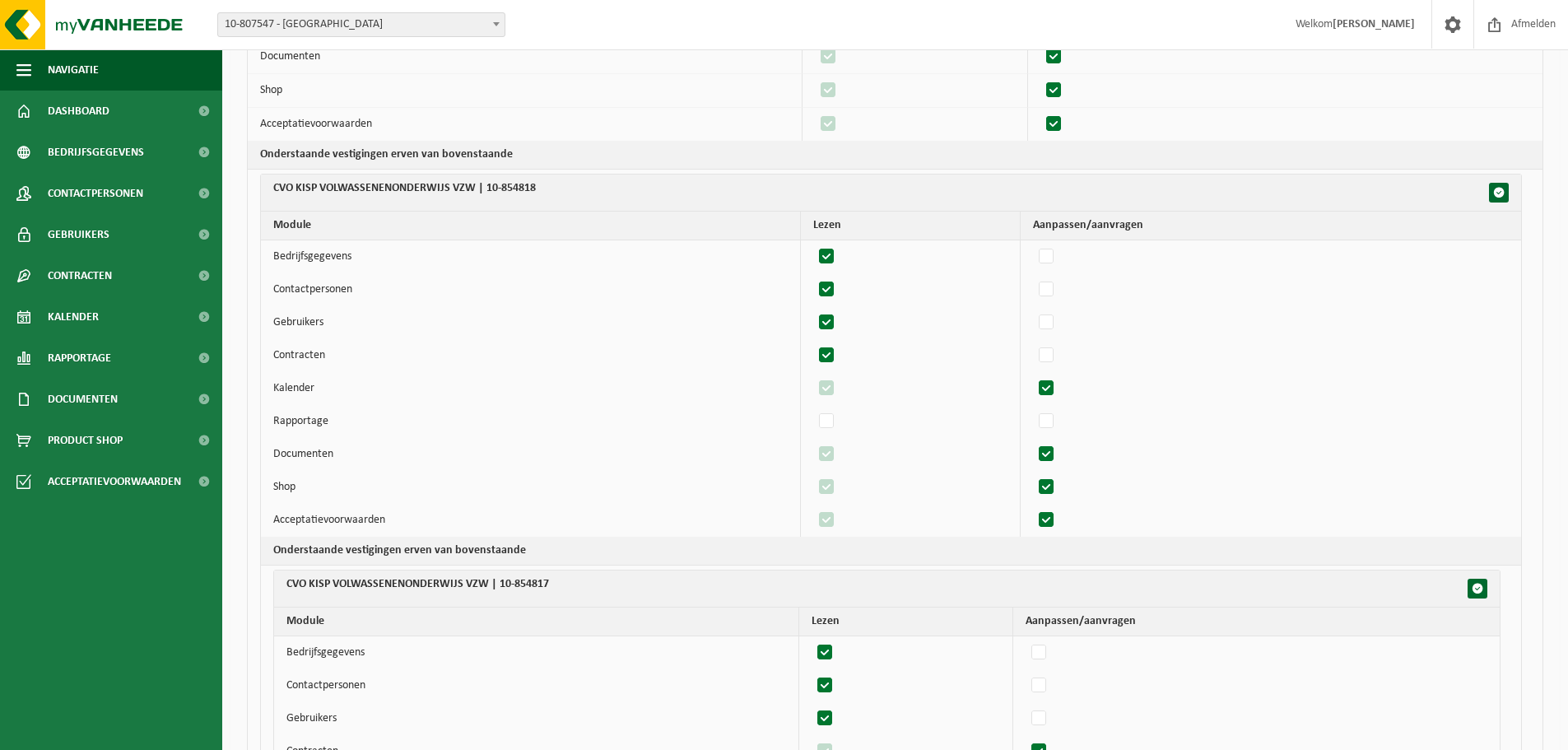
scroll to position [412, 0]
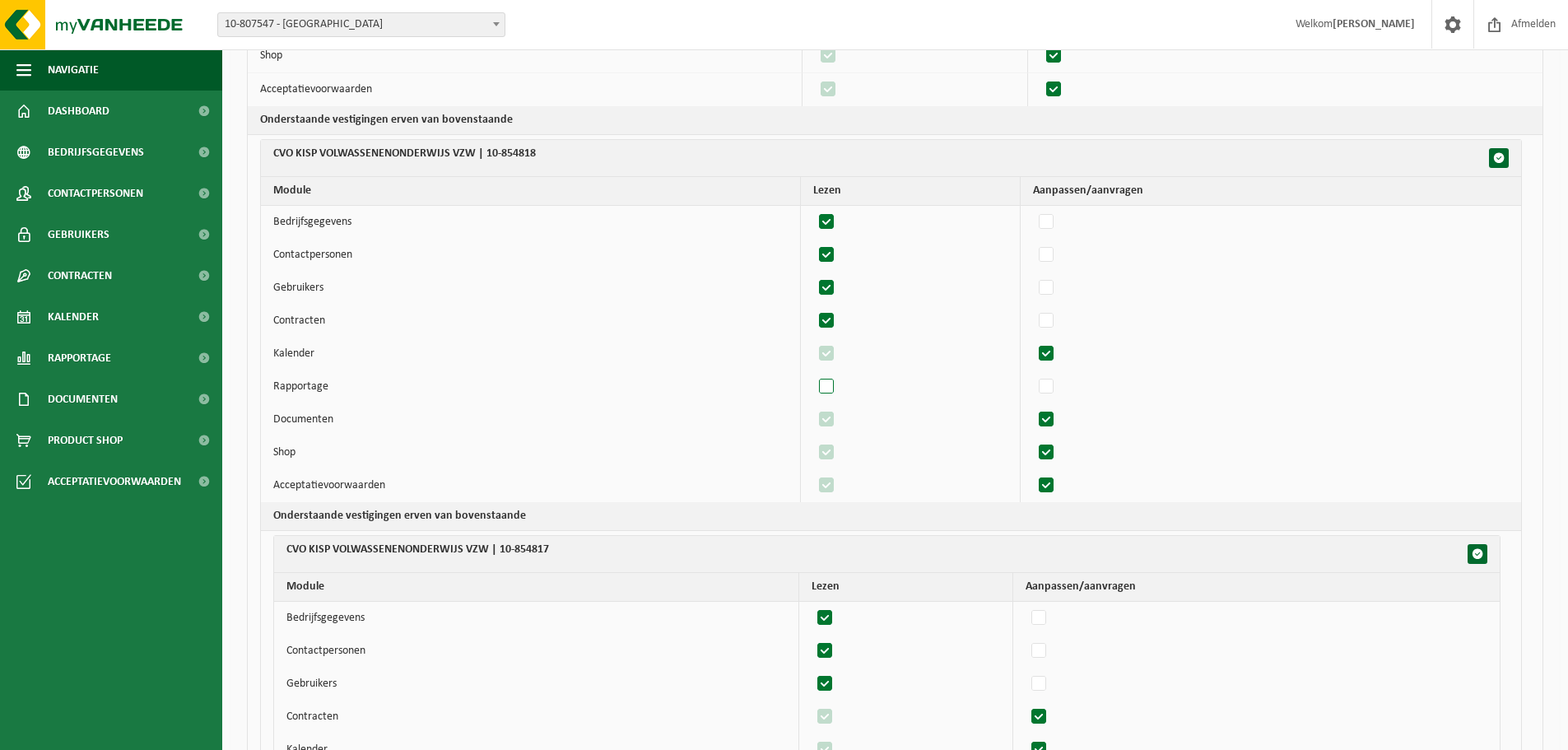
click at [832, 385] on label"] at bounding box center [827, 387] width 23 height 24
click at [814, 375] on input "checkbox" at bounding box center [813, 374] width 1 height 1
checkbox input "true"
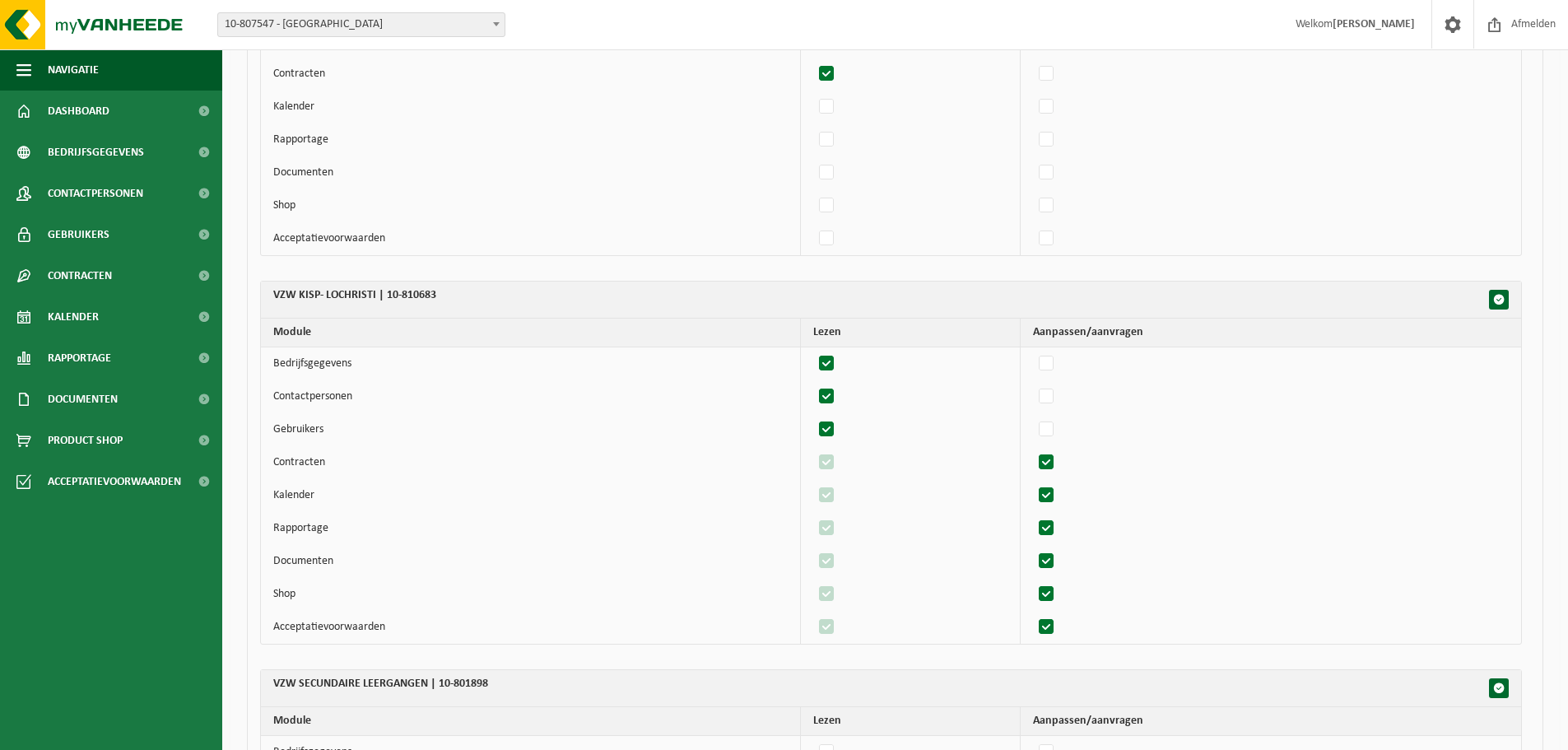
scroll to position [2141, 0]
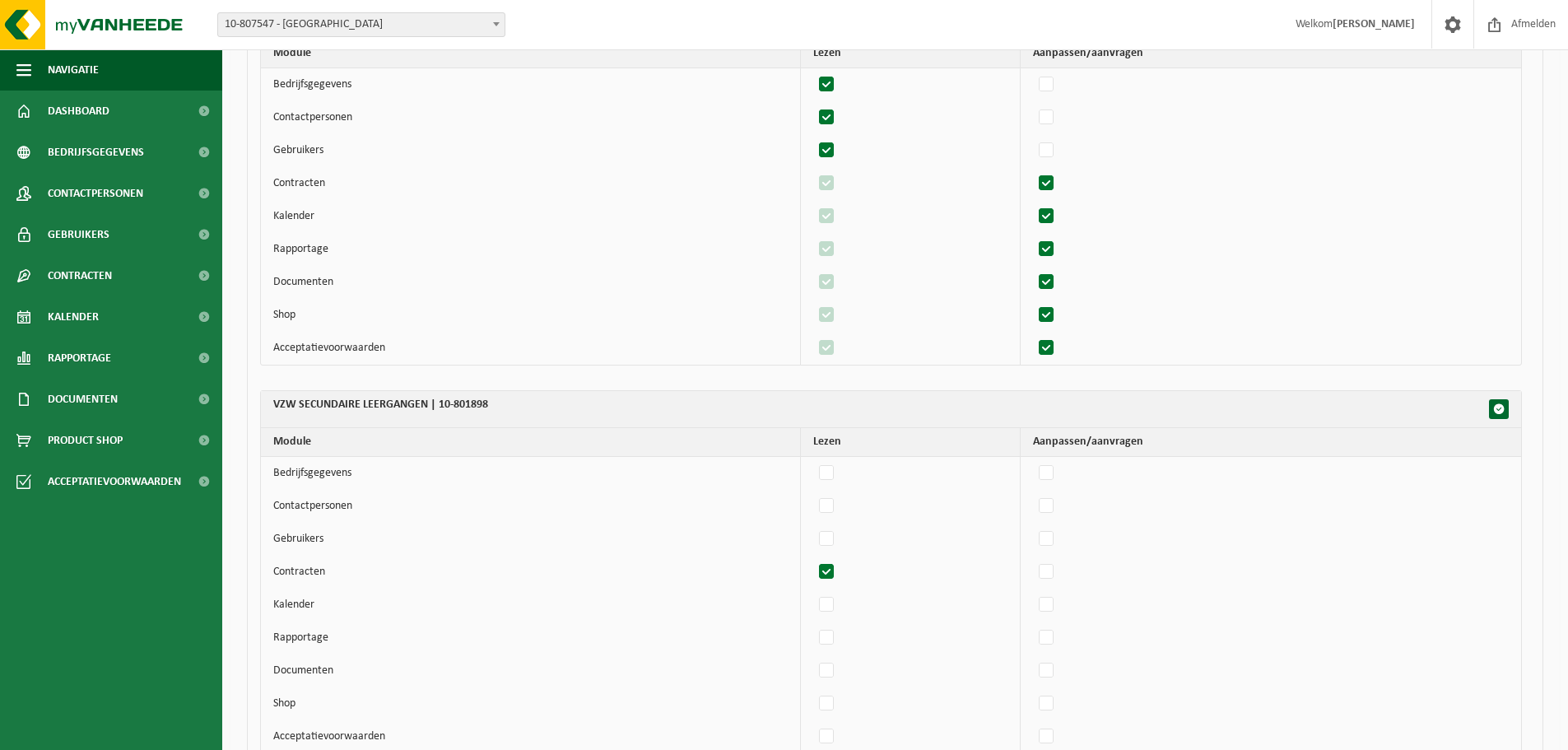
click at [834, 570] on label"] at bounding box center [827, 572] width 23 height 24
click at [814, 560] on input "checkbox" at bounding box center [813, 559] width 1 height 1
checkbox input "false"
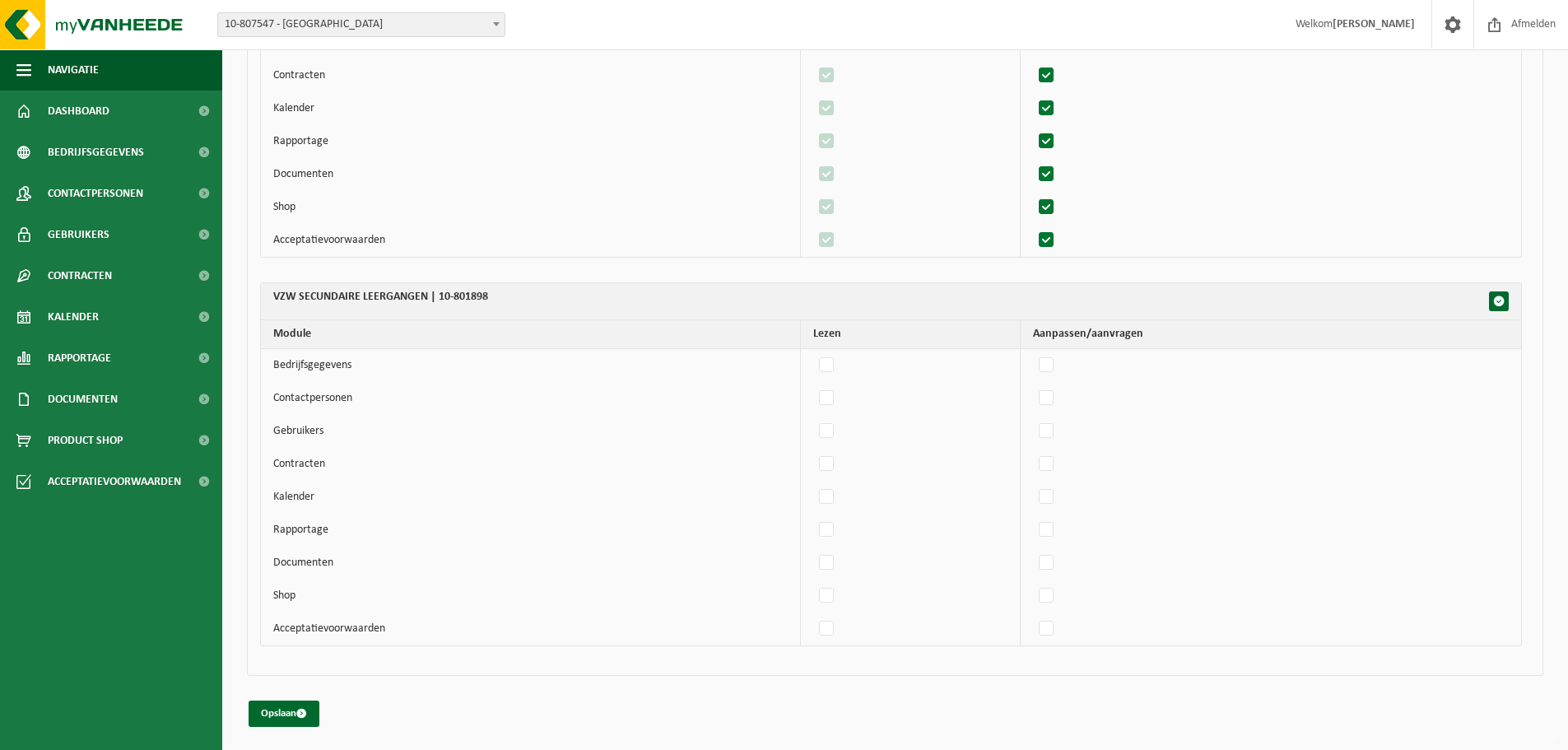
scroll to position [2250, 0]
click at [264, 710] on button "Opslaan" at bounding box center [284, 712] width 71 height 26
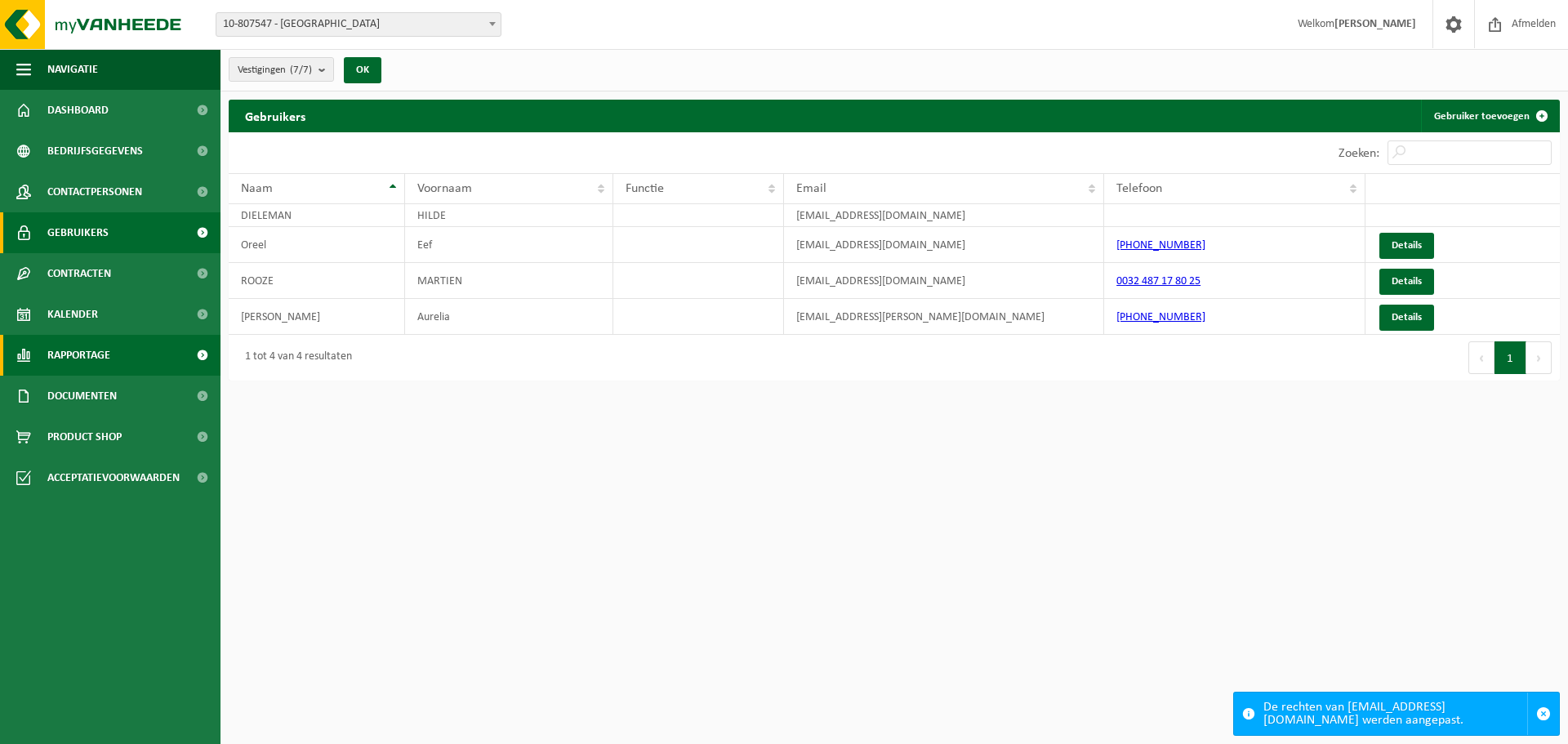
click at [83, 353] on span "Rapportage" at bounding box center [78, 355] width 63 height 41
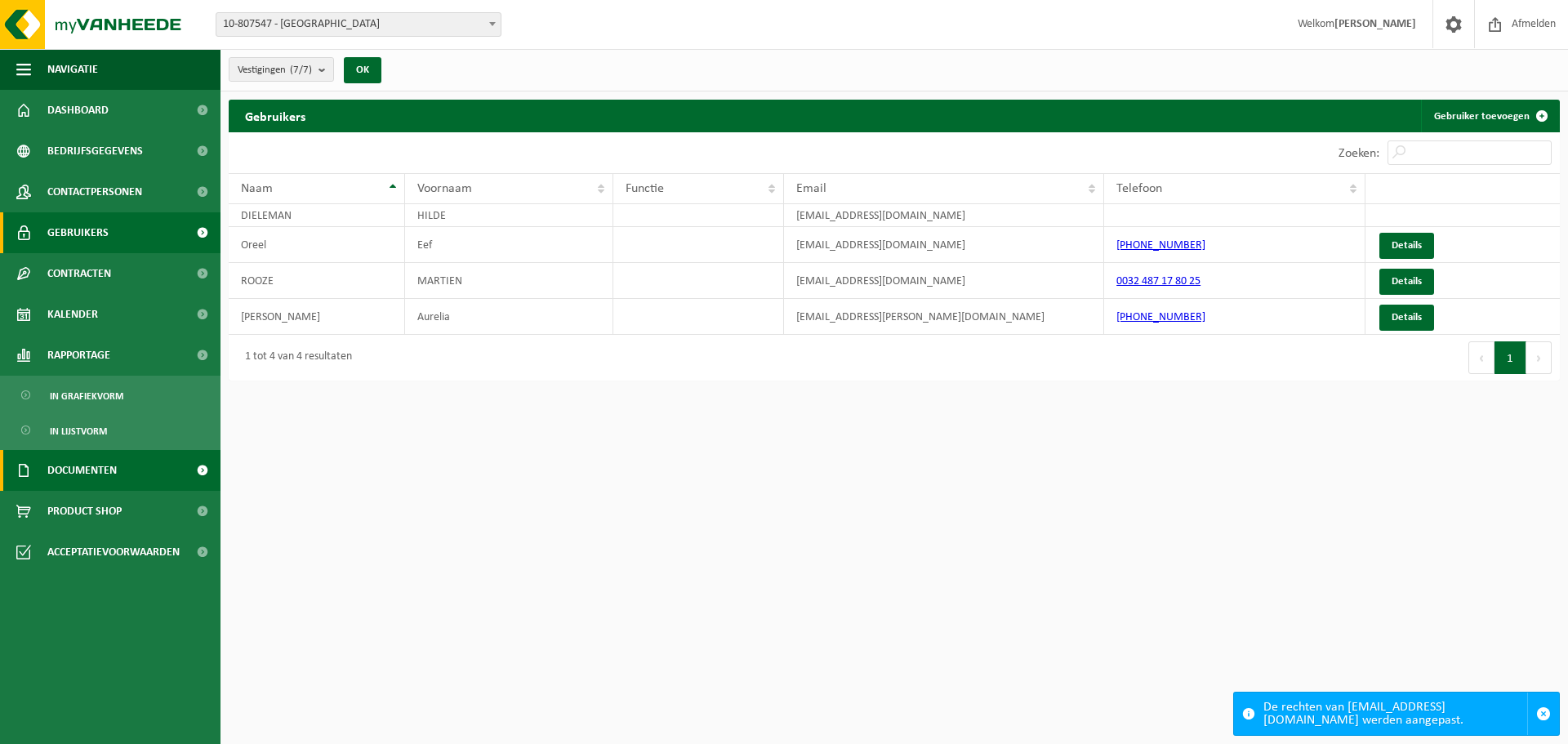
click at [99, 471] on span "Documenten" at bounding box center [82, 471] width 70 height 41
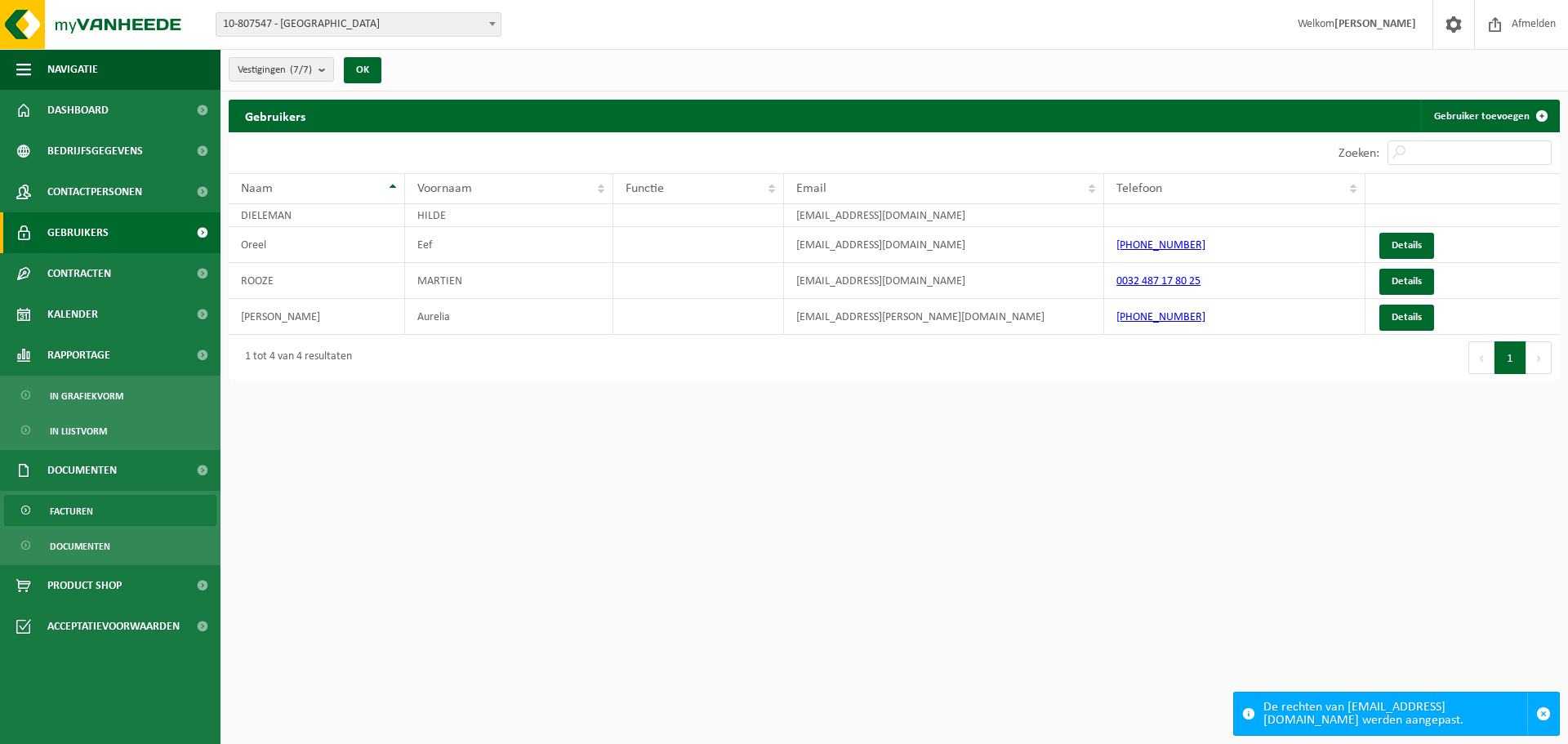
click at [72, 507] on span "Facturen" at bounding box center [71, 511] width 44 height 31
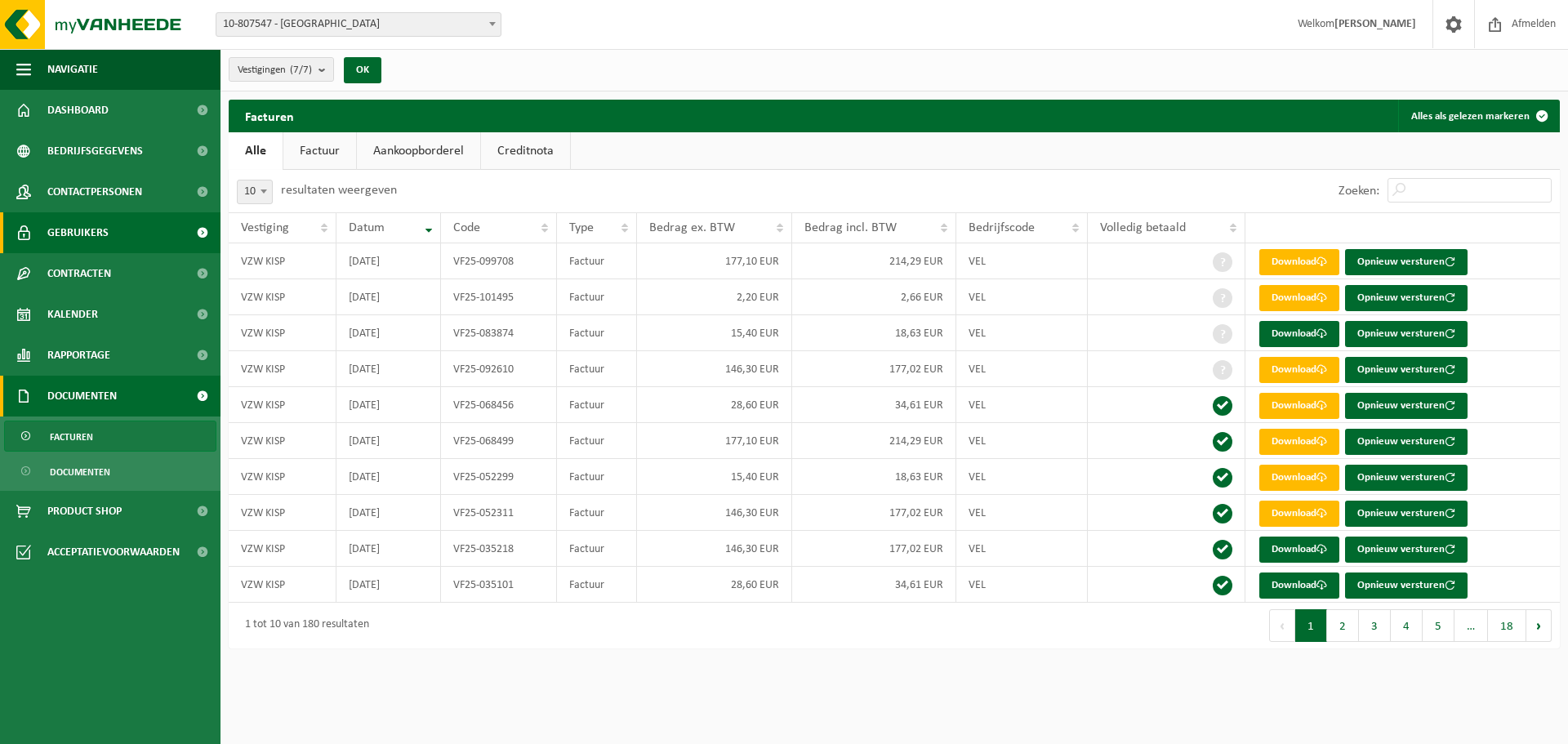
click at [96, 227] on span "Gebruikers" at bounding box center [78, 233] width 62 height 41
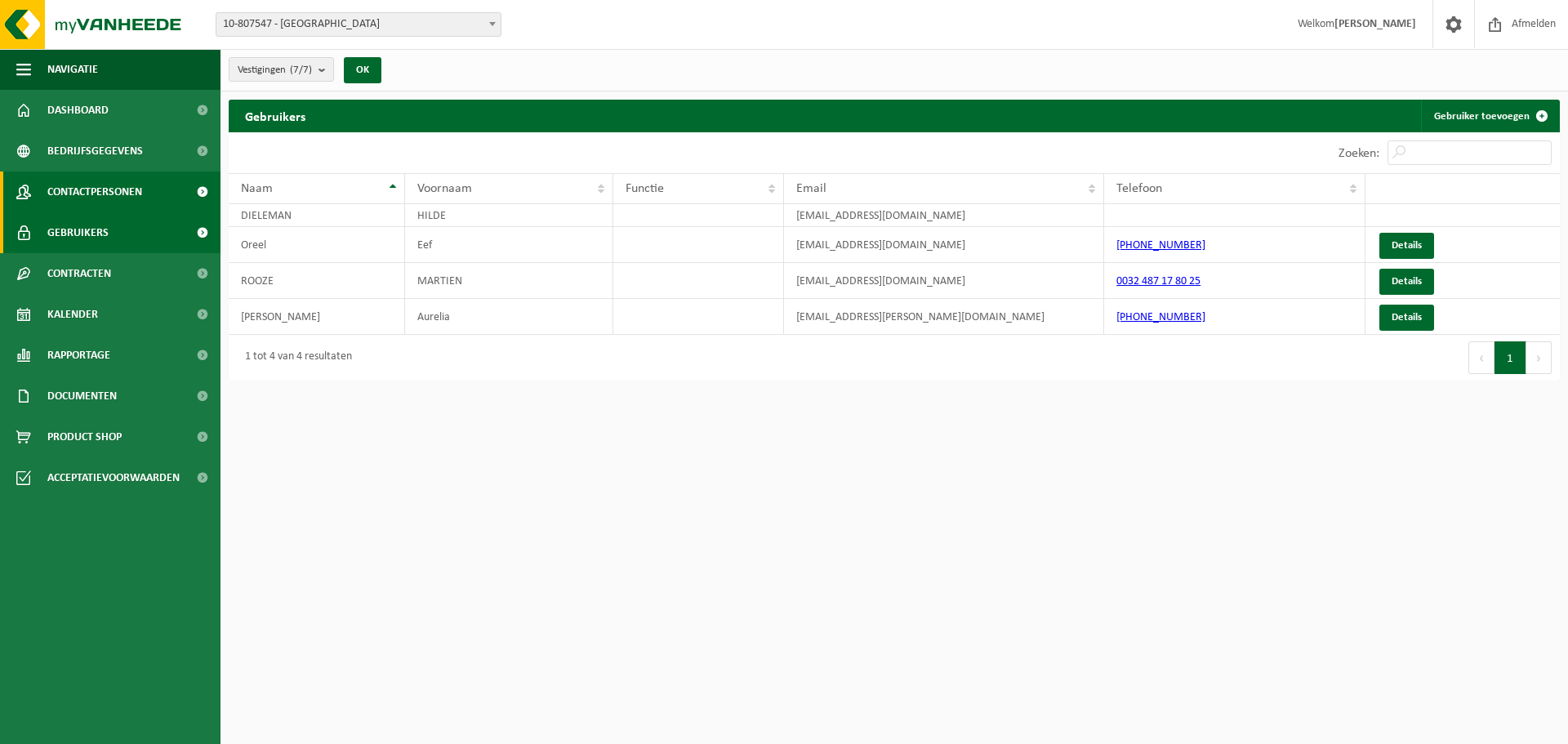
click at [109, 189] on span "Contactpersonen" at bounding box center [95, 192] width 95 height 41
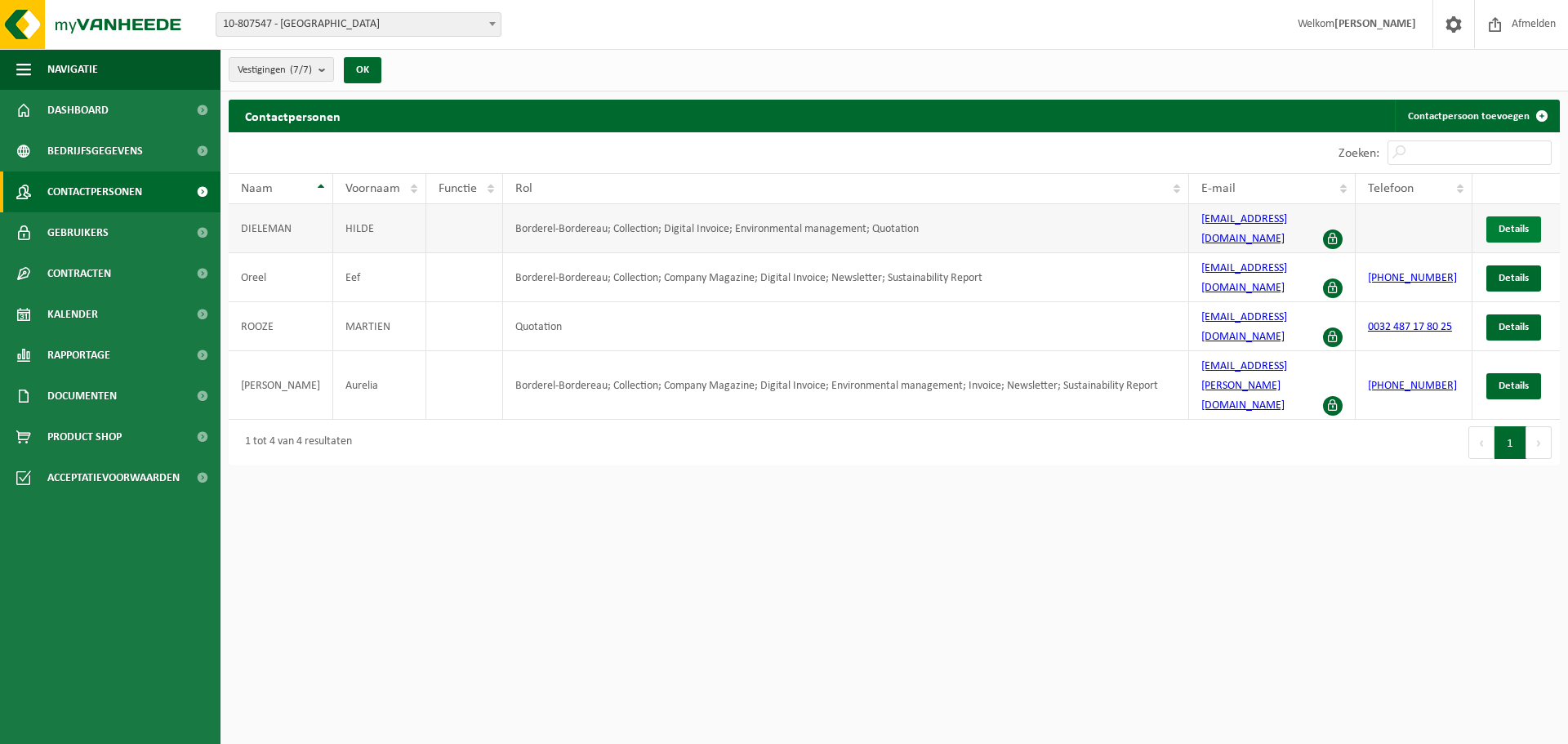
click at [1512, 224] on span "Details" at bounding box center [1514, 229] width 30 height 11
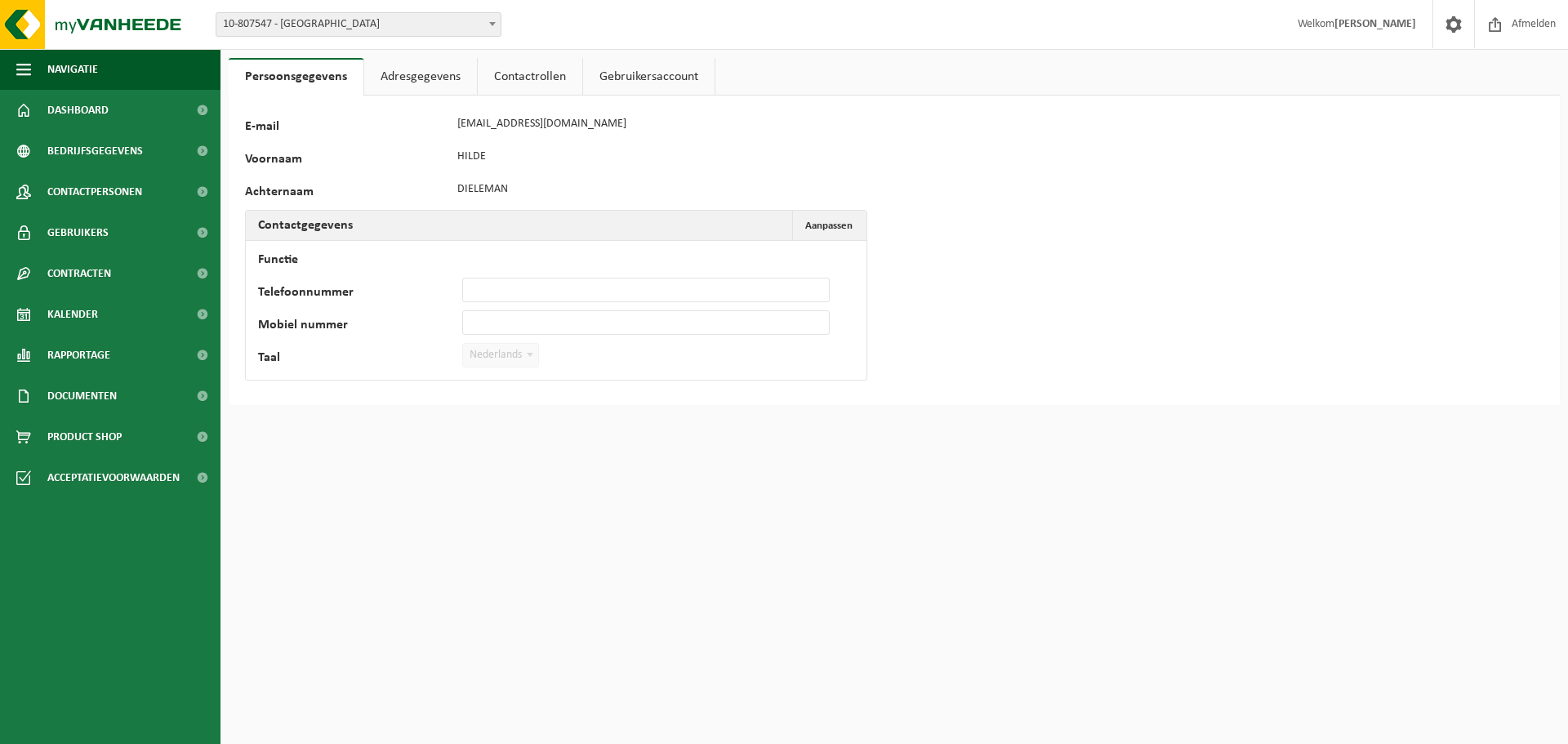
click at [432, 77] on link "Adresgegevens" at bounding box center [420, 77] width 112 height 37
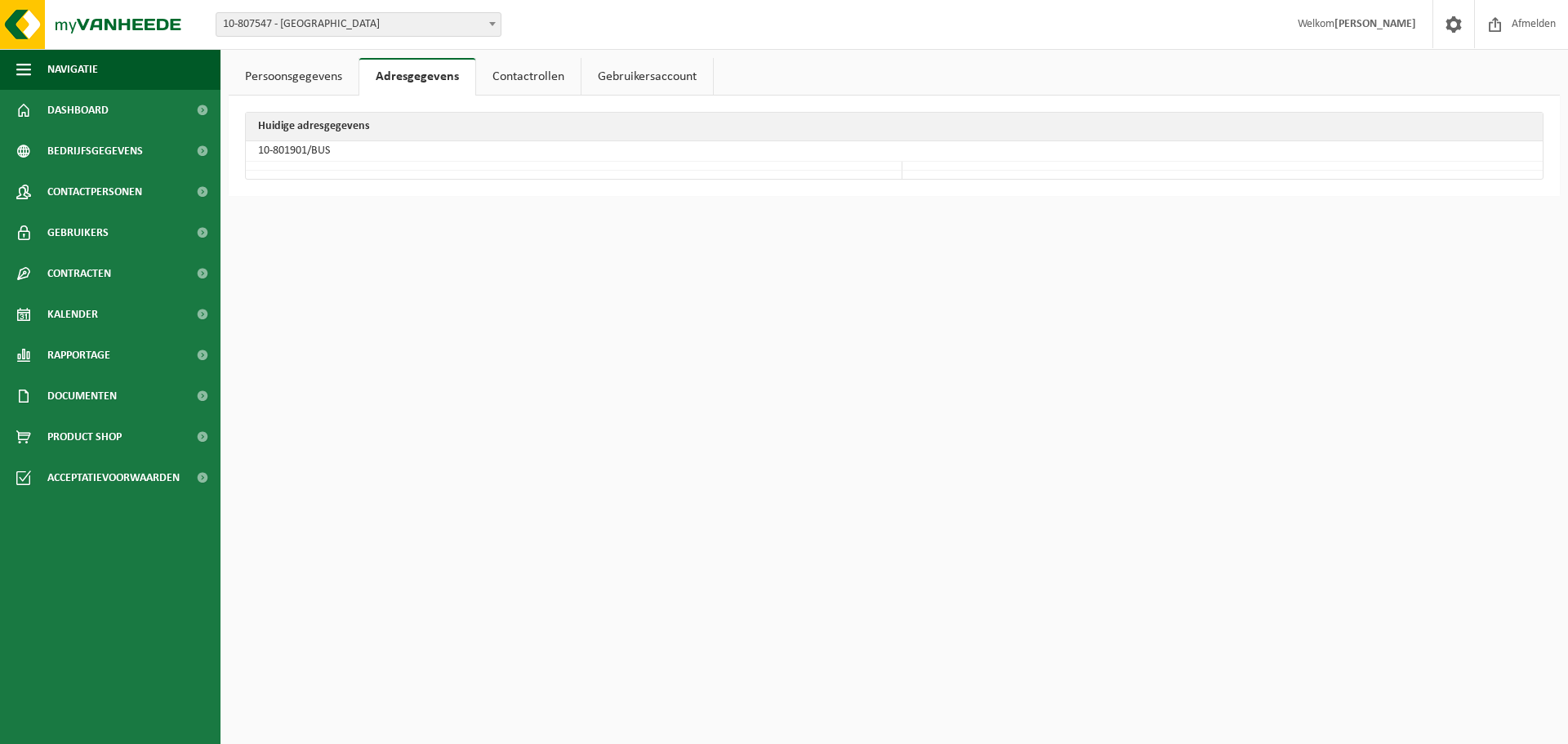
click at [527, 75] on link "Contactrollen" at bounding box center [528, 77] width 104 height 37
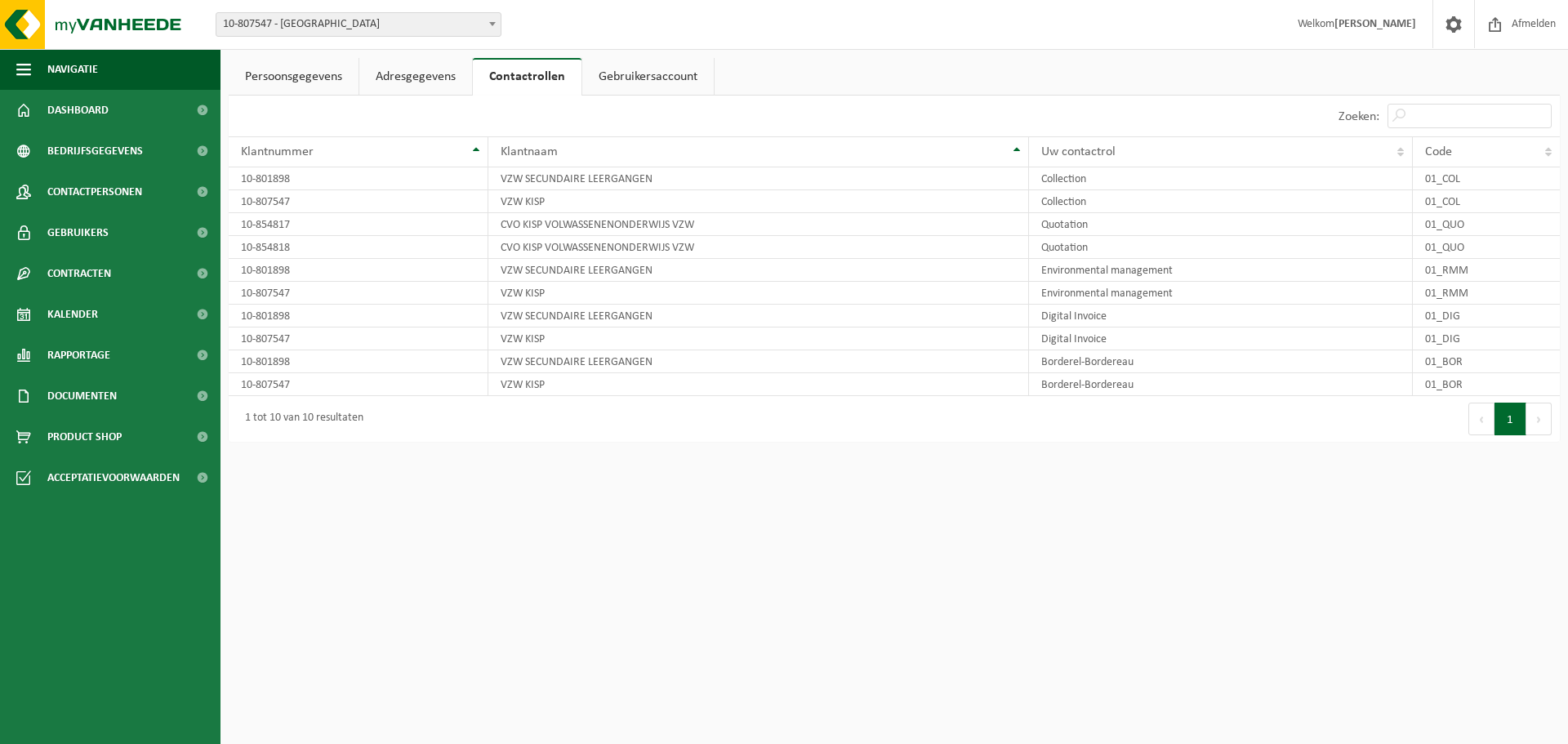
click at [636, 78] on link "Gebruikersaccount" at bounding box center [648, 77] width 131 height 37
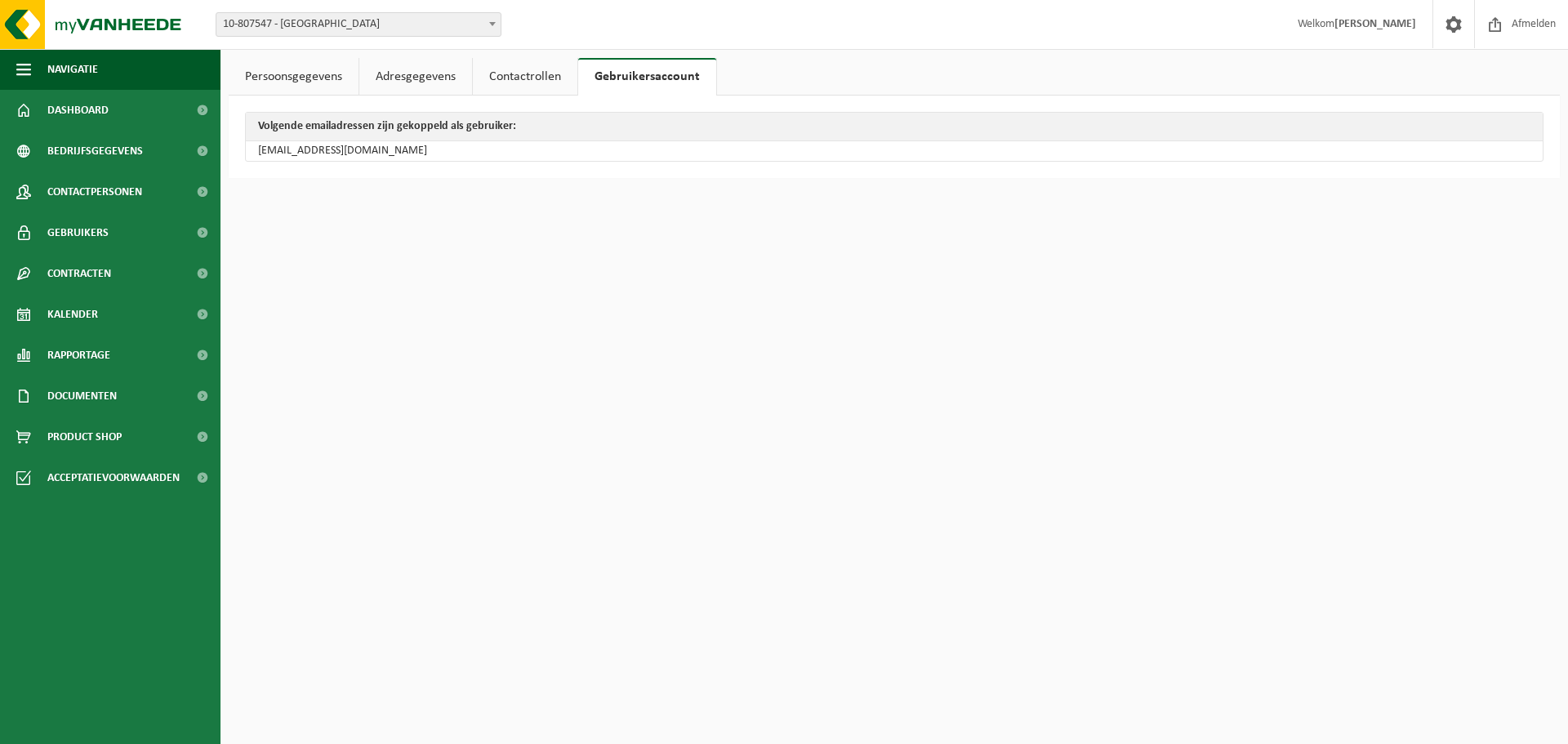
click at [535, 70] on link "Contactrollen" at bounding box center [524, 77] width 104 height 37
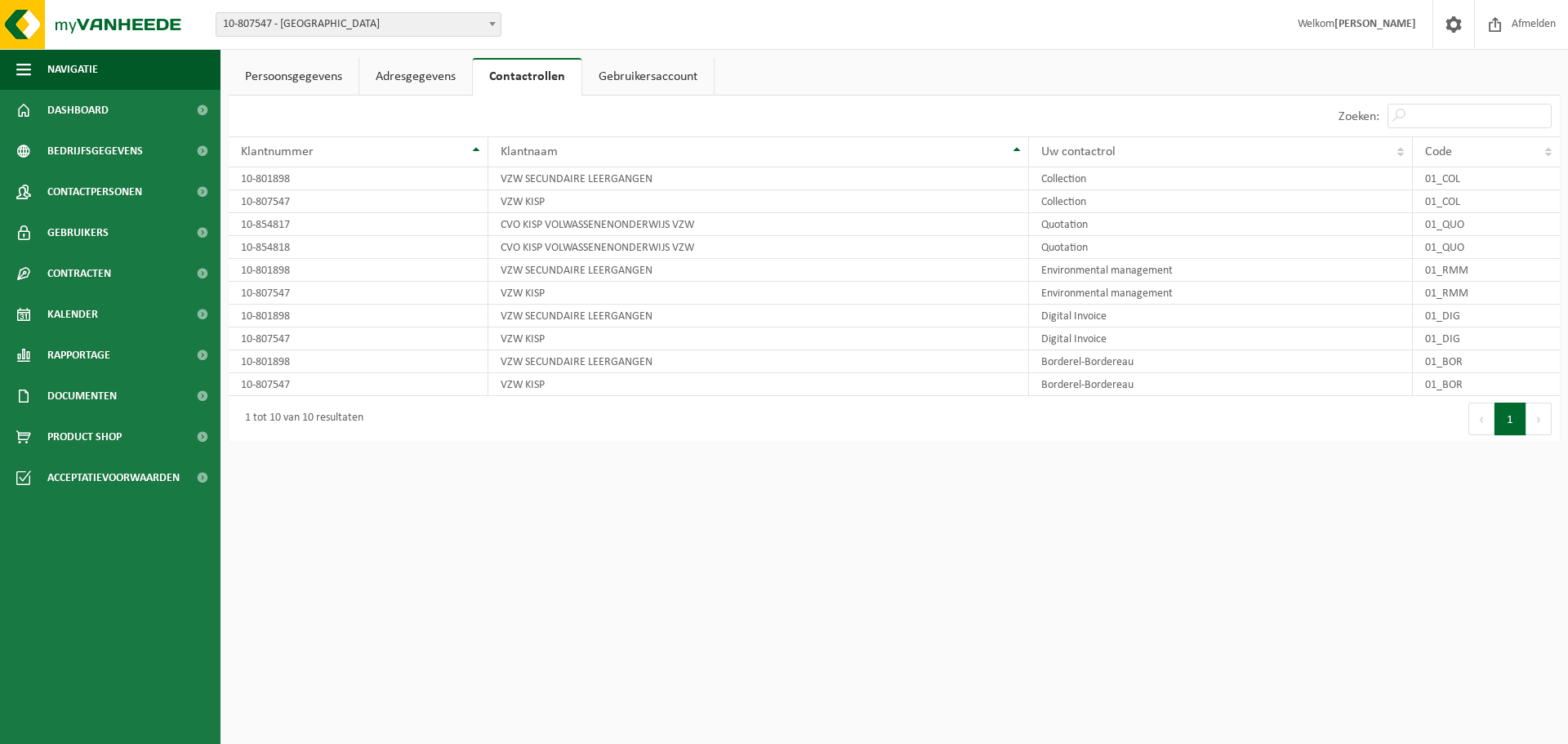
click at [431, 77] on link "Adresgegevens" at bounding box center [416, 77] width 112 height 37
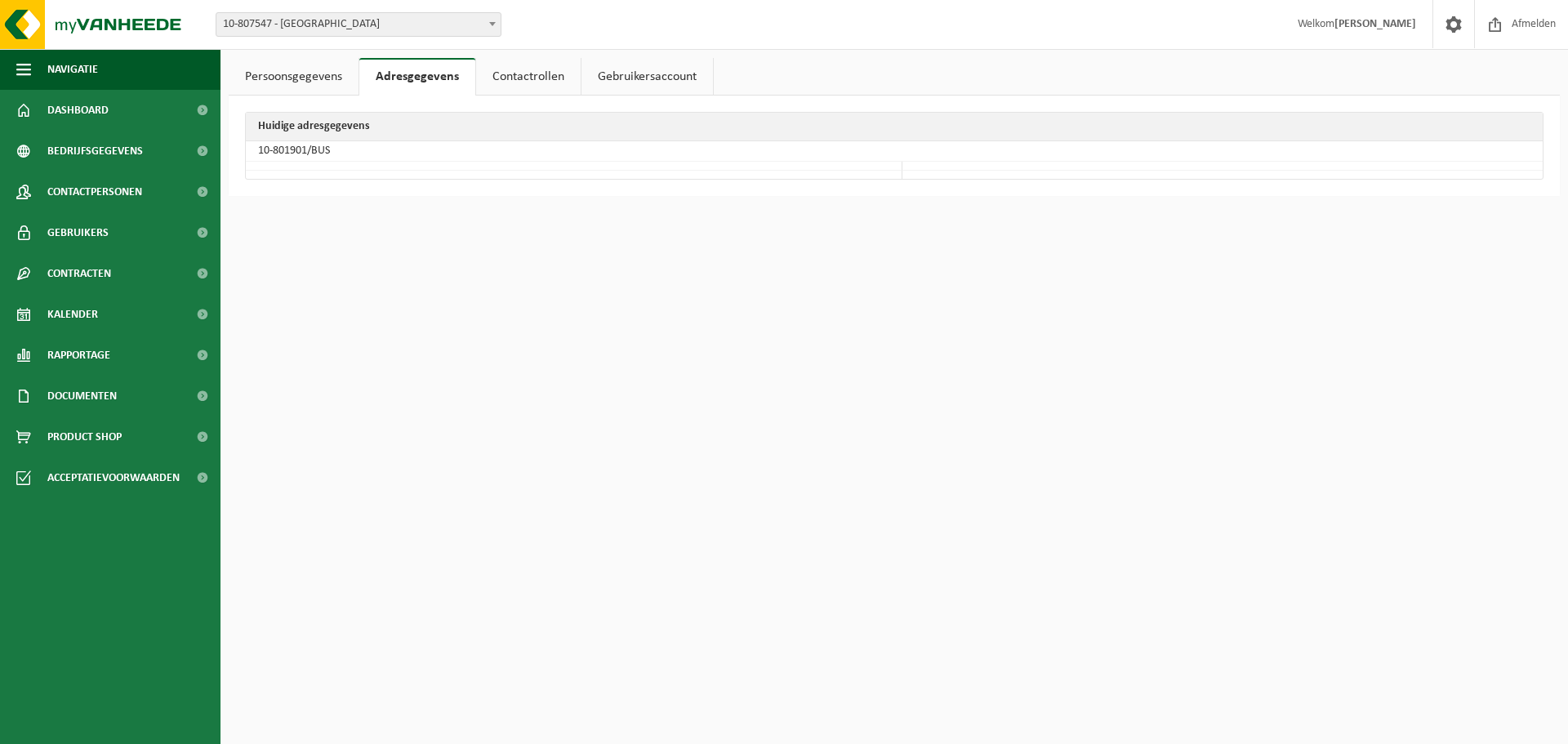
click at [333, 73] on link "Persoonsgegevens" at bounding box center [293, 77] width 130 height 37
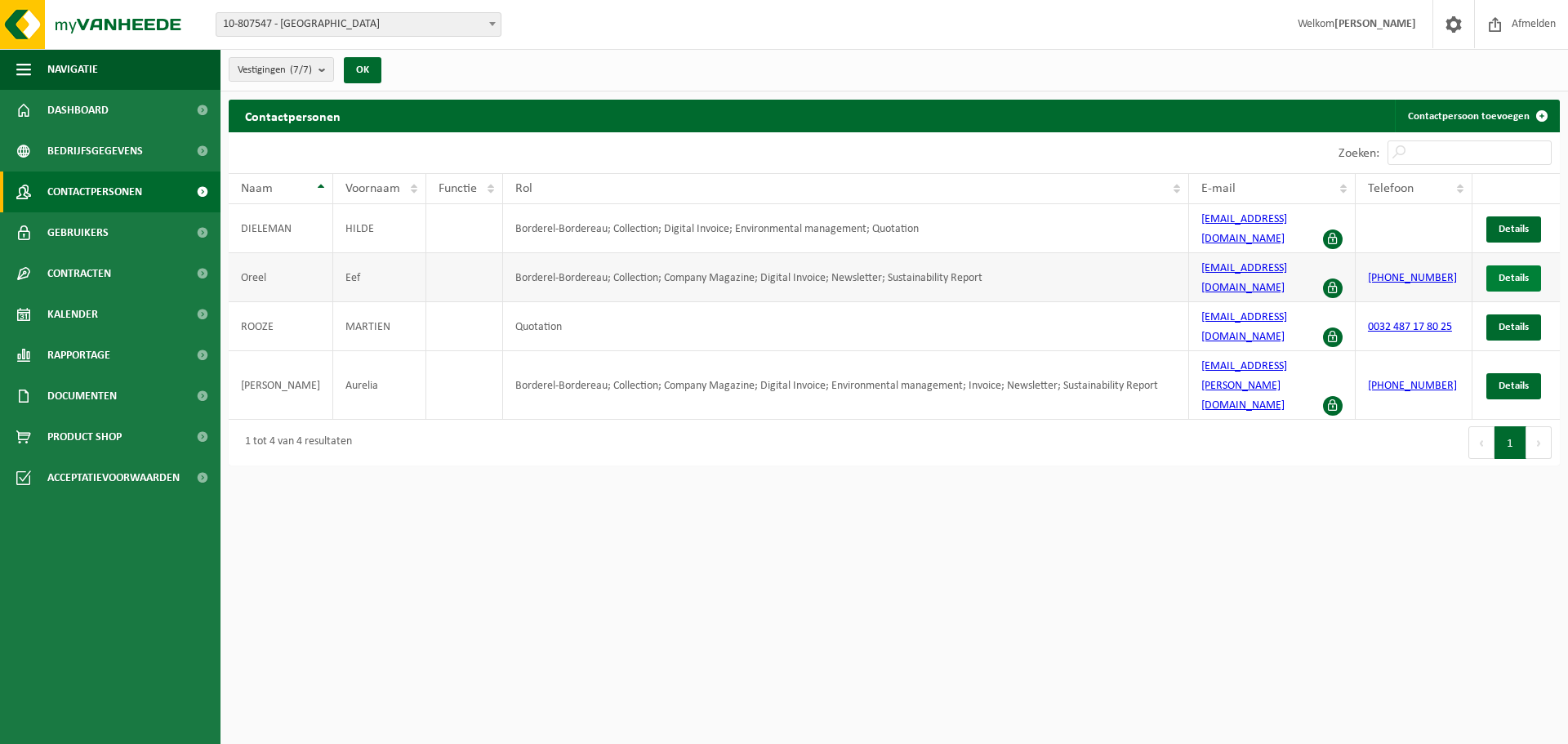
click at [1510, 266] on link "Details" at bounding box center [1513, 278] width 54 height 26
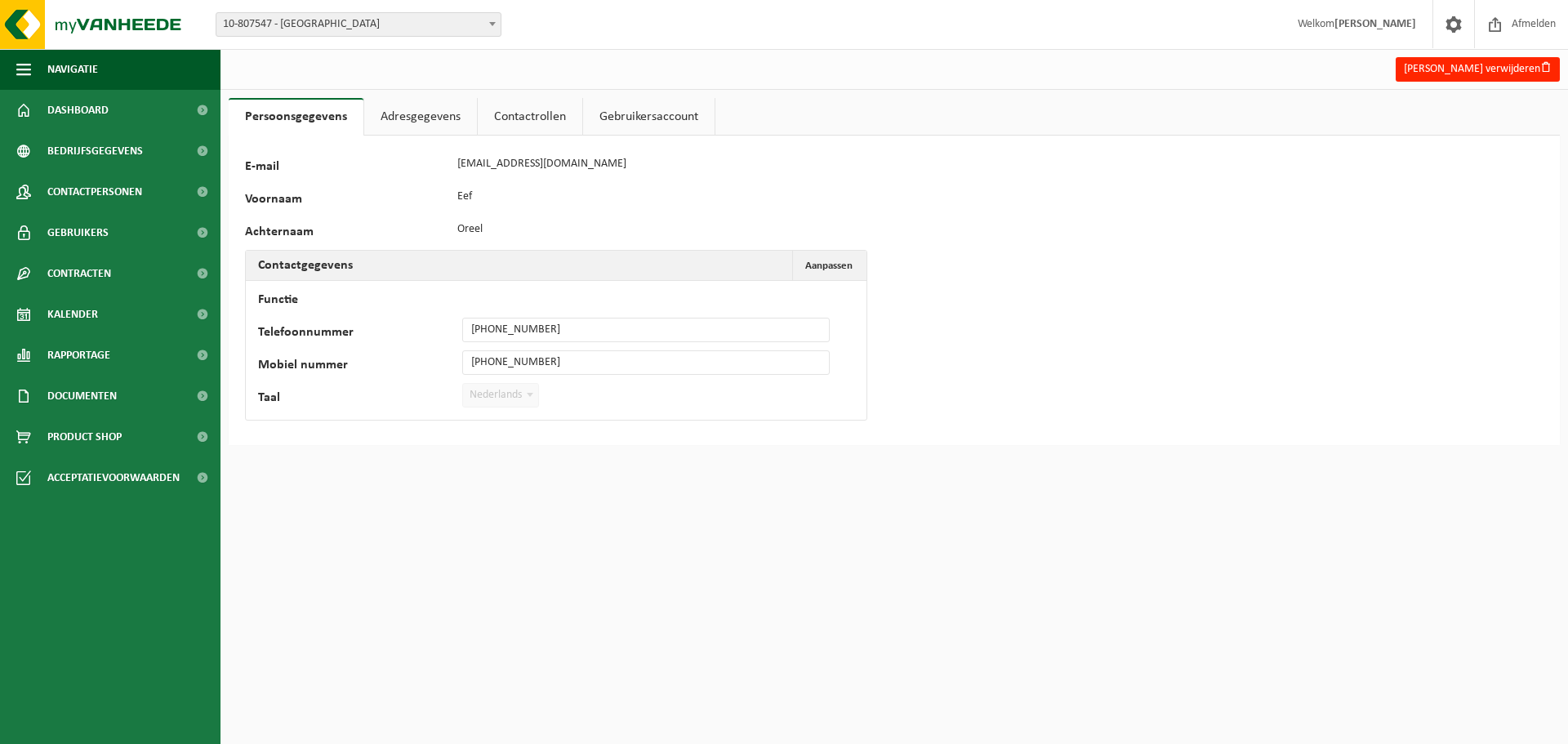
click at [538, 106] on link "Contactrollen" at bounding box center [530, 117] width 104 height 37
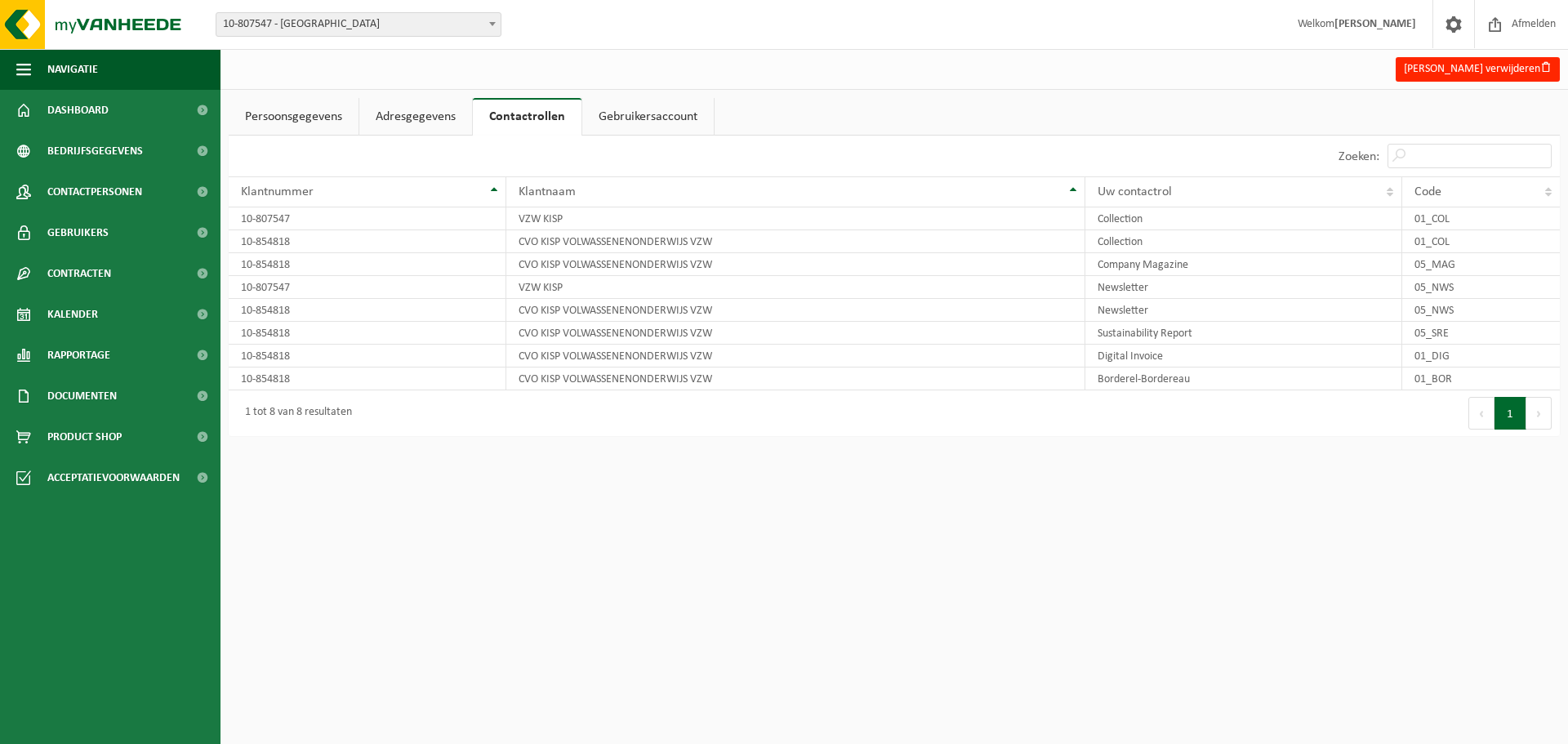
click at [652, 112] on link "Gebruikersaccount" at bounding box center [648, 117] width 131 height 37
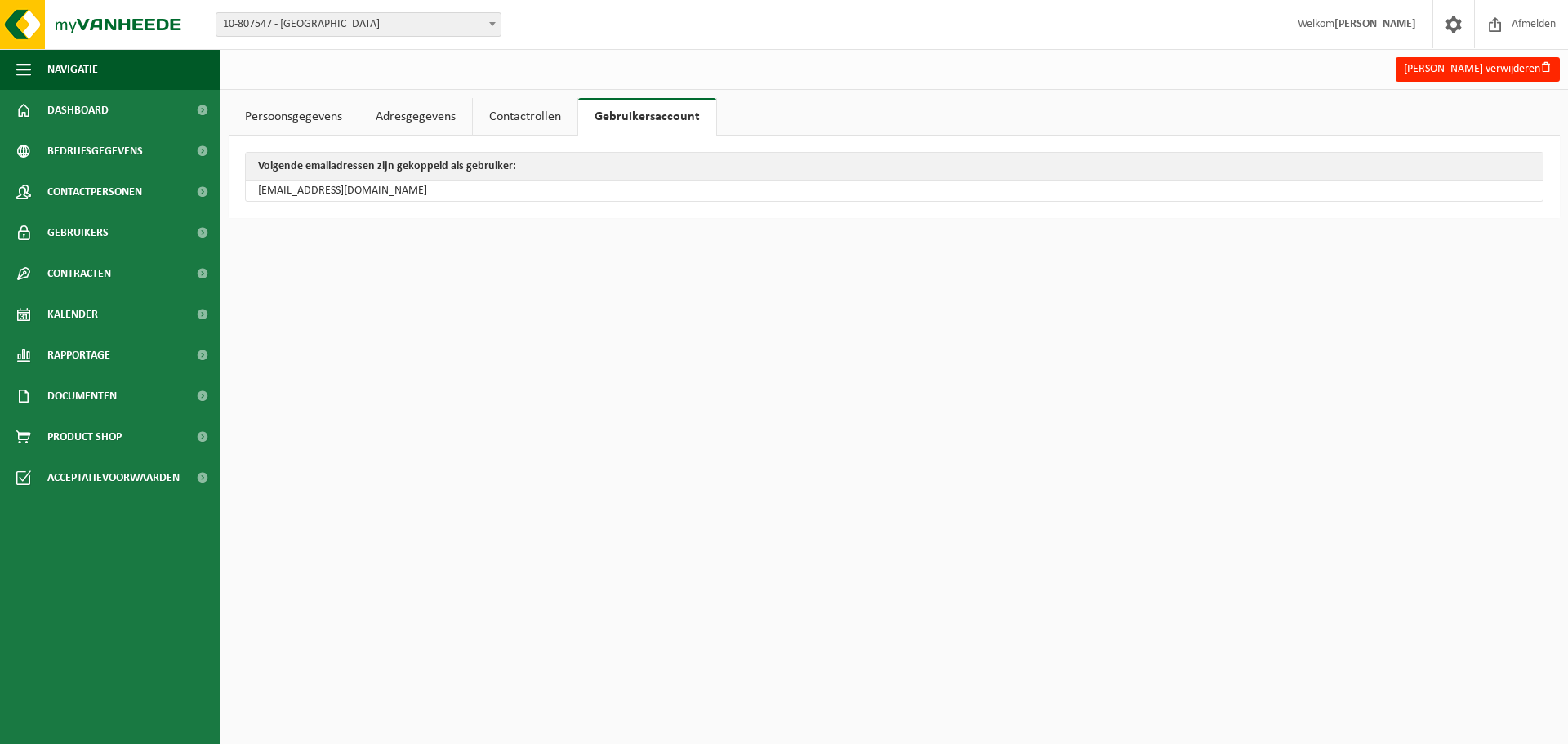
click at [514, 119] on link "Contactrollen" at bounding box center [524, 117] width 104 height 37
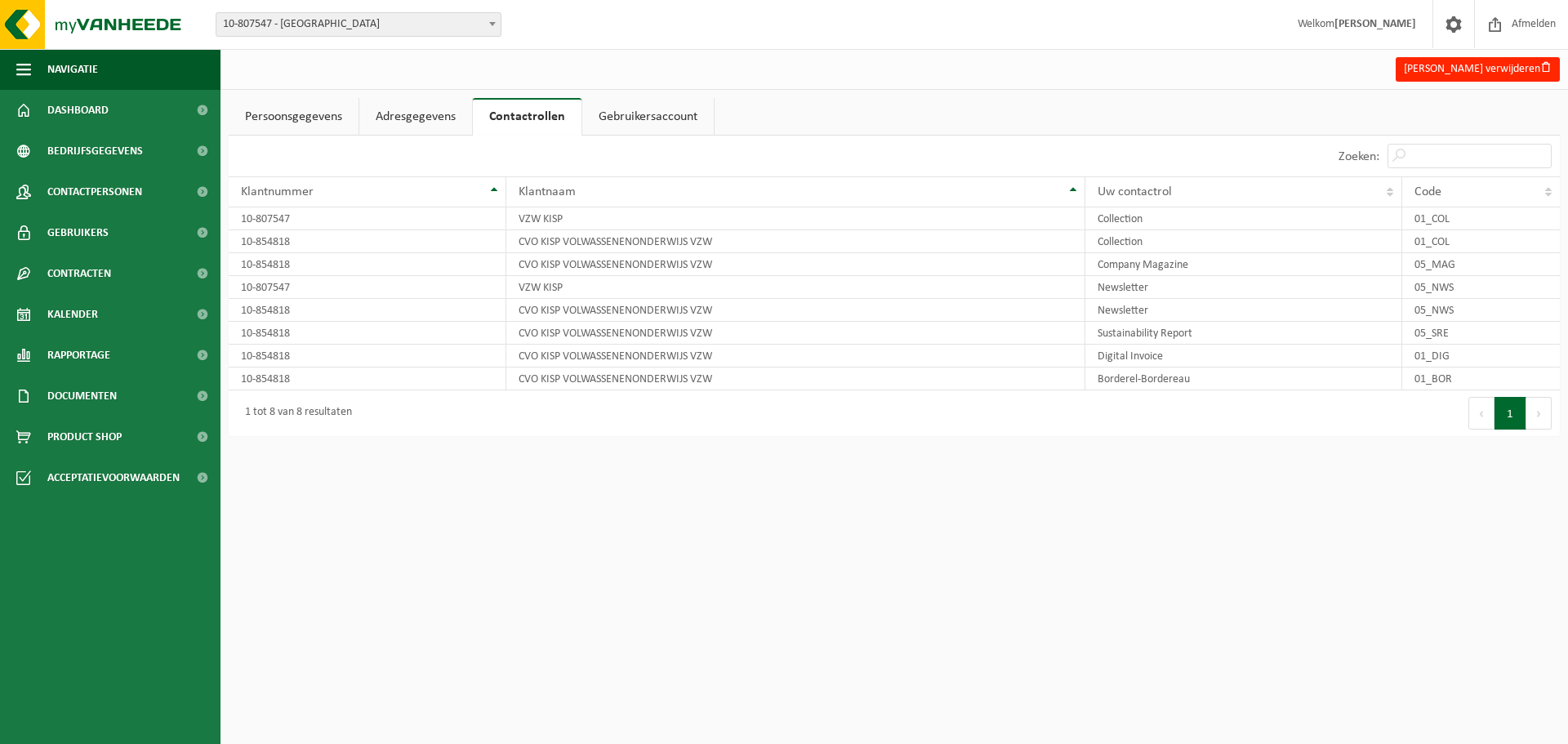
click at [441, 120] on link "Adresgegevens" at bounding box center [416, 117] width 112 height 37
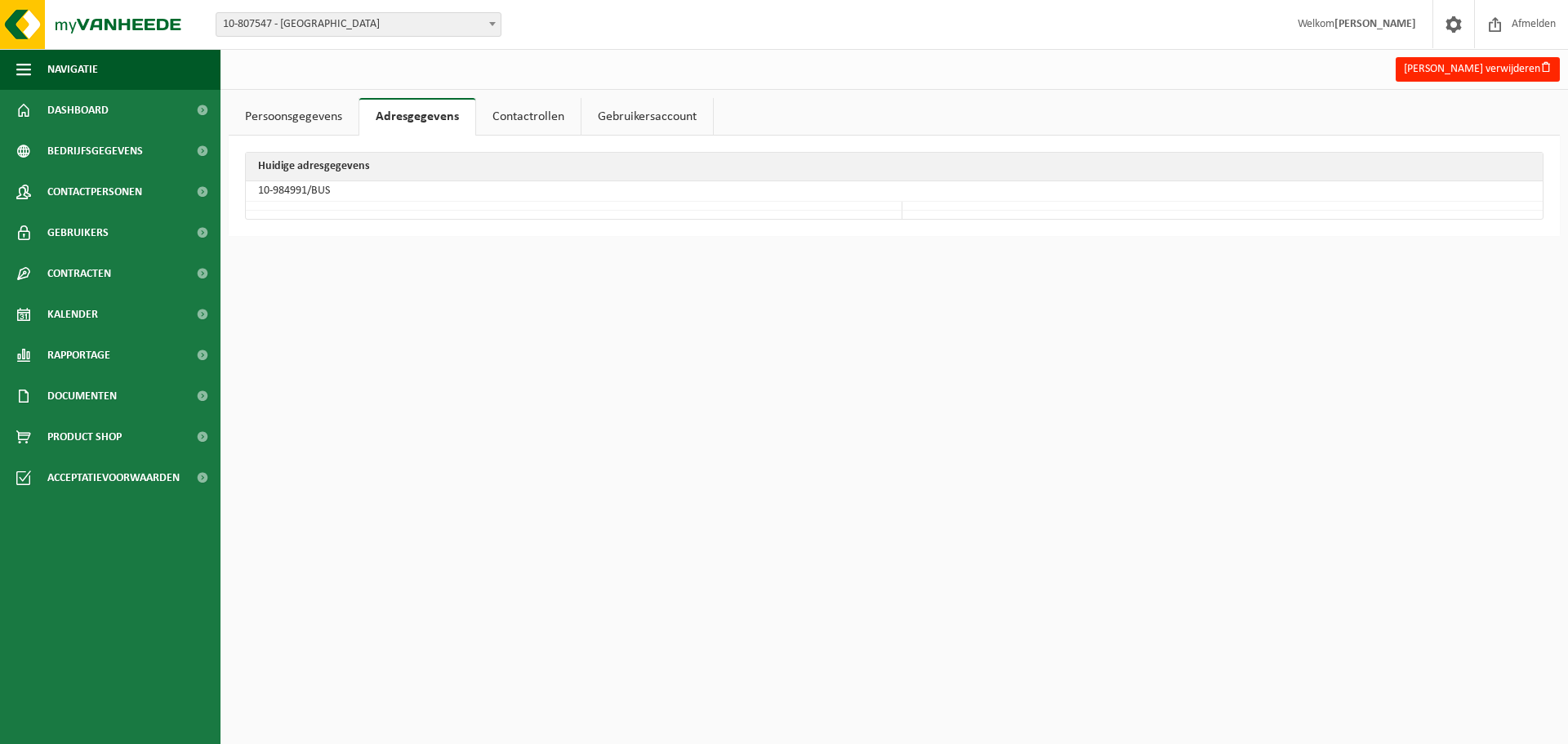
click at [327, 105] on link "Persoonsgegevens" at bounding box center [293, 117] width 130 height 37
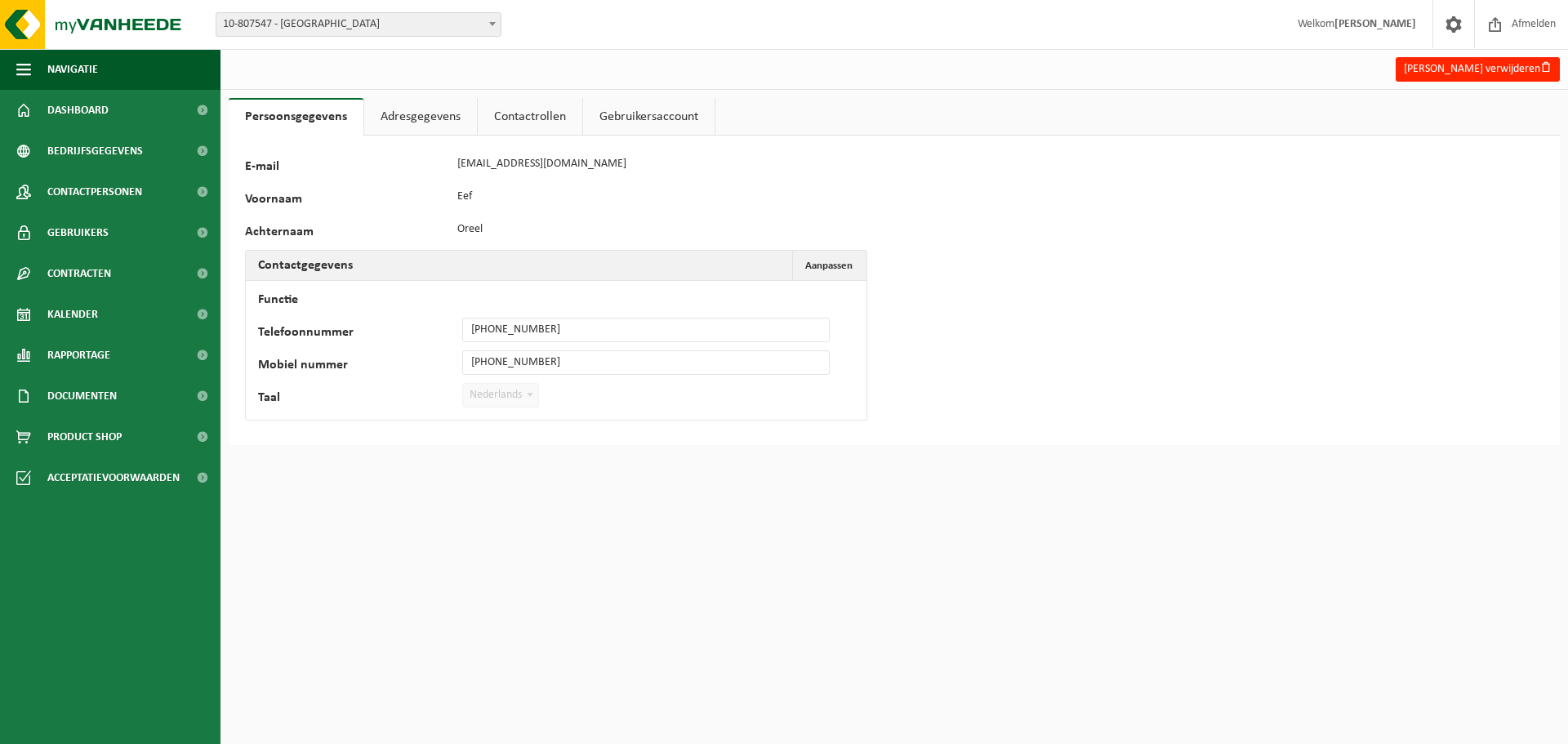
click at [417, 112] on link "Adresgegevens" at bounding box center [420, 117] width 112 height 37
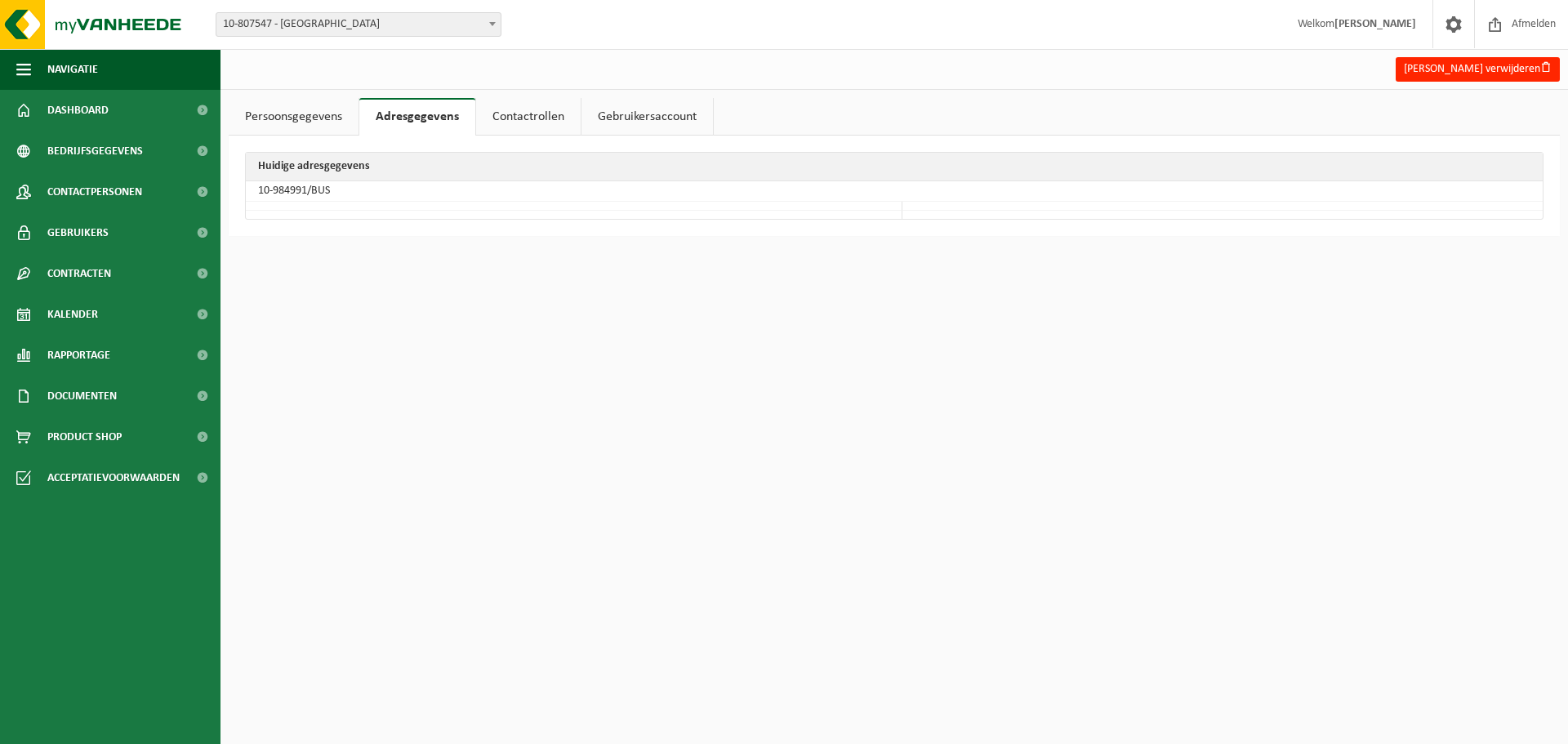
click at [533, 113] on link "Contactrollen" at bounding box center [528, 117] width 104 height 37
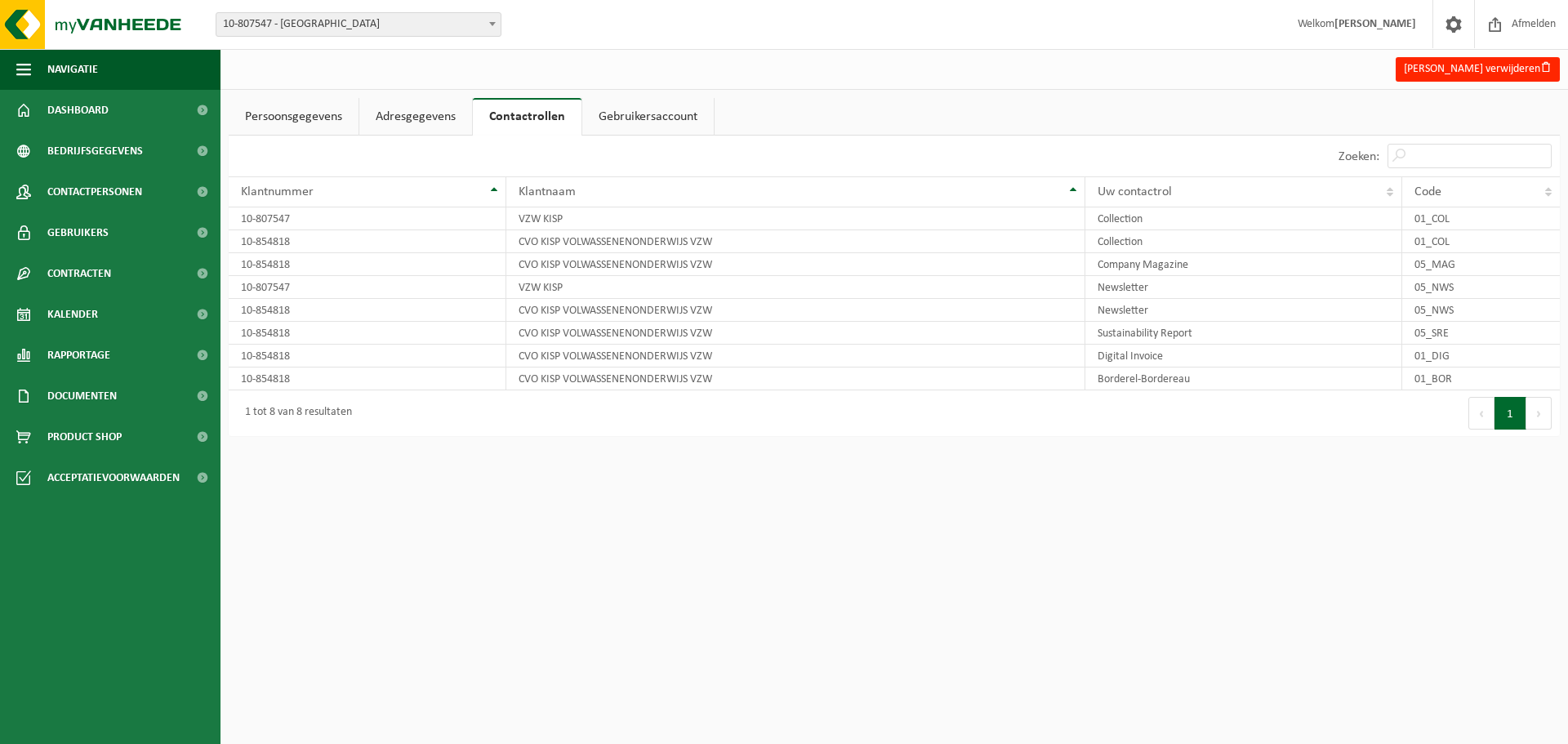
click at [661, 116] on link "Gebruikersaccount" at bounding box center [648, 117] width 131 height 37
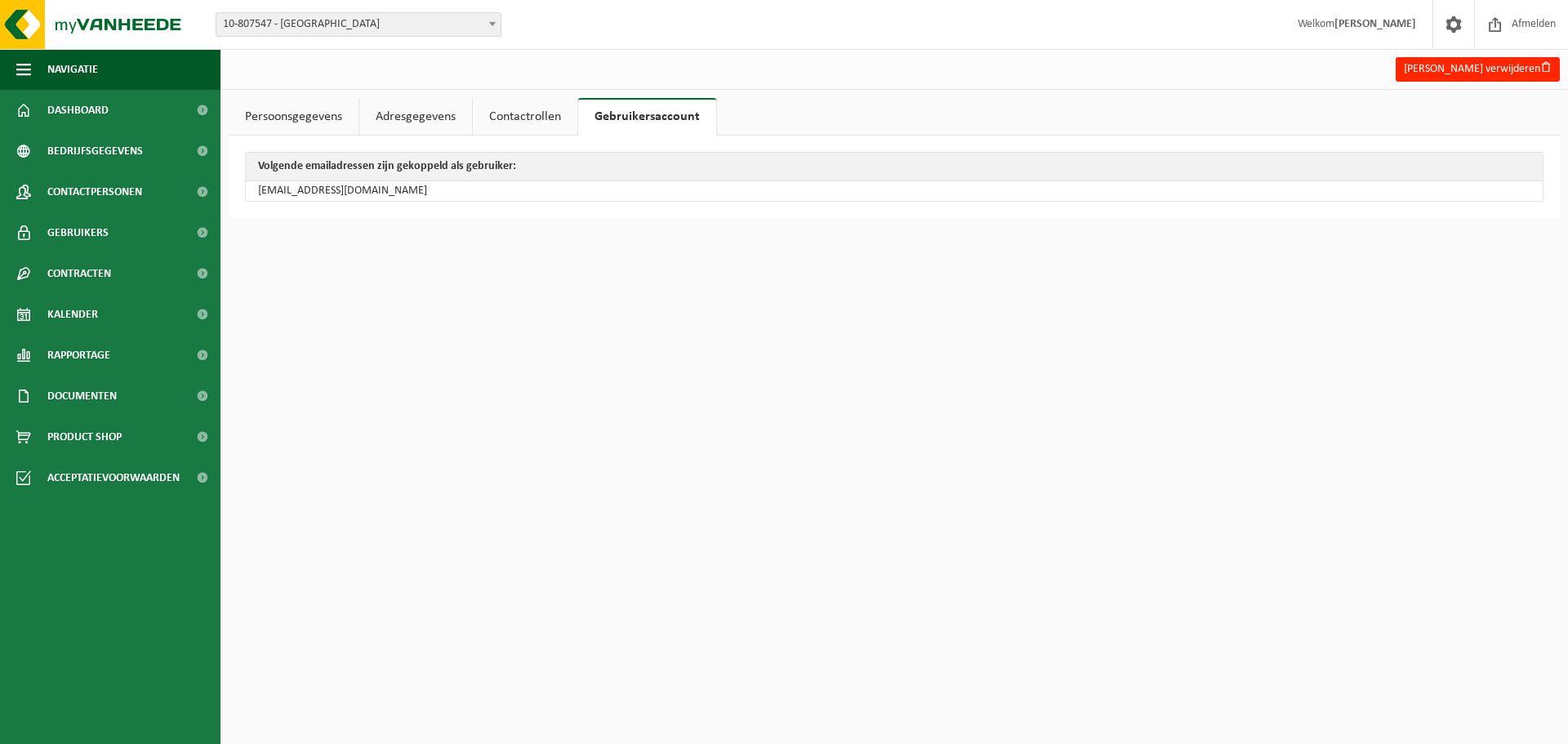
click at [301, 119] on link "Persoonsgegevens" at bounding box center [293, 117] width 130 height 37
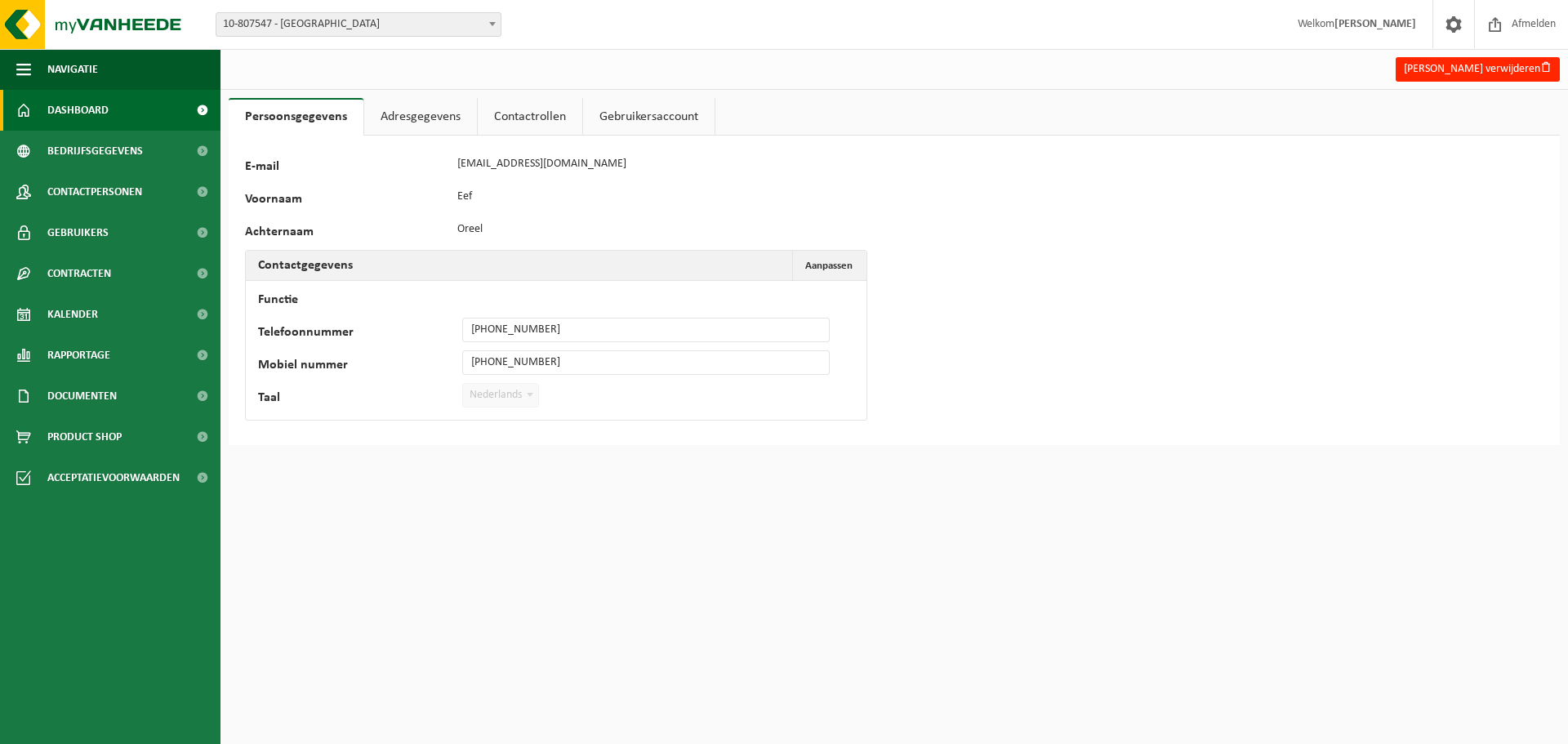
click at [111, 102] on link "Dashboard" at bounding box center [110, 111] width 220 height 41
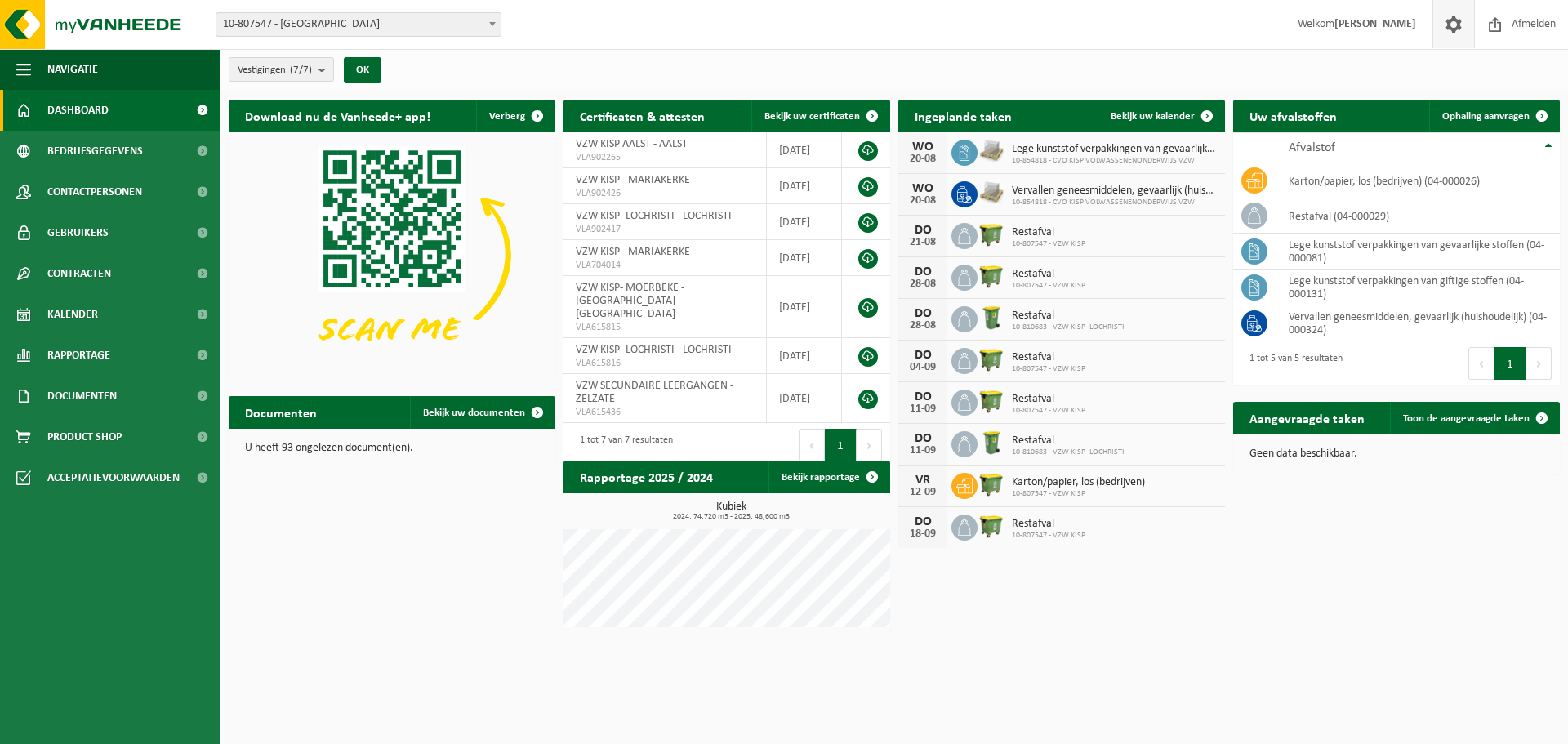
click at [1453, 25] on span at bounding box center [1453, 24] width 24 height 48
click at [964, 191] on icon at bounding box center [964, 194] width 14 height 16
click at [1153, 115] on span "Bekijk uw kalender" at bounding box center [1152, 117] width 84 height 11
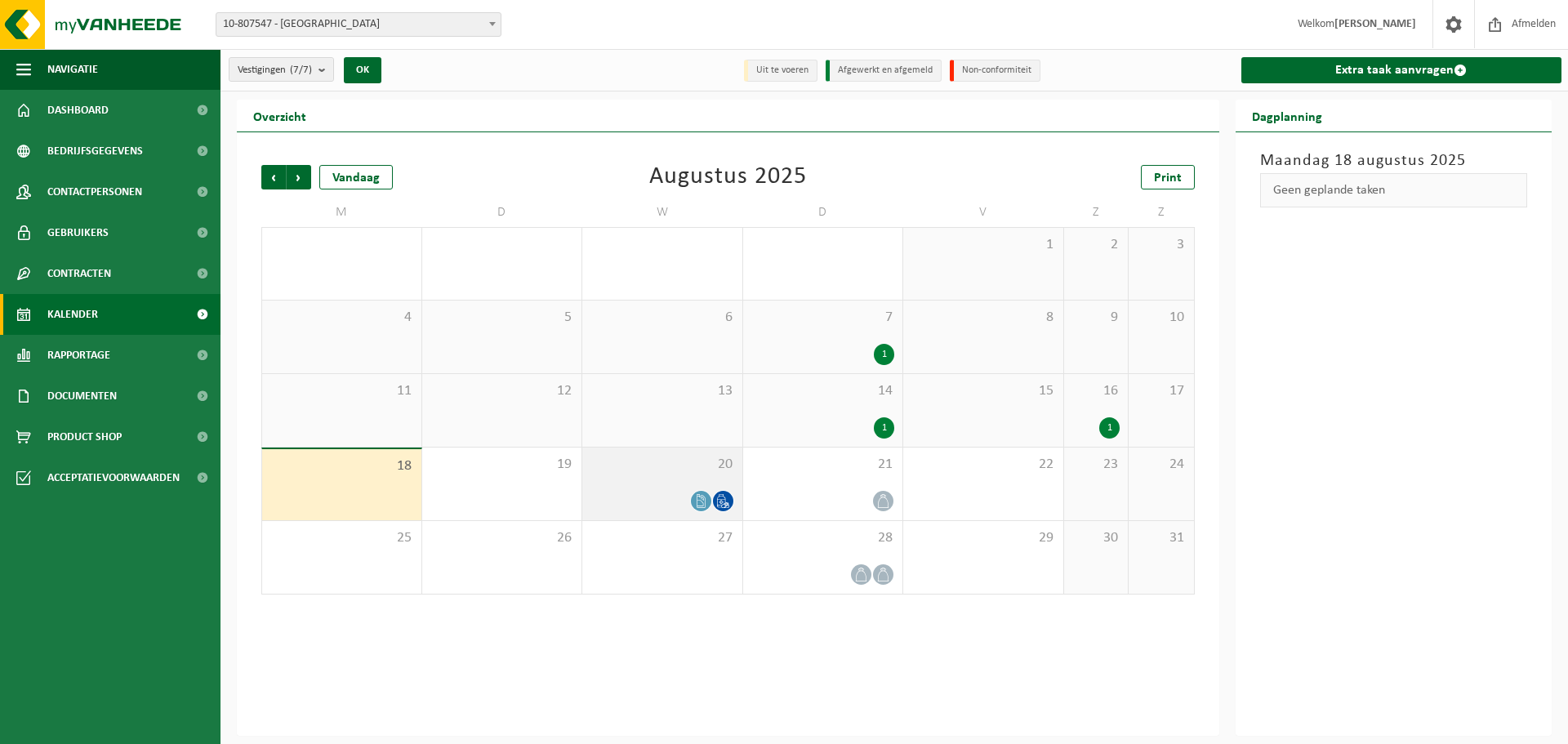
click at [686, 500] on div at bounding box center [662, 500] width 144 height 22
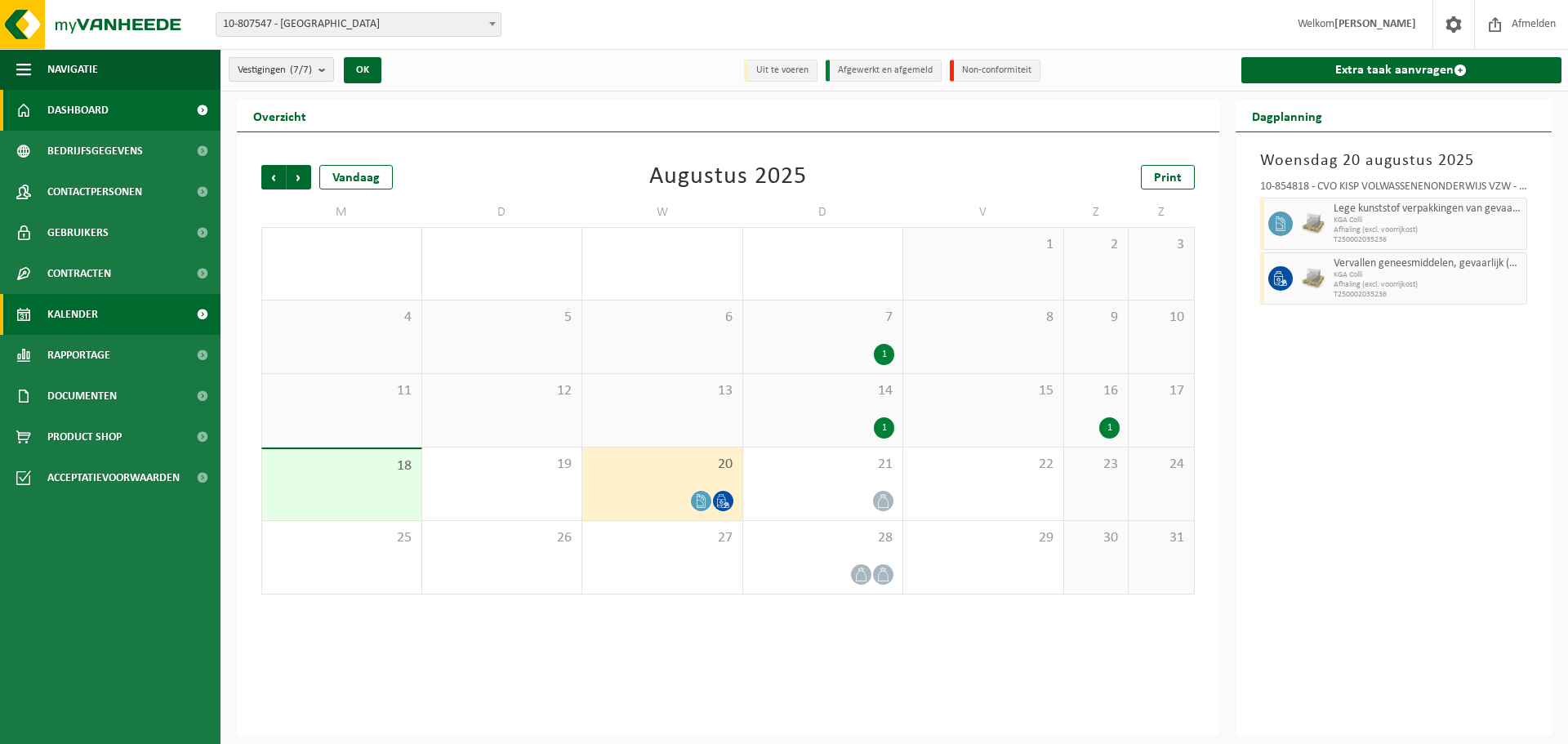
click at [76, 112] on span "Dashboard" at bounding box center [78, 111] width 62 height 41
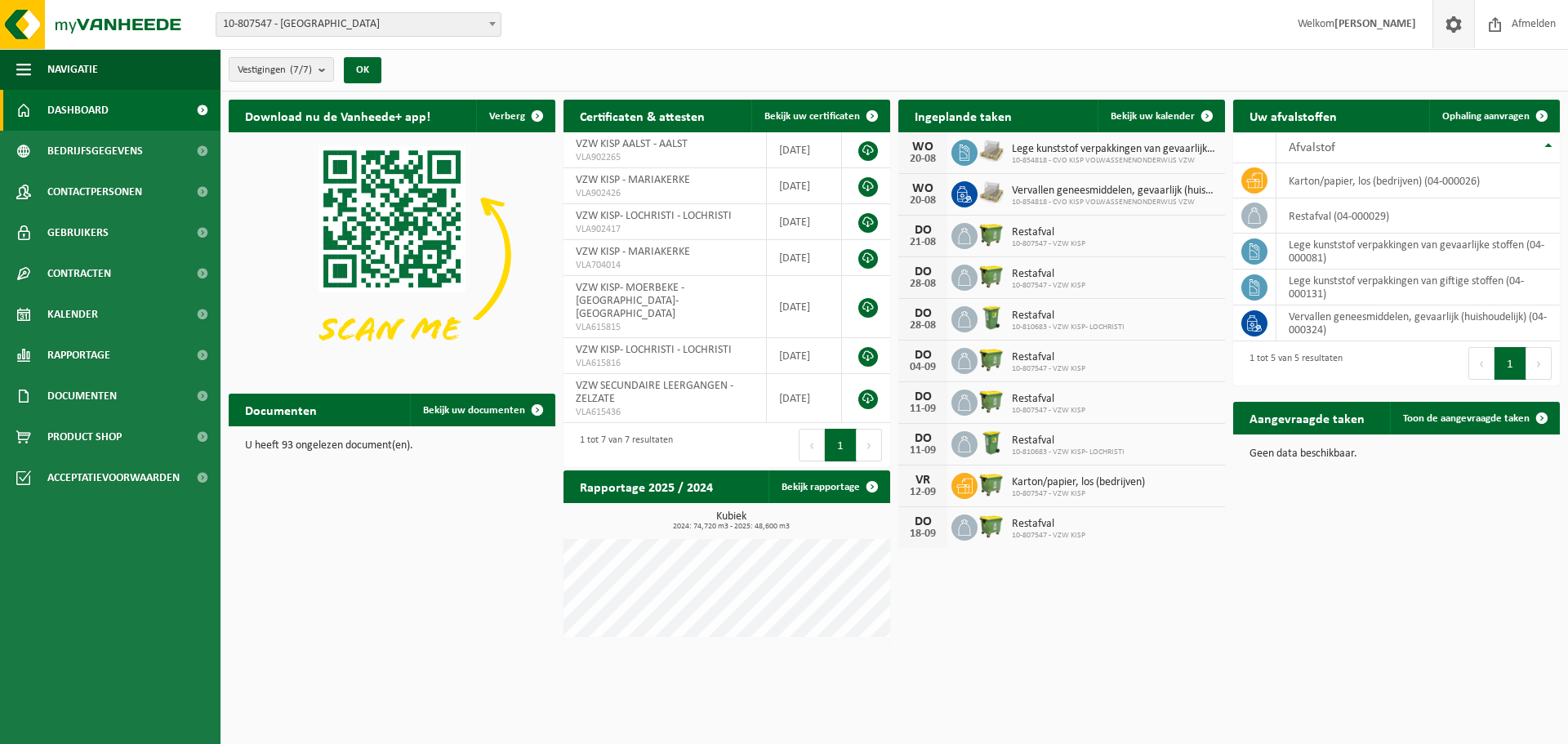
click at [1457, 23] on span at bounding box center [1453, 24] width 24 height 48
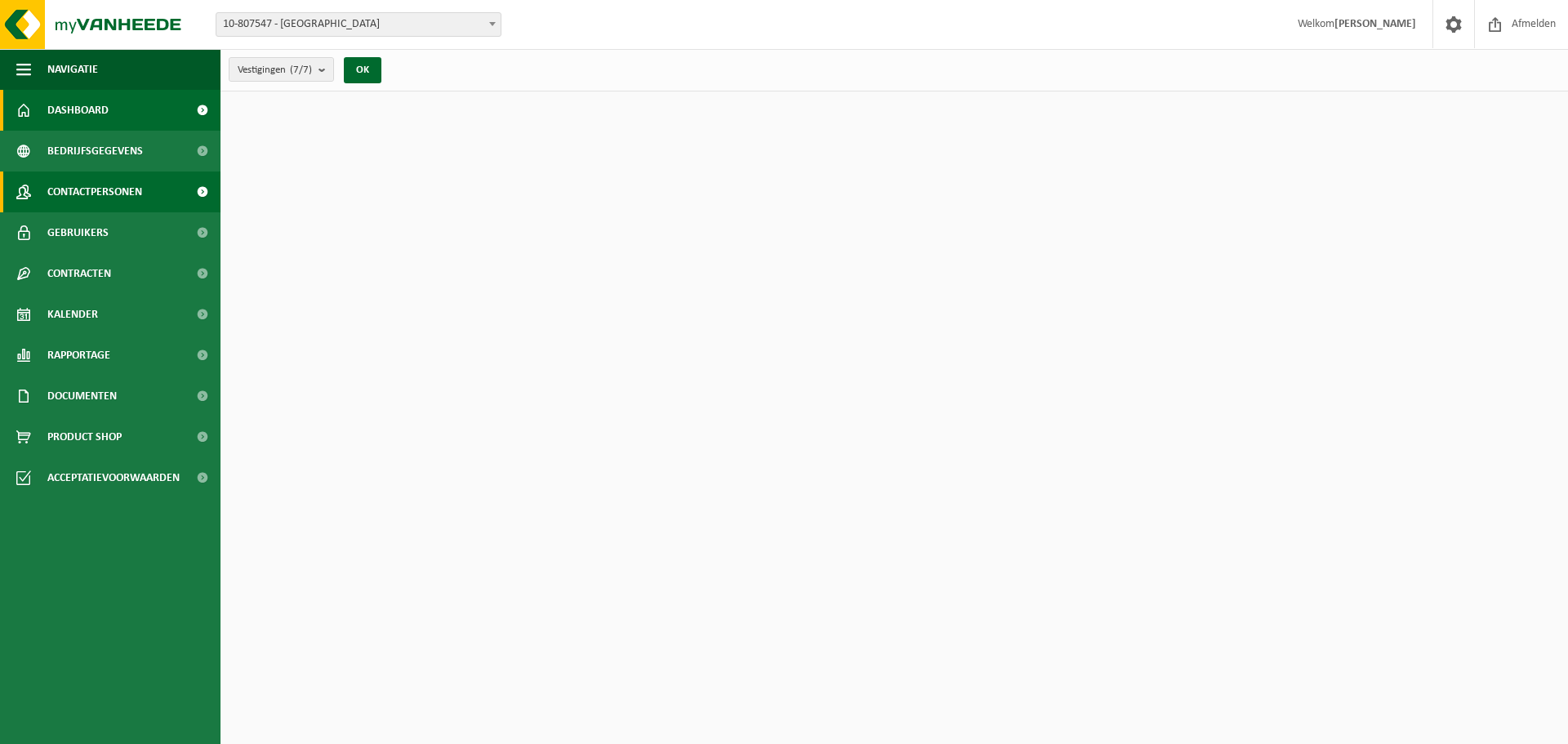
click at [74, 191] on span "Contactpersonen" at bounding box center [95, 192] width 95 height 41
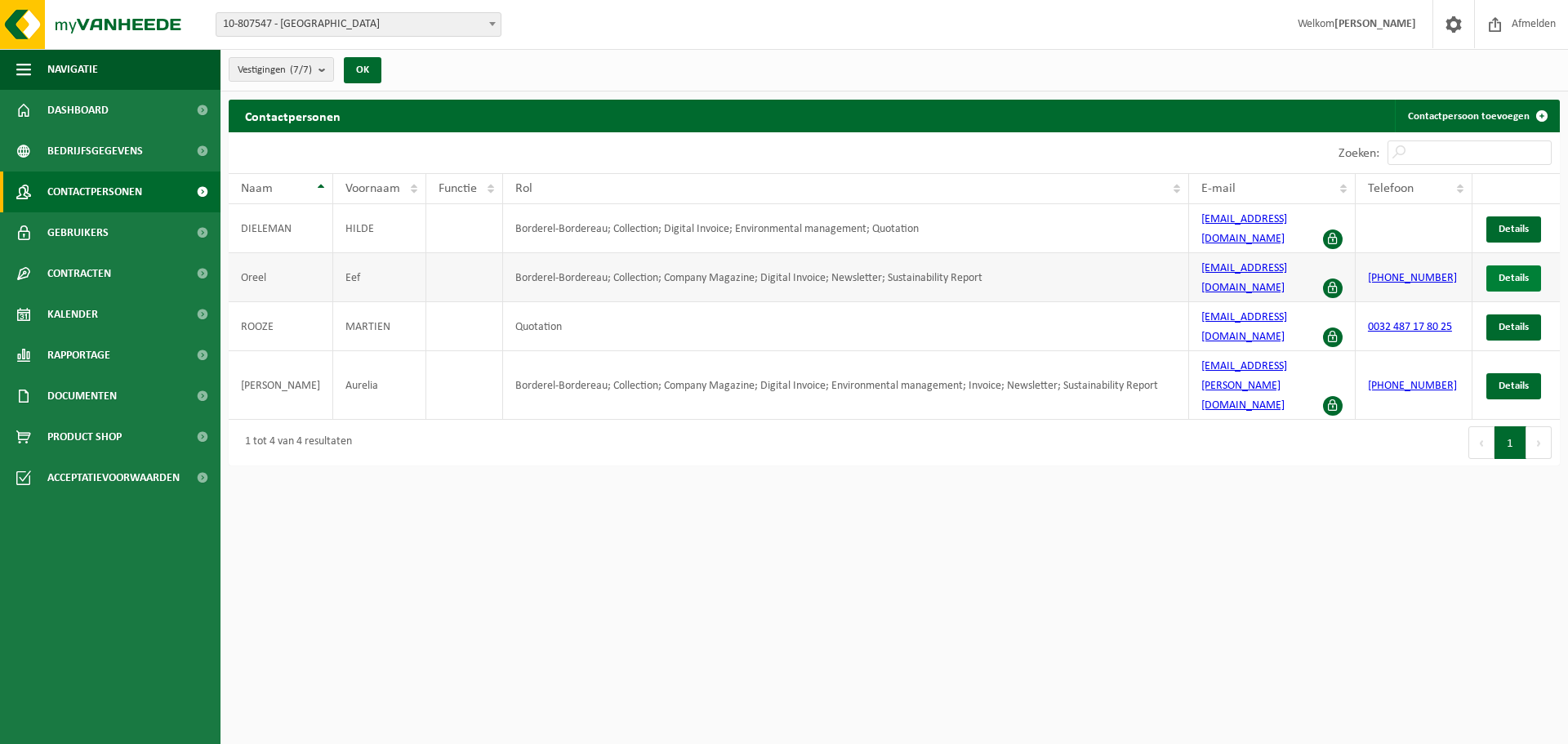
click at [1524, 273] on span "Details" at bounding box center [1514, 278] width 30 height 11
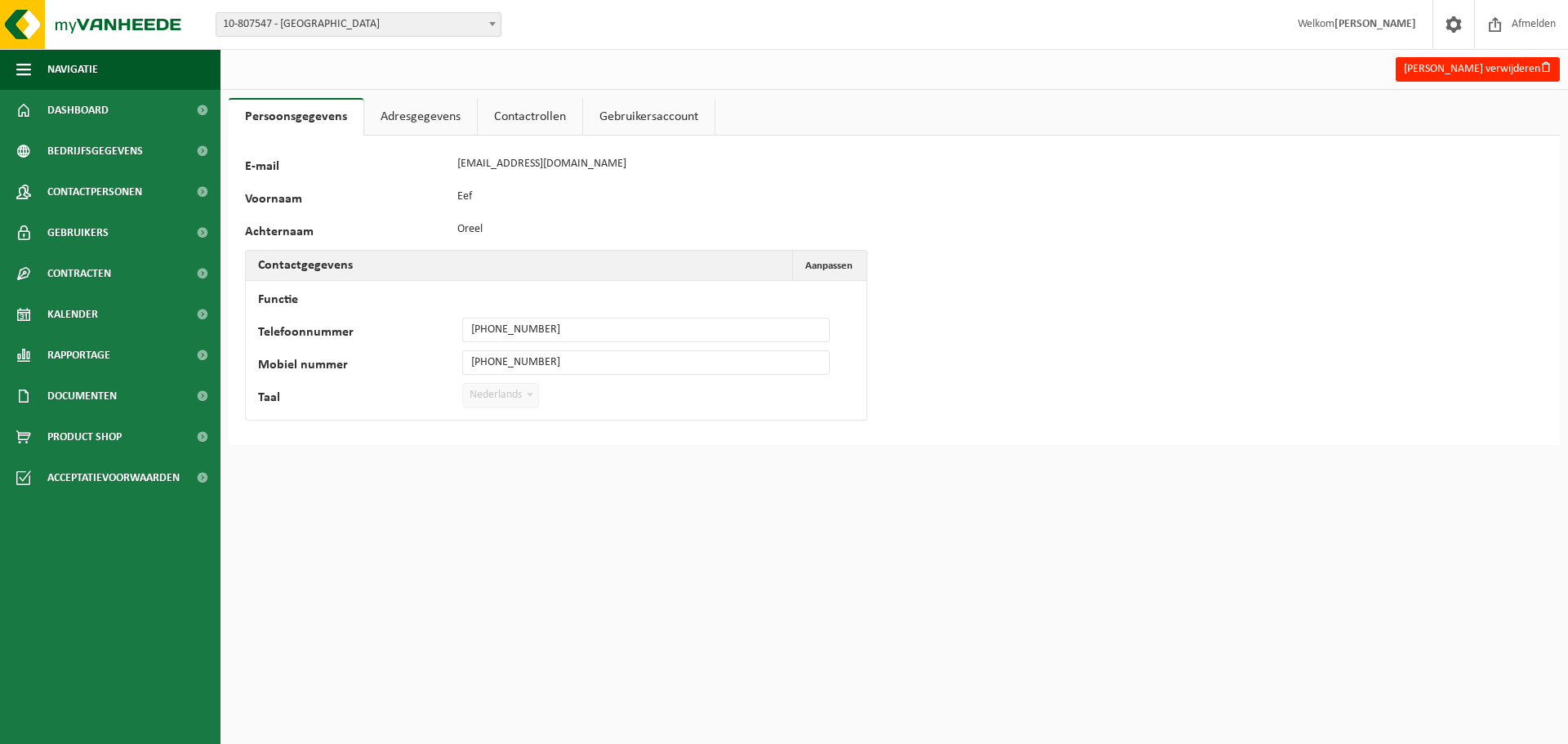
click at [441, 113] on link "Adresgegevens" at bounding box center [420, 117] width 112 height 37
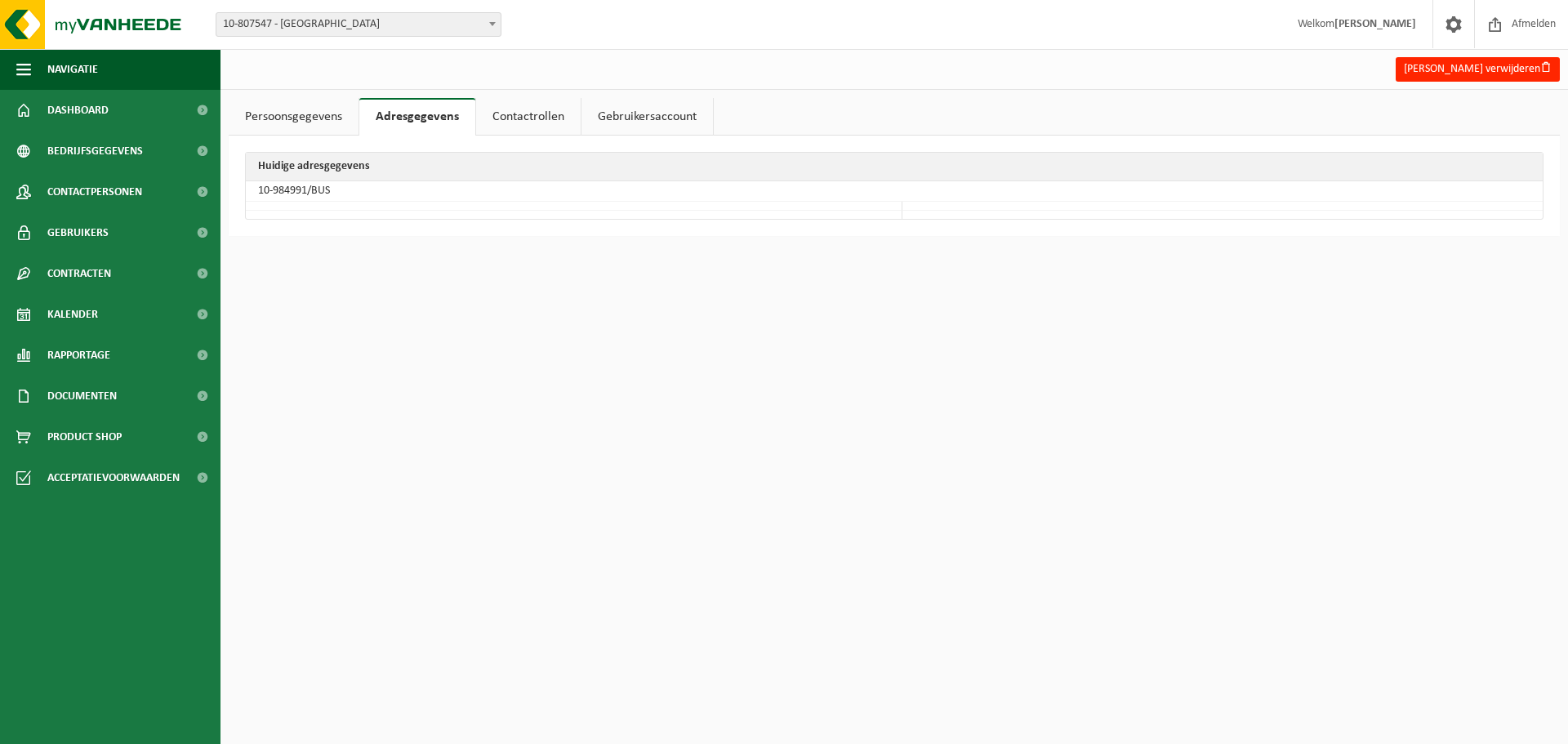
click at [532, 112] on link "Contactrollen" at bounding box center [528, 117] width 104 height 37
